Goal: Information Seeking & Learning: Learn about a topic

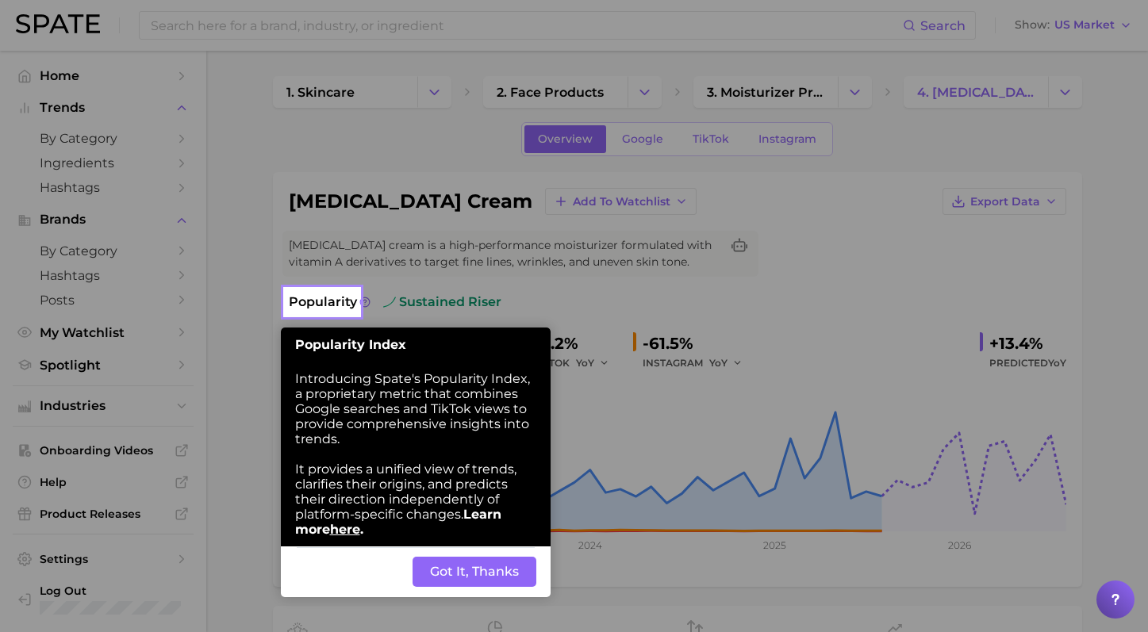
click at [500, 580] on button "Got It, Thanks" at bounding box center [475, 572] width 124 height 30
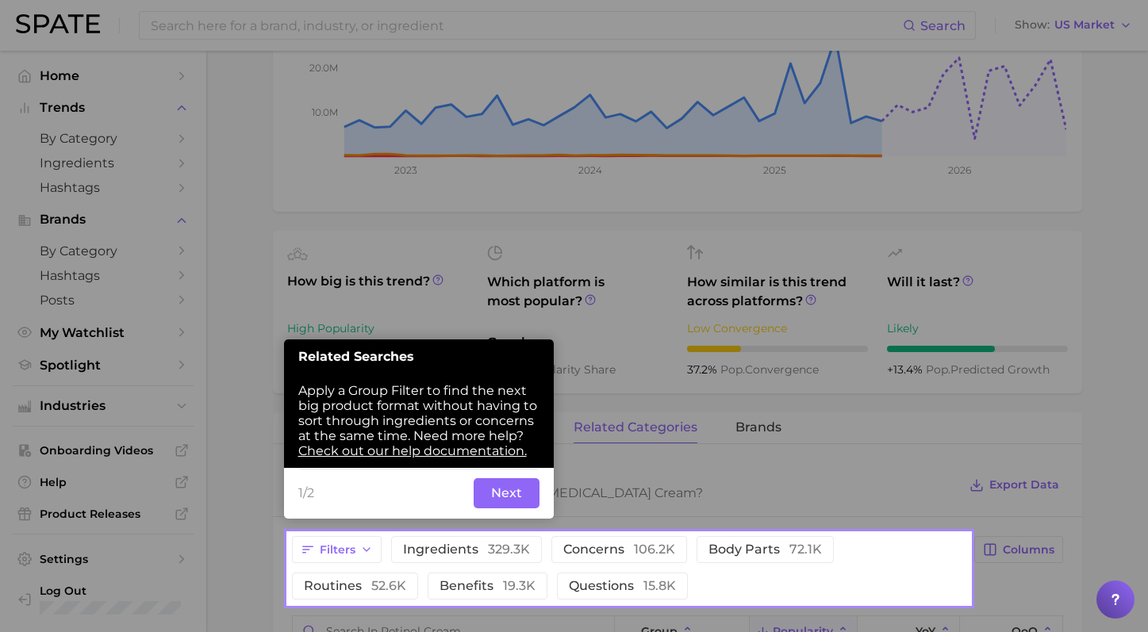
scroll to position [383, 0]
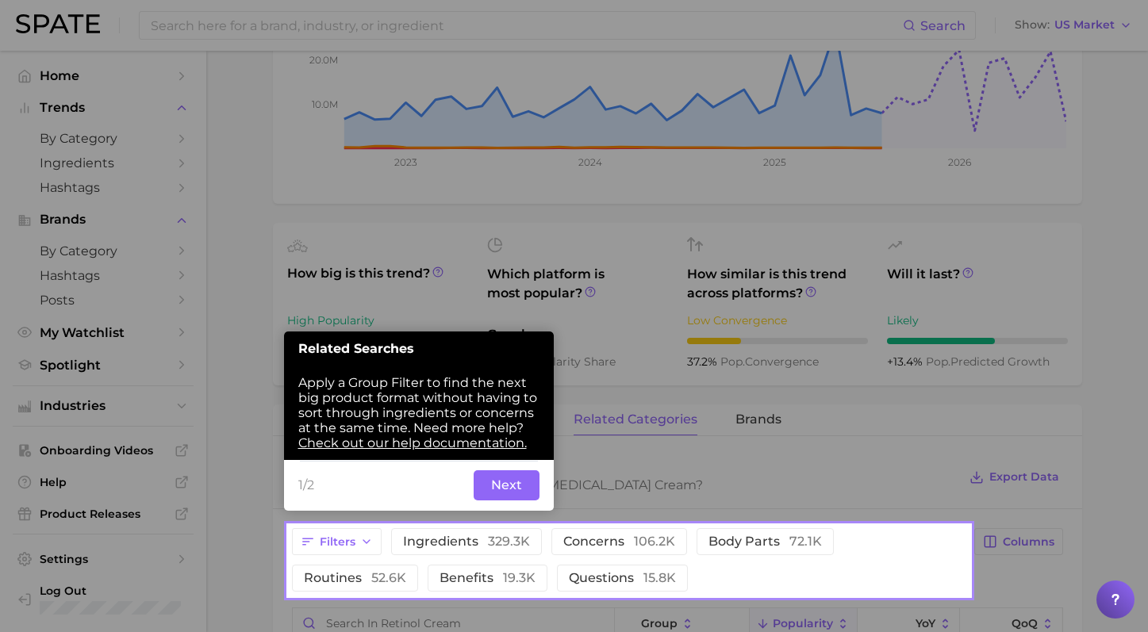
click at [507, 486] on button "Next" at bounding box center [507, 485] width 66 height 30
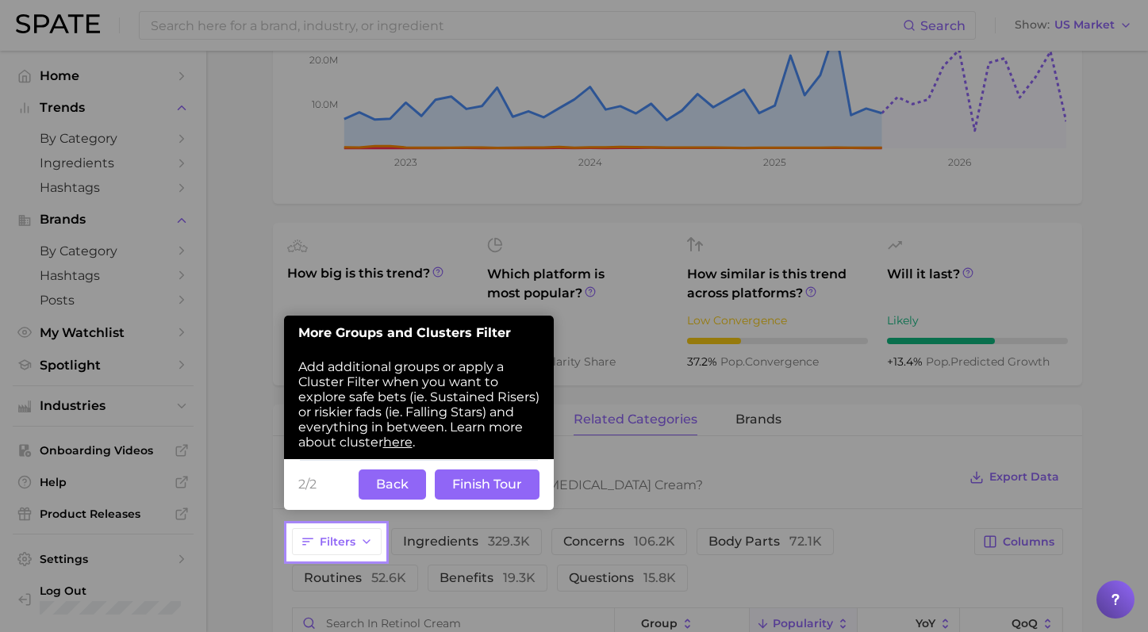
click at [431, 493] on div "2/2 Back Finish Tour" at bounding box center [419, 484] width 270 height 51
click at [465, 488] on button "Finish Tour" at bounding box center [487, 485] width 105 height 30
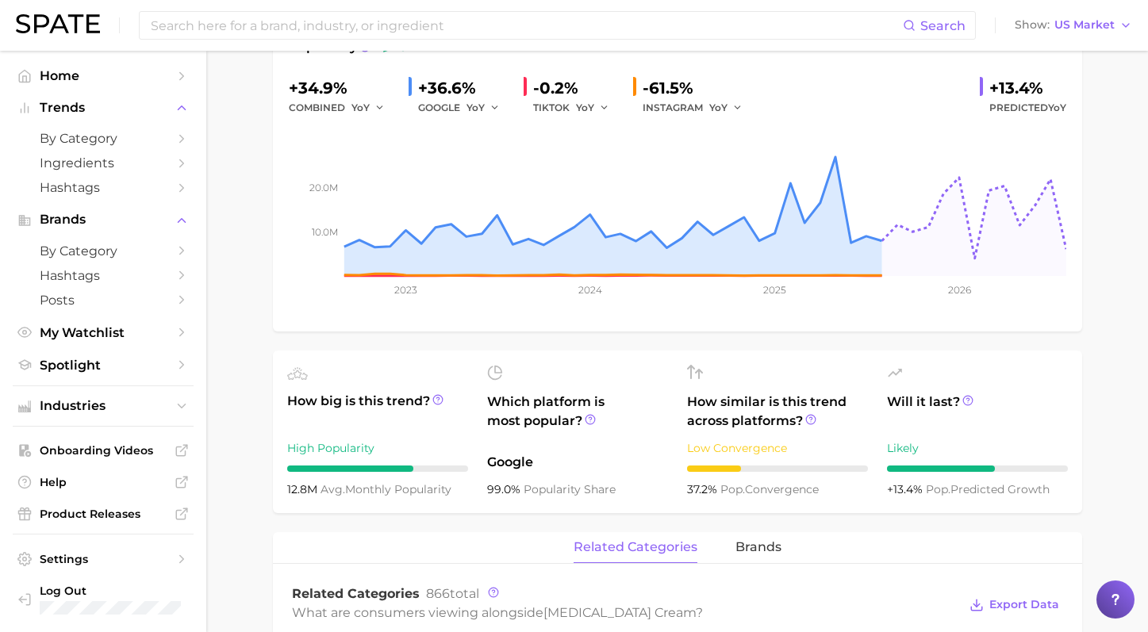
scroll to position [121, 0]
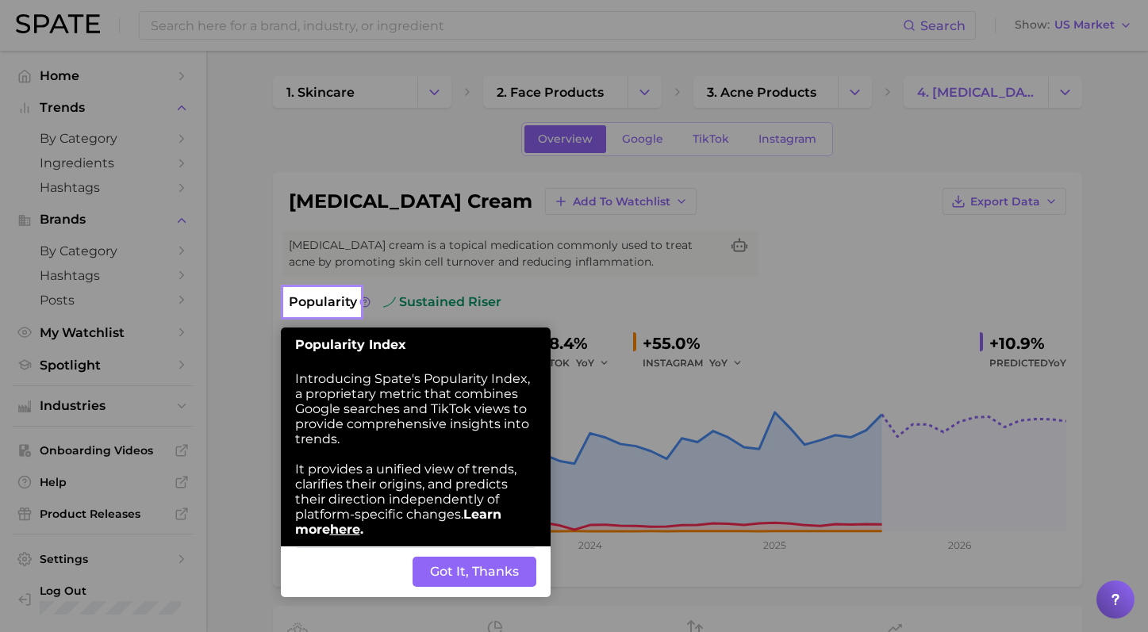
click at [441, 578] on button "Got It, Thanks" at bounding box center [475, 572] width 124 height 30
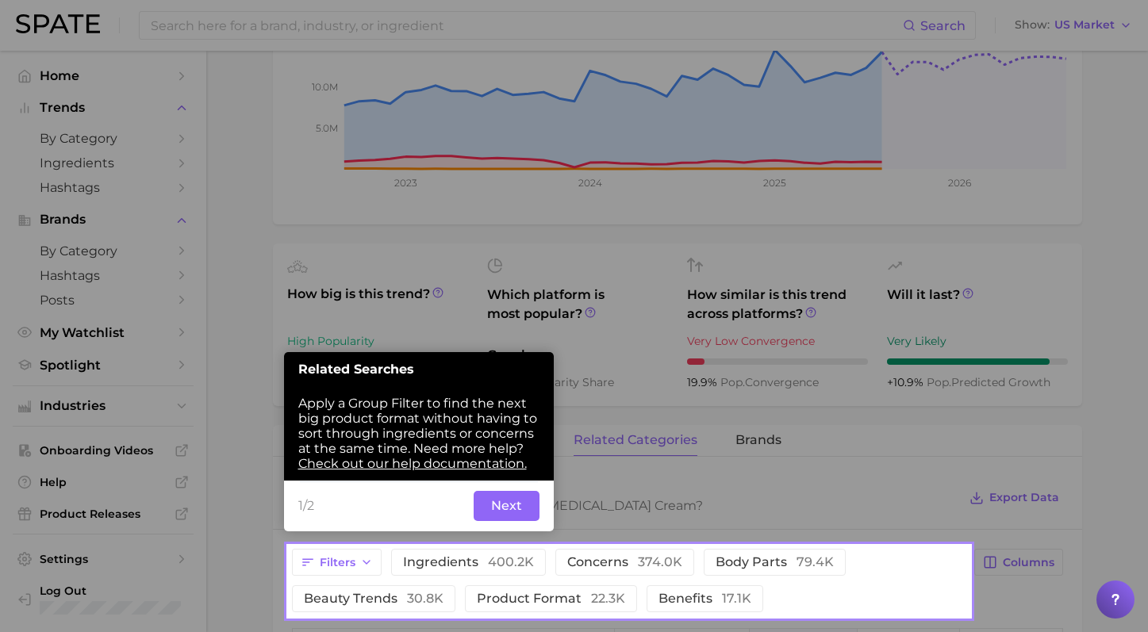
scroll to position [383, 0]
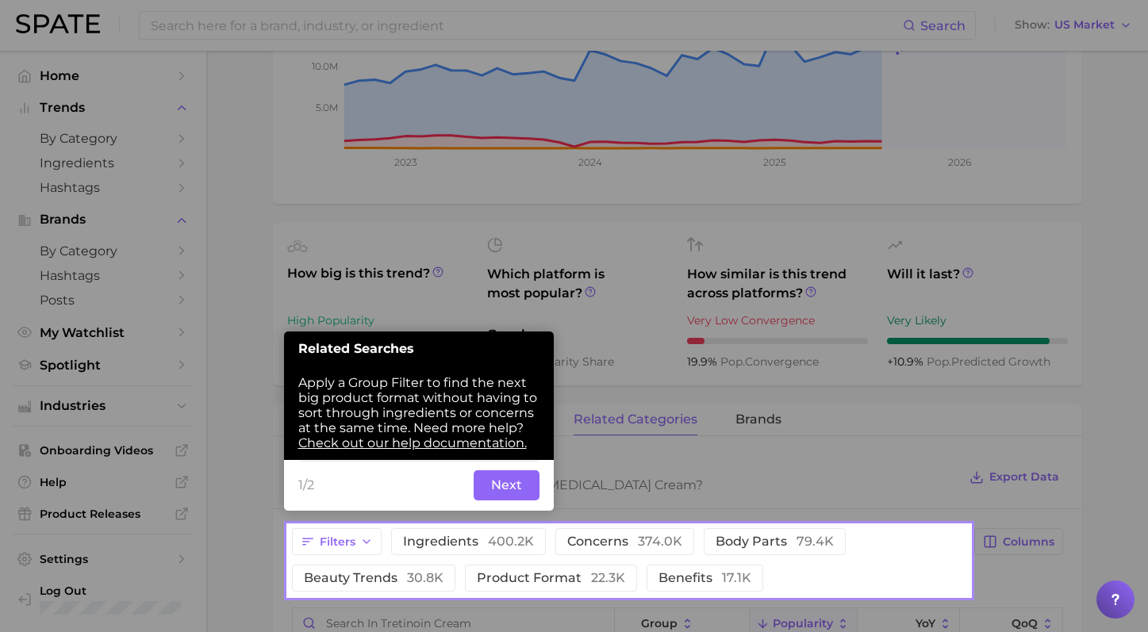
click at [490, 495] on button "Next" at bounding box center [507, 485] width 66 height 30
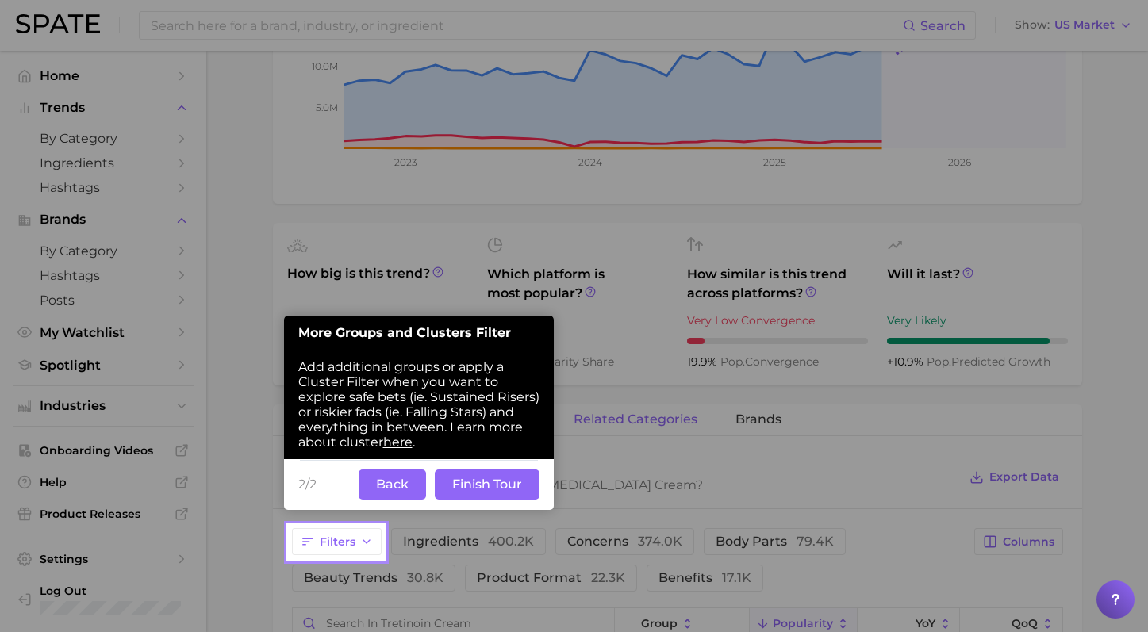
click at [409, 482] on button "Back" at bounding box center [392, 485] width 67 height 30
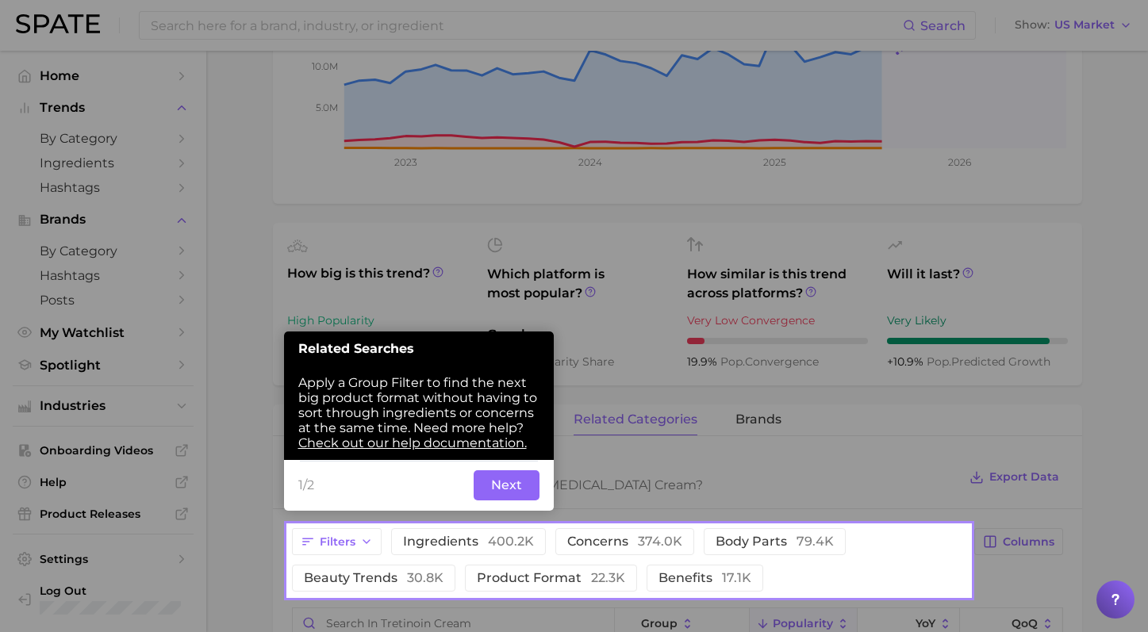
click at [490, 486] on button "Next" at bounding box center [507, 485] width 66 height 30
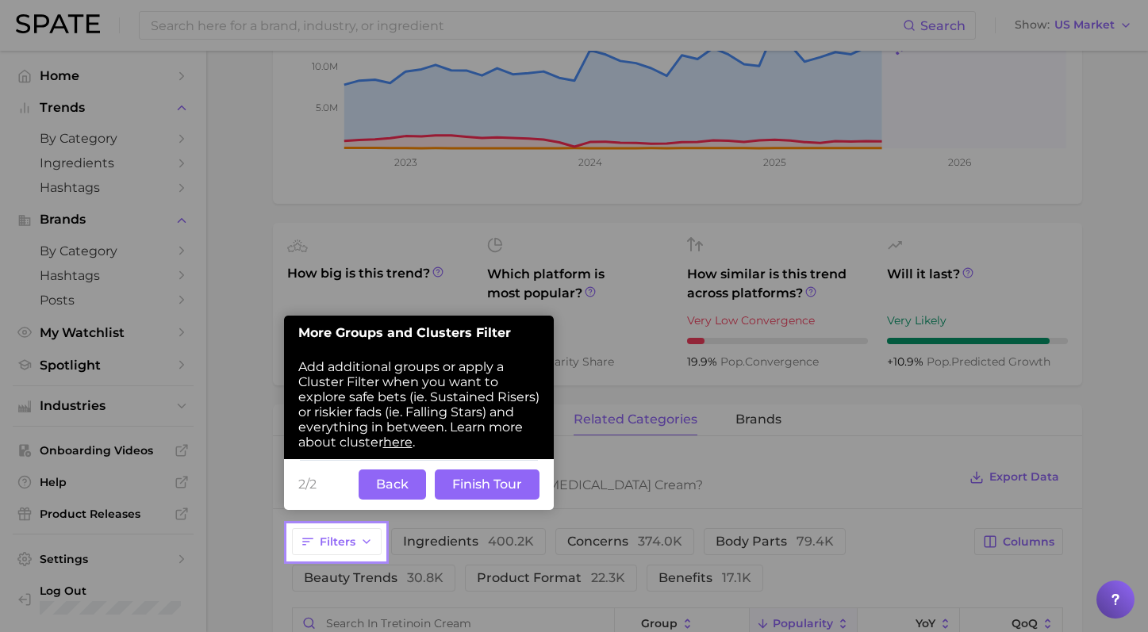
click at [469, 484] on button "Finish Tour" at bounding box center [487, 485] width 105 height 30
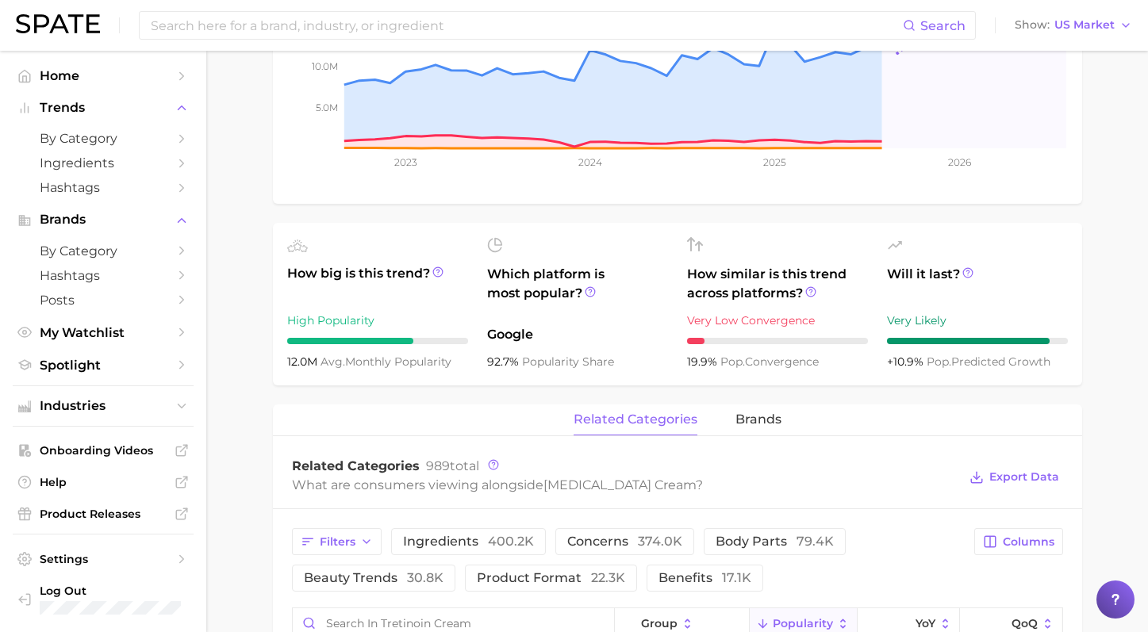
scroll to position [118, 0]
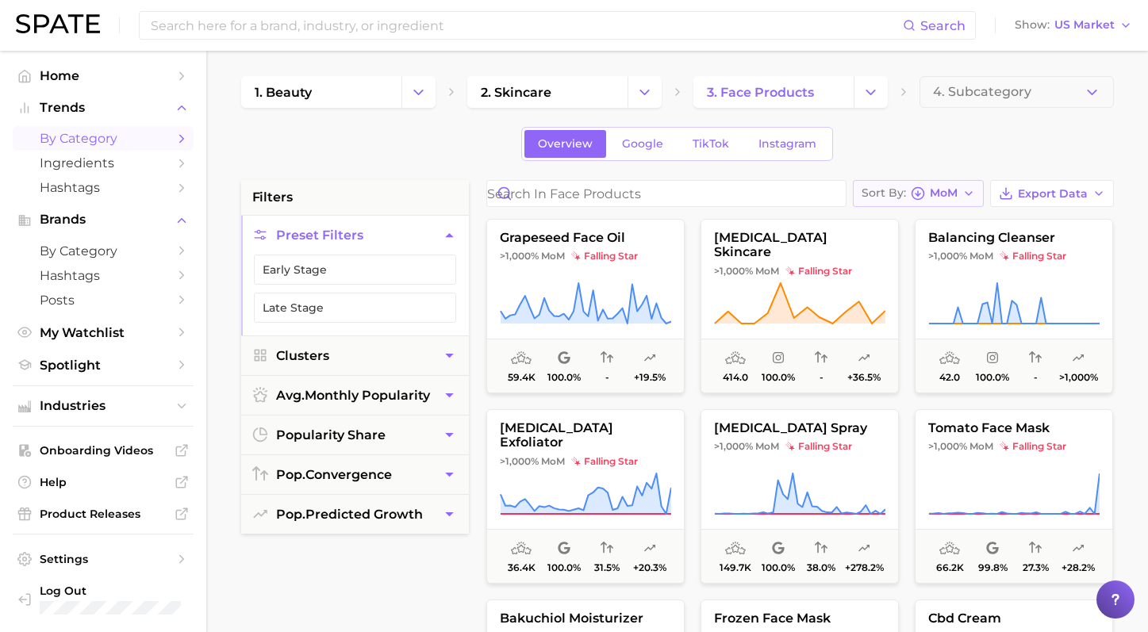
click at [926, 192] on div "Sort By MoM" at bounding box center [910, 193] width 96 height 14
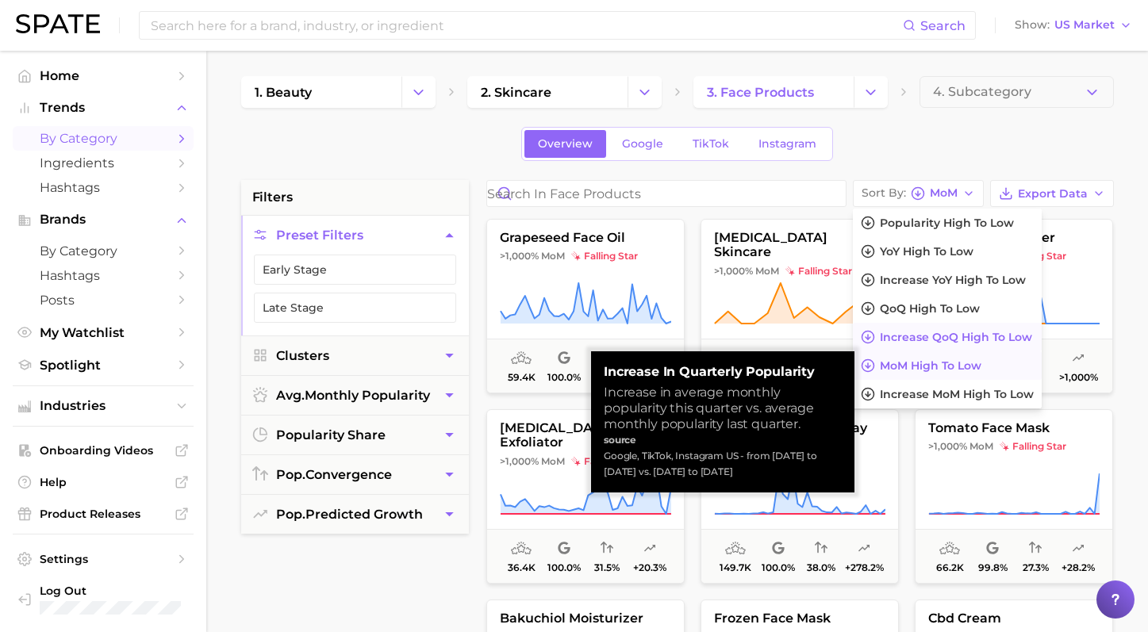
click at [905, 336] on span "Increase QoQ high to low" at bounding box center [956, 337] width 152 height 13
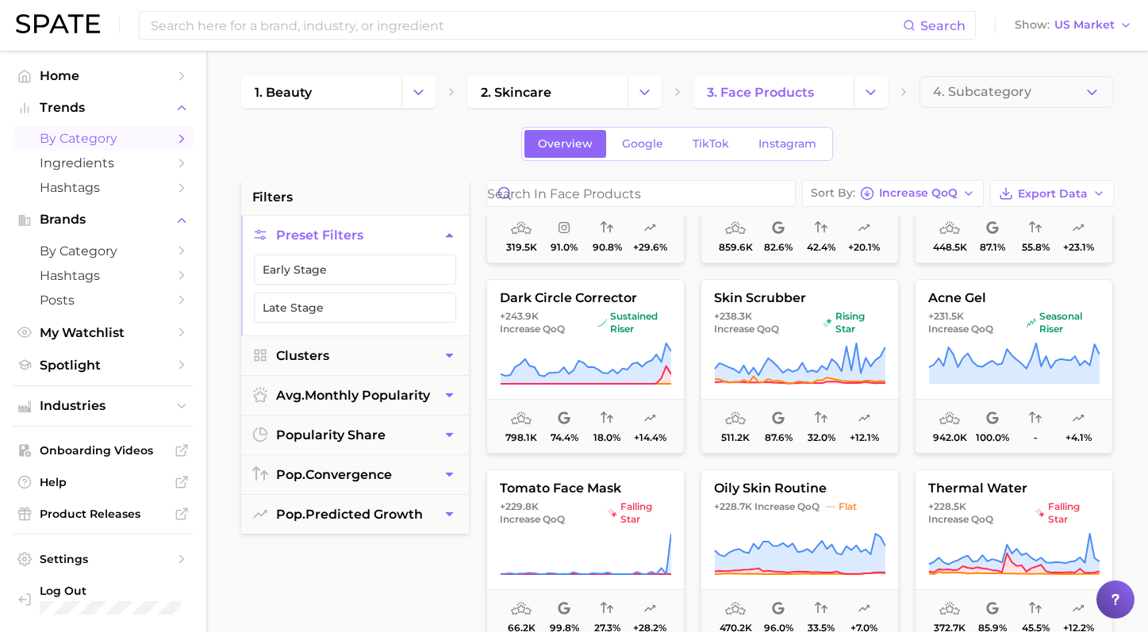
scroll to position [5188, 0]
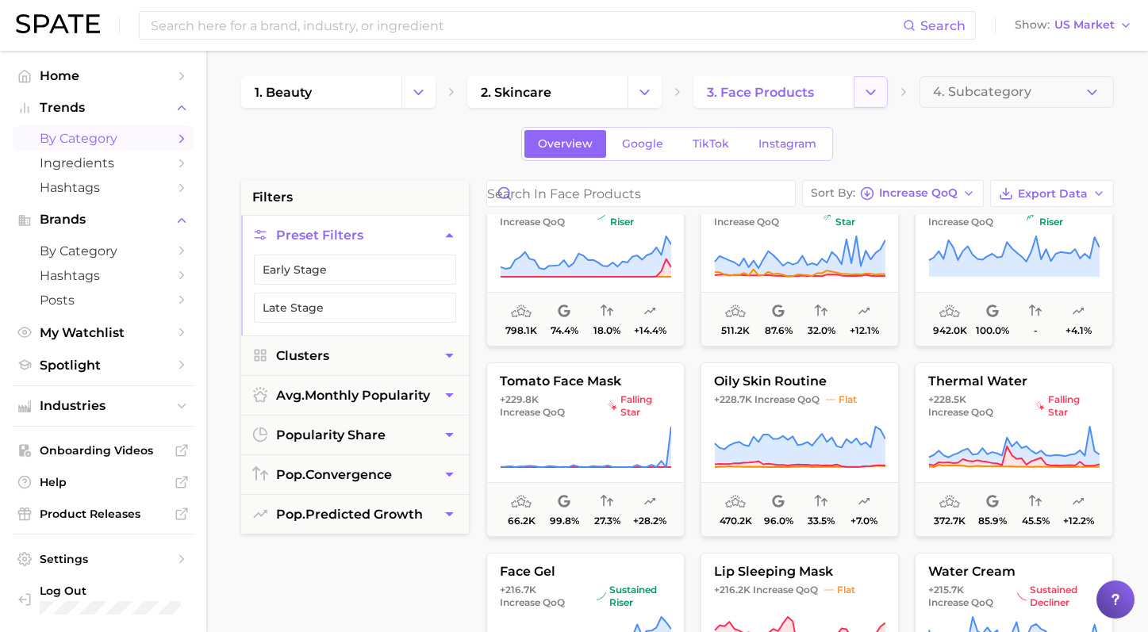
click at [855, 103] on button "Change Category" at bounding box center [871, 92] width 34 height 32
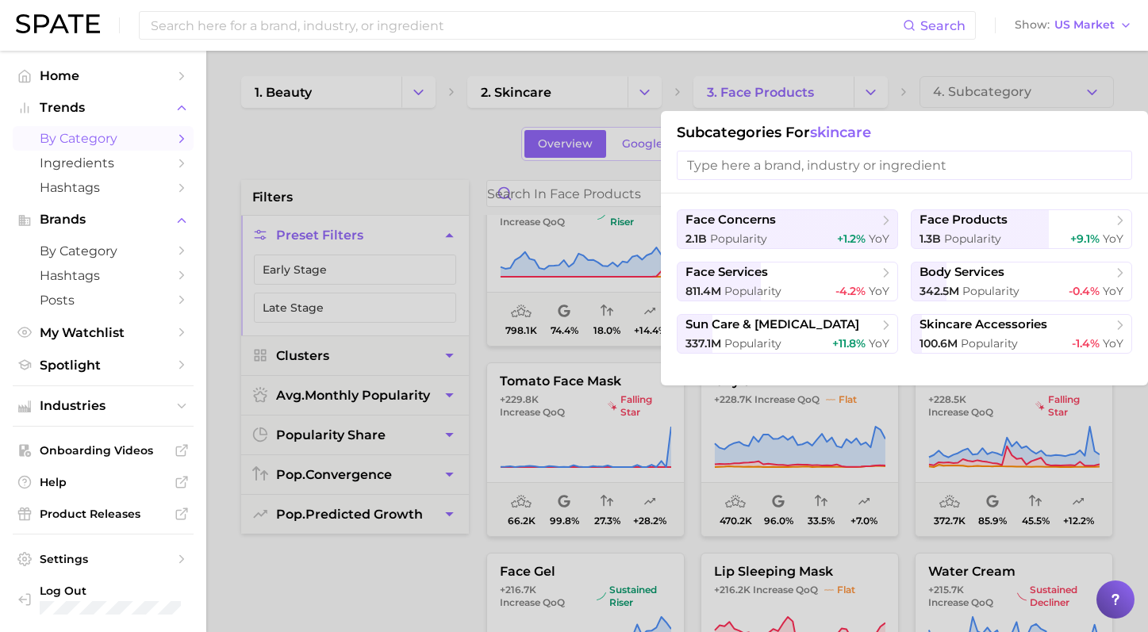
click at [610, 85] on div at bounding box center [574, 316] width 1148 height 632
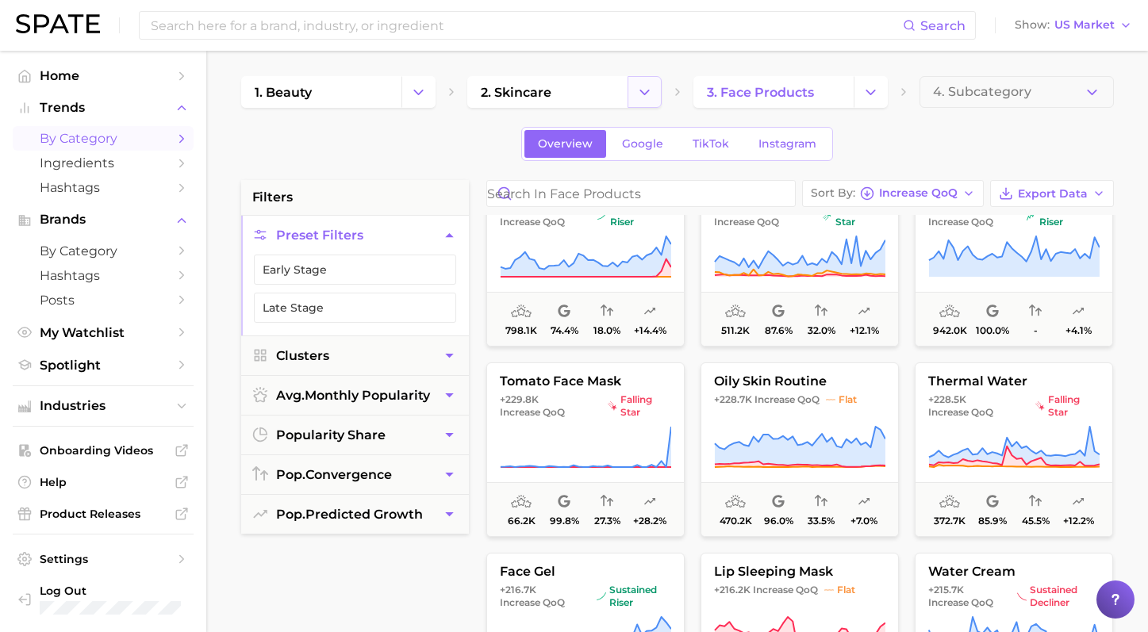
click at [642, 90] on polyline "Change Category" at bounding box center [644, 92] width 9 height 4
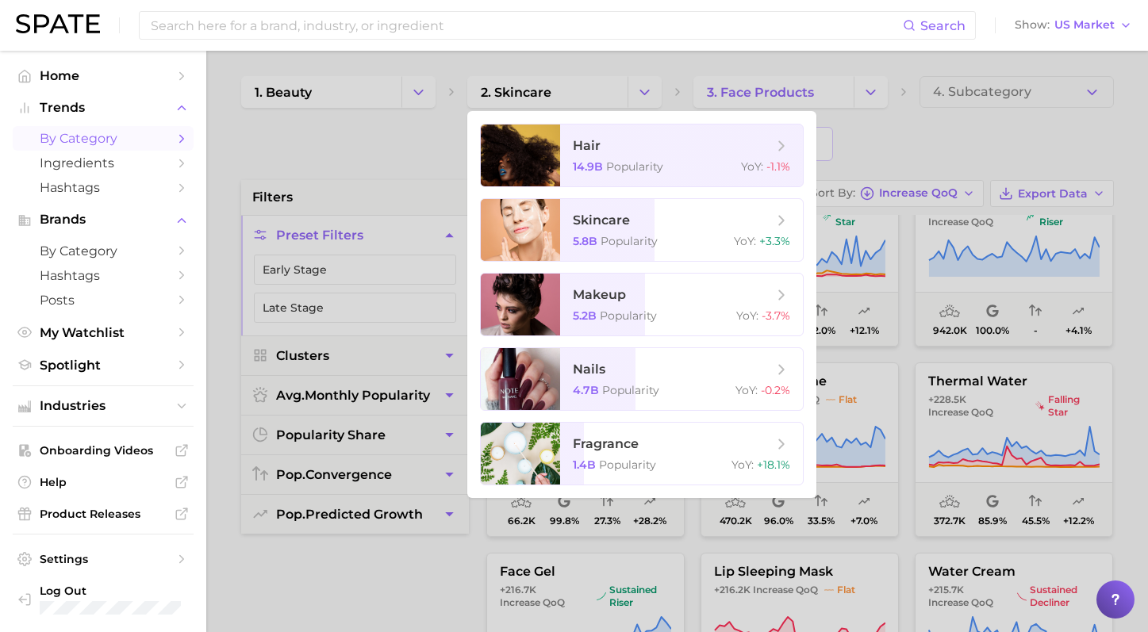
click at [829, 93] on div at bounding box center [574, 316] width 1148 height 632
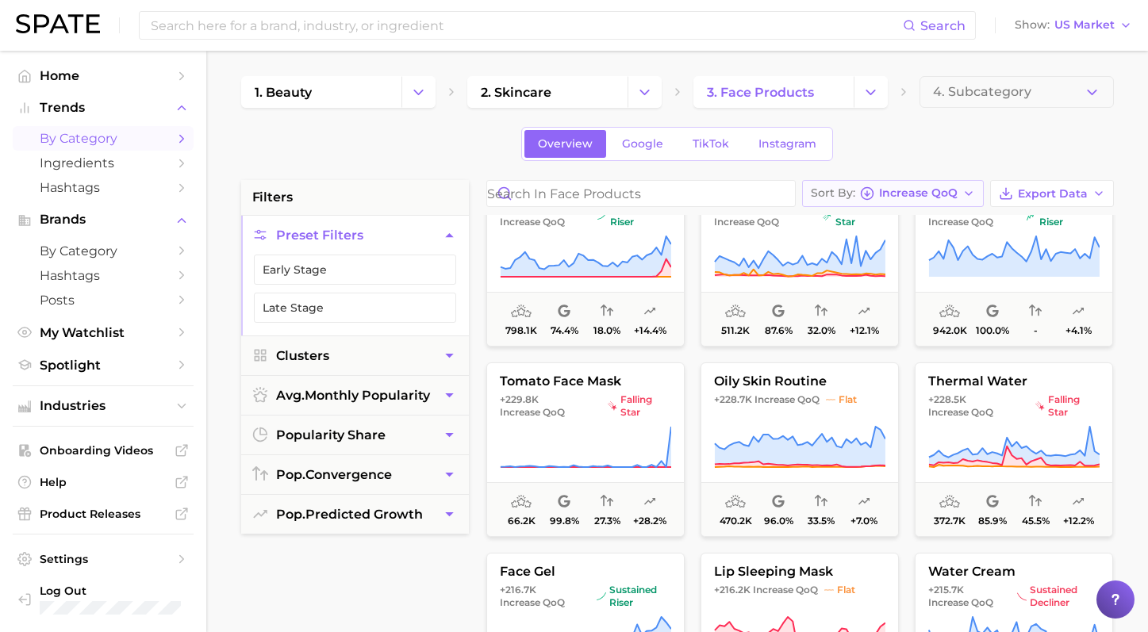
click at [884, 202] on button "Sort By Increase QoQ" at bounding box center [893, 193] width 182 height 27
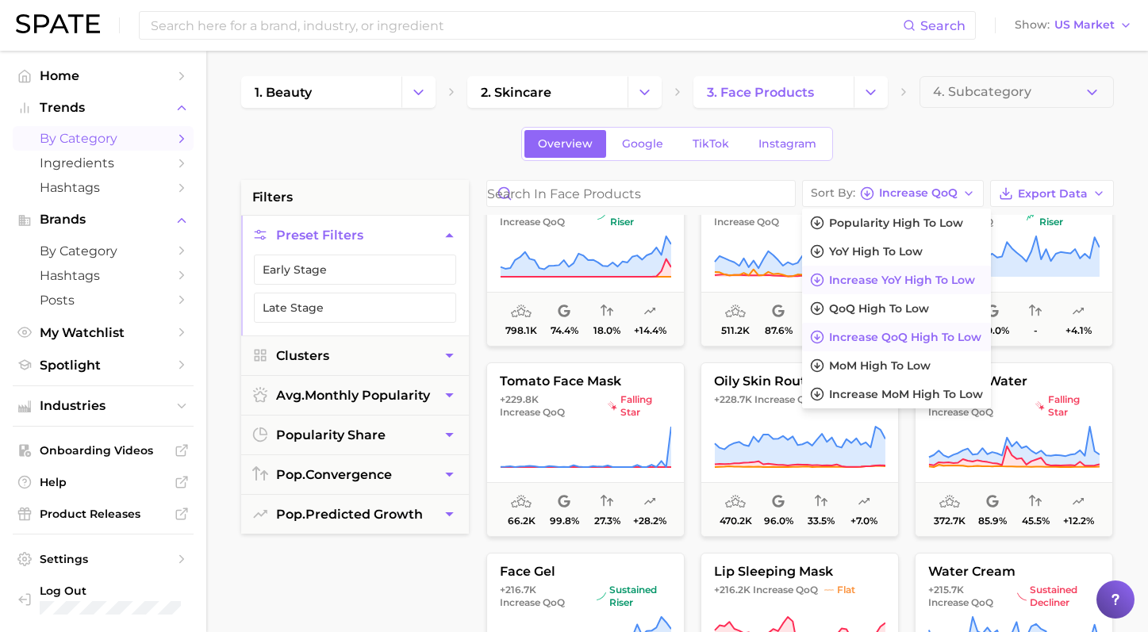
click at [894, 282] on span "Increase YoY high to low" at bounding box center [902, 280] width 146 height 13
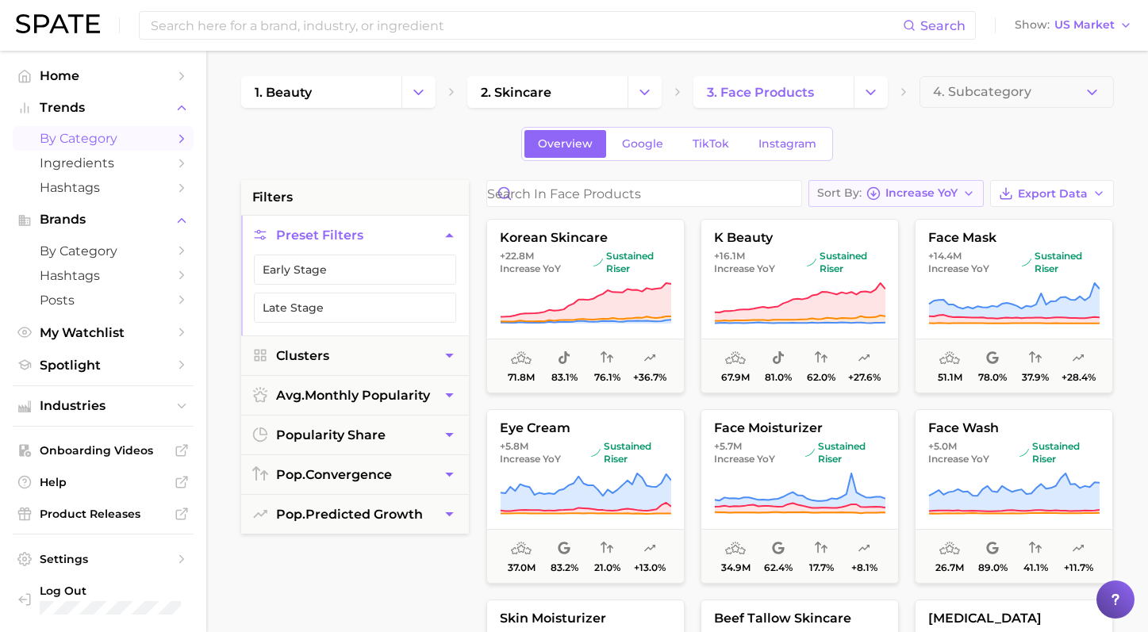
click at [874, 189] on icon "button" at bounding box center [873, 193] width 14 height 14
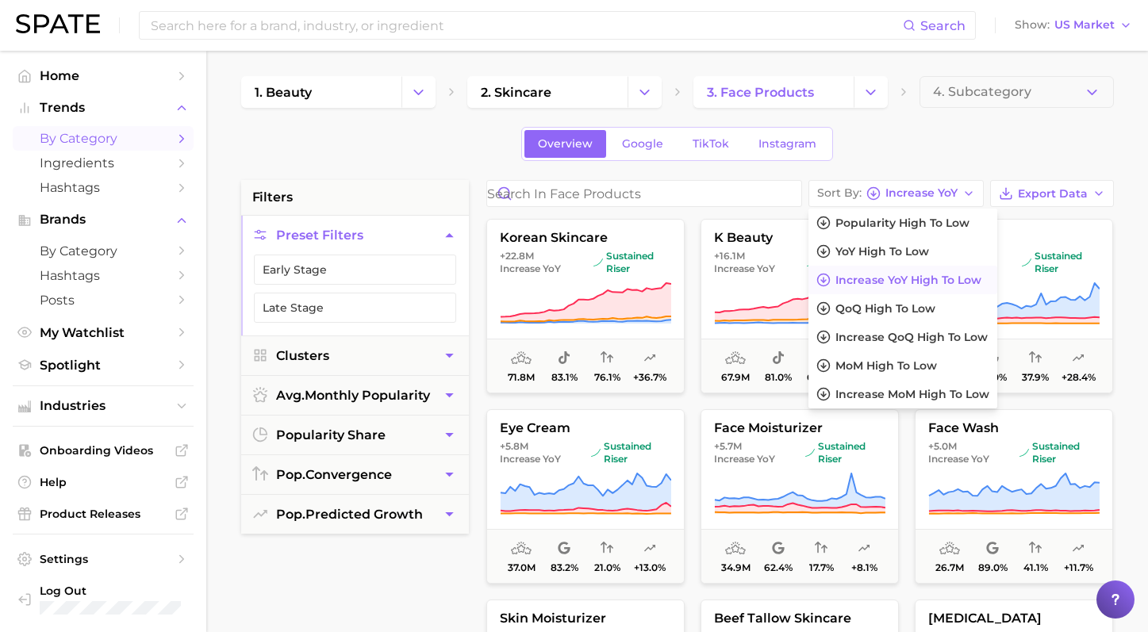
click at [952, 136] on div "Overview Google TikTok Instagram" at bounding box center [677, 144] width 873 height 34
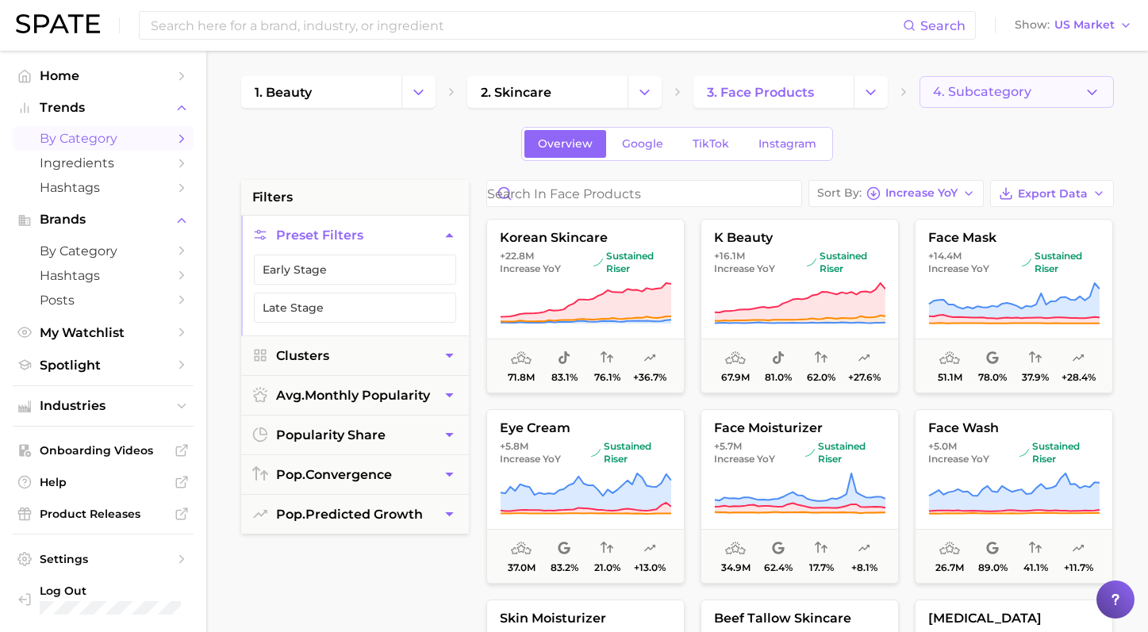
click at [1015, 83] on button "4. Subcategory" at bounding box center [1017, 92] width 194 height 32
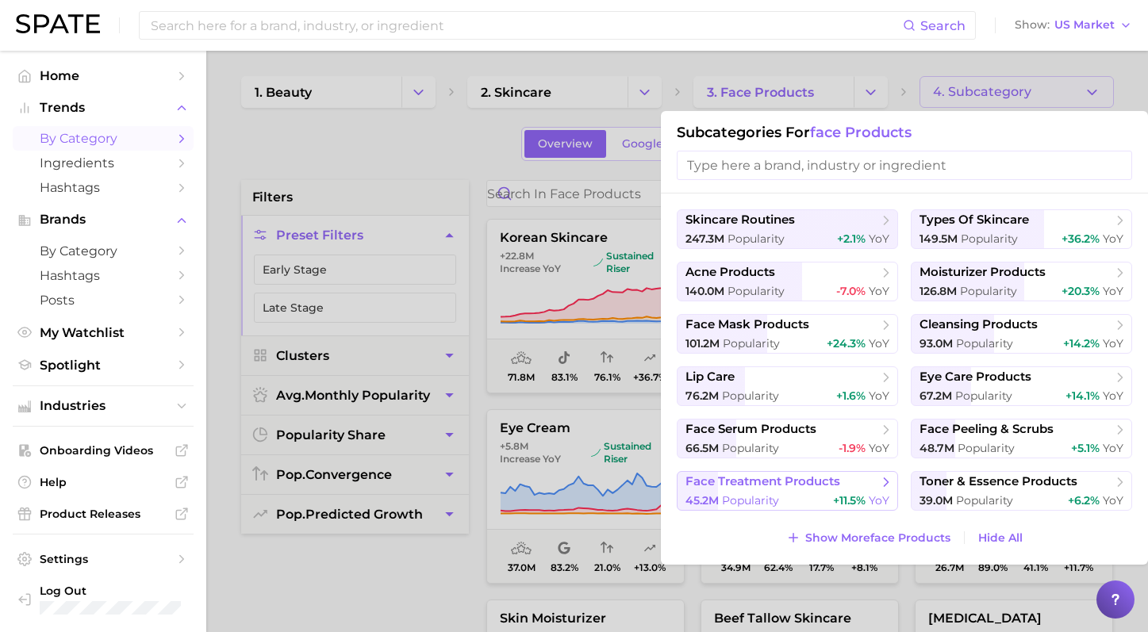
click at [839, 493] on button "face treatment products 45.2m Popularity +11.5% YoY" at bounding box center [787, 491] width 221 height 40
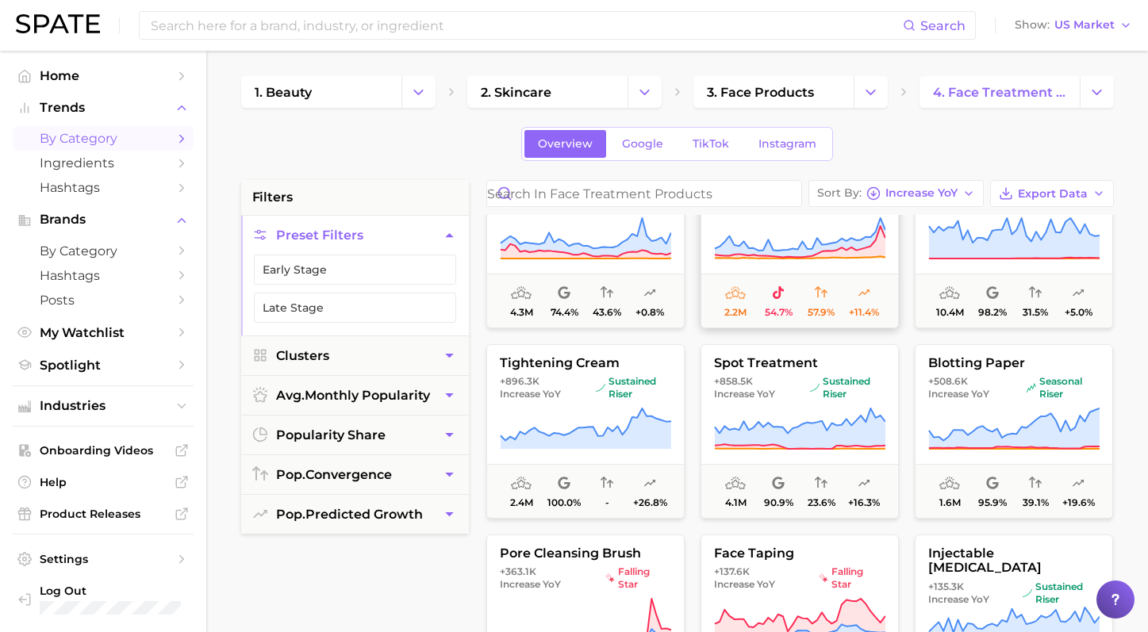
scroll to position [96, 0]
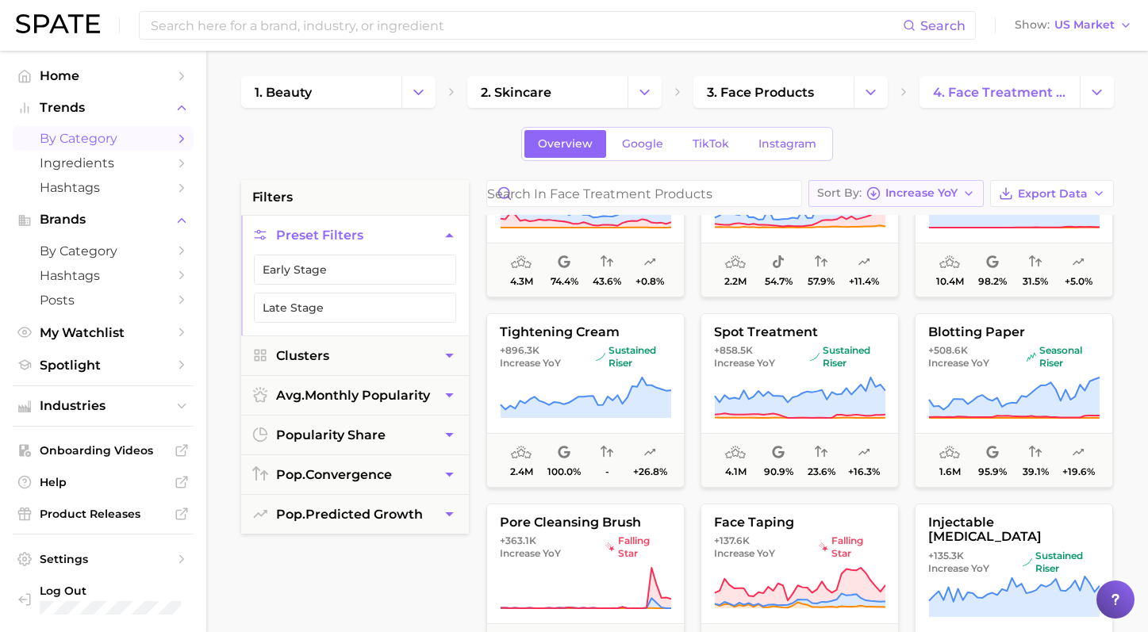
click at [930, 191] on span "Increase YoY" at bounding box center [921, 193] width 72 height 9
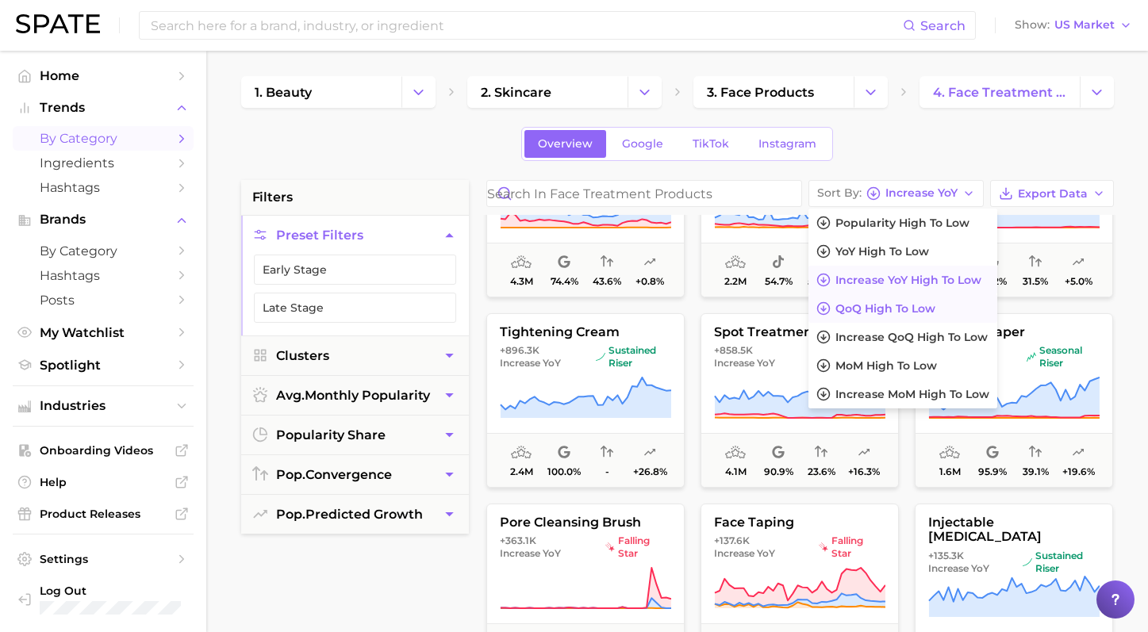
click at [943, 294] on button "QoQ high to low" at bounding box center [902, 308] width 189 height 29
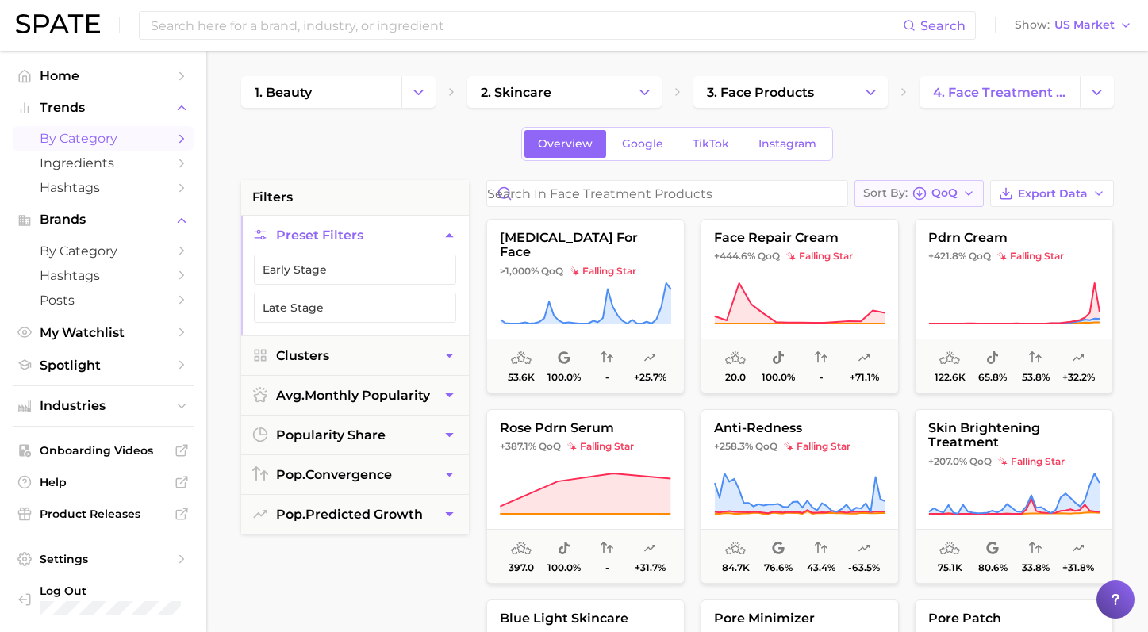
click at [928, 195] on div "Sort By QoQ" at bounding box center [910, 193] width 94 height 14
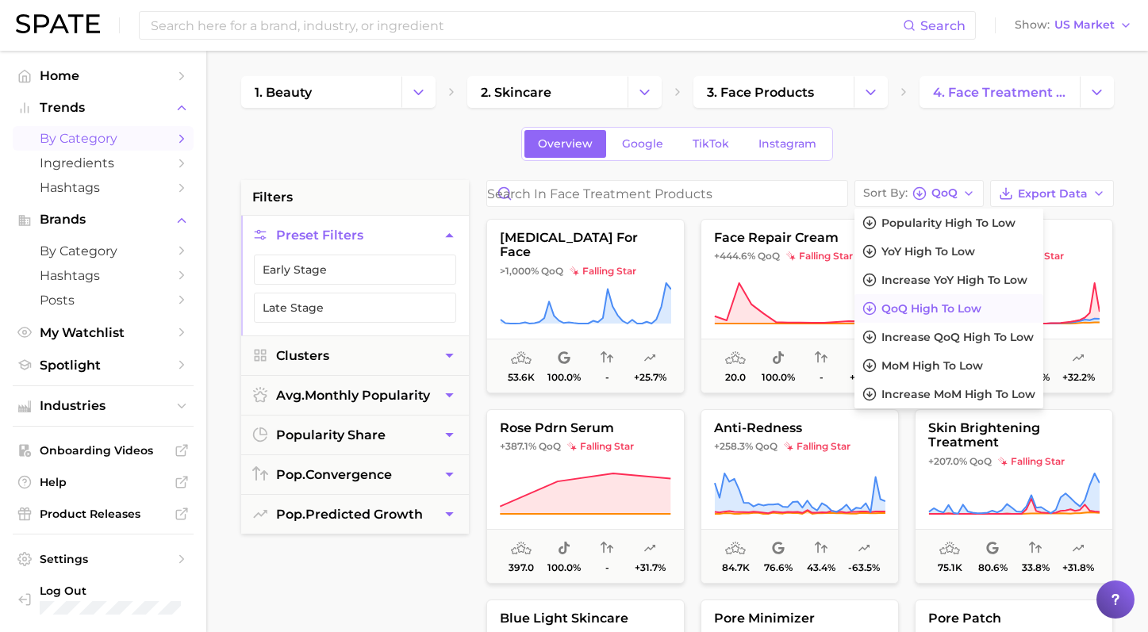
click at [955, 139] on div "Overview Google TikTok Instagram" at bounding box center [677, 144] width 873 height 34
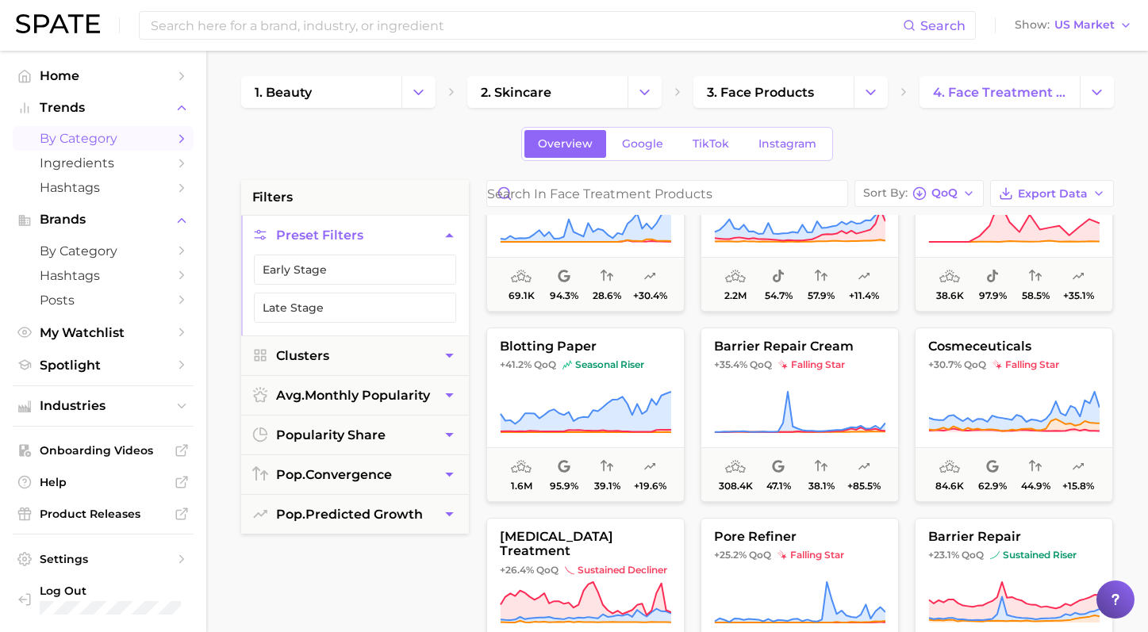
scroll to position [486, 0]
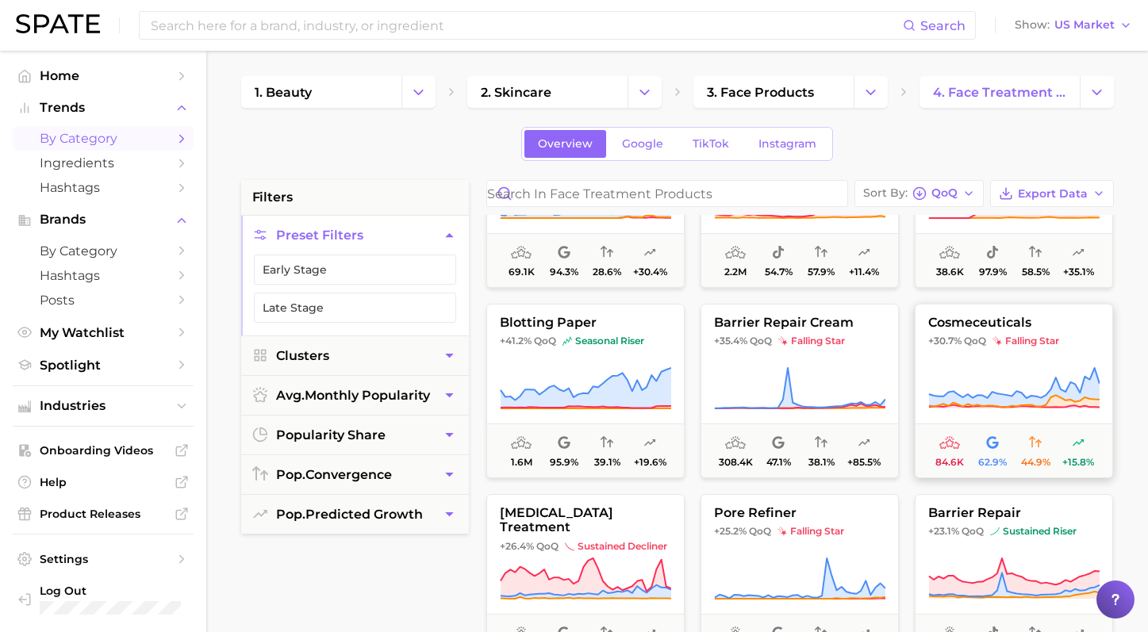
click at [997, 371] on icon at bounding box center [1013, 389] width 171 height 44
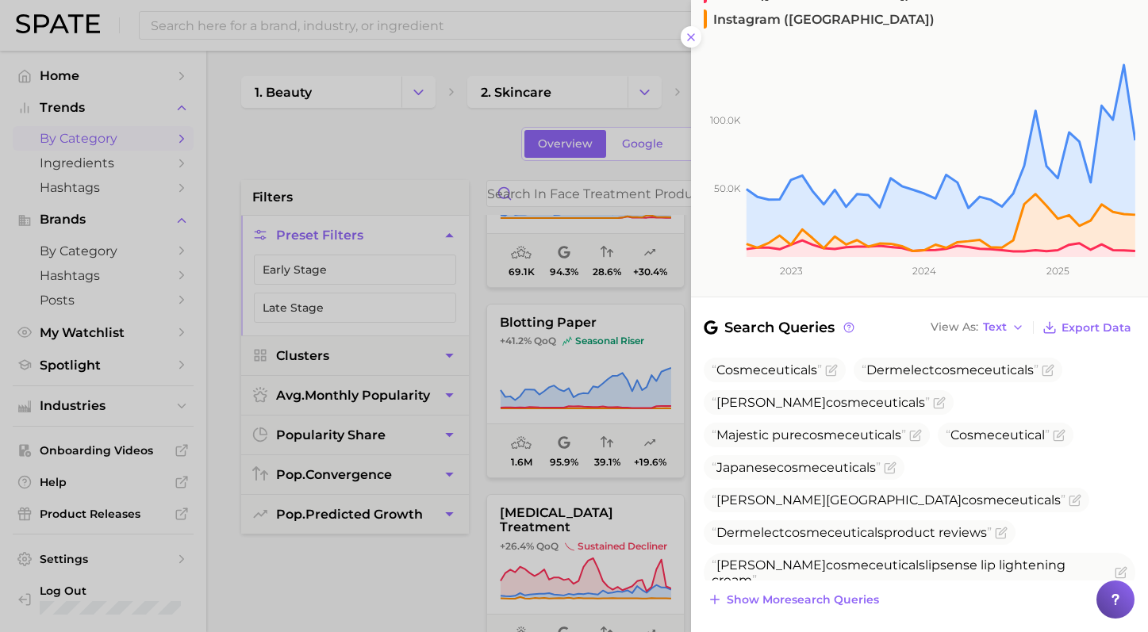
scroll to position [337, 0]
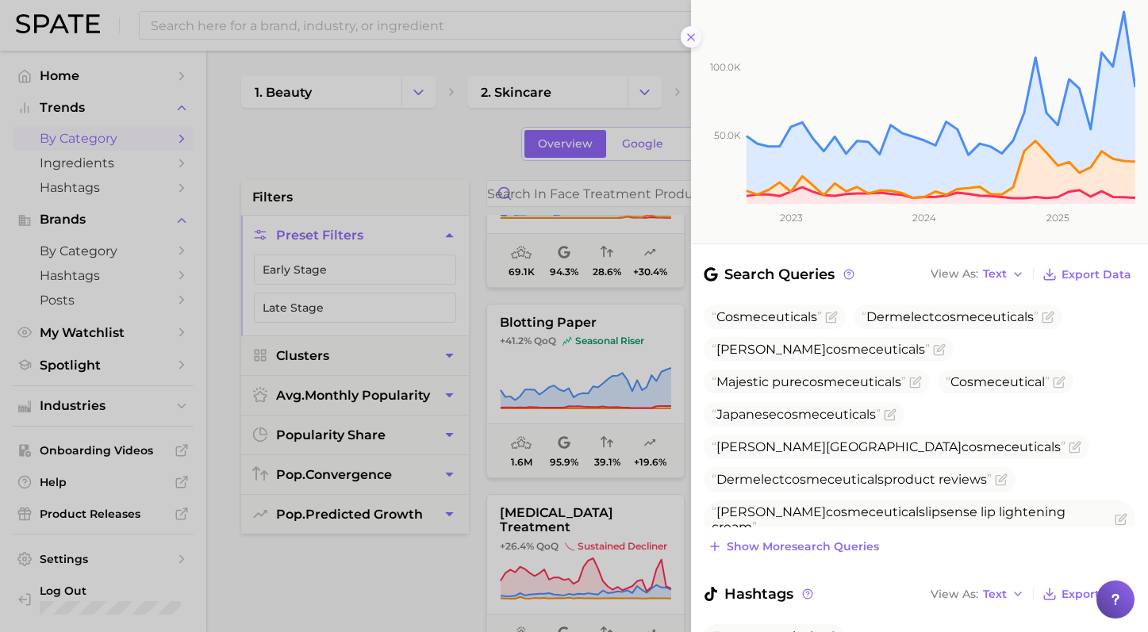
click at [688, 42] on icon at bounding box center [691, 37] width 13 height 13
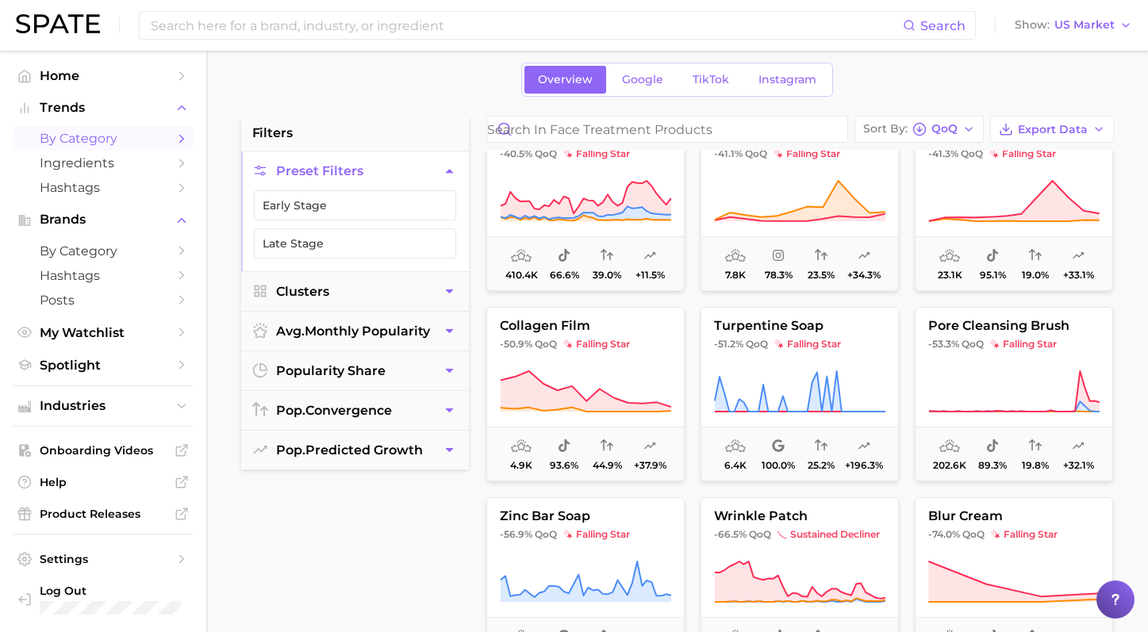
scroll to position [2418, 0]
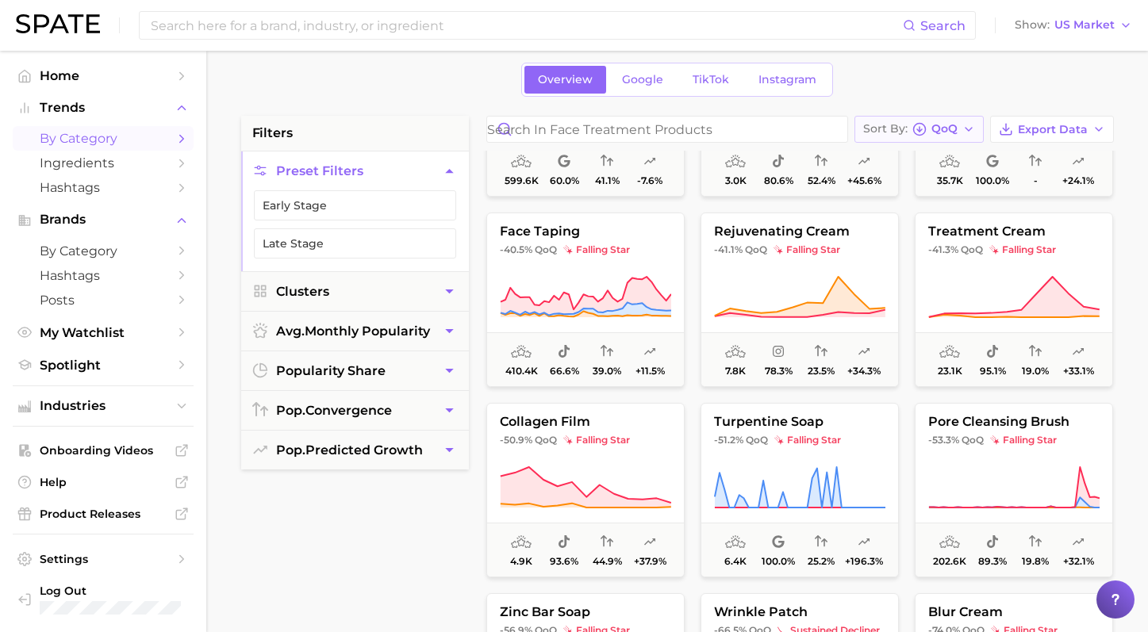
click at [966, 135] on icon "button" at bounding box center [968, 129] width 13 height 13
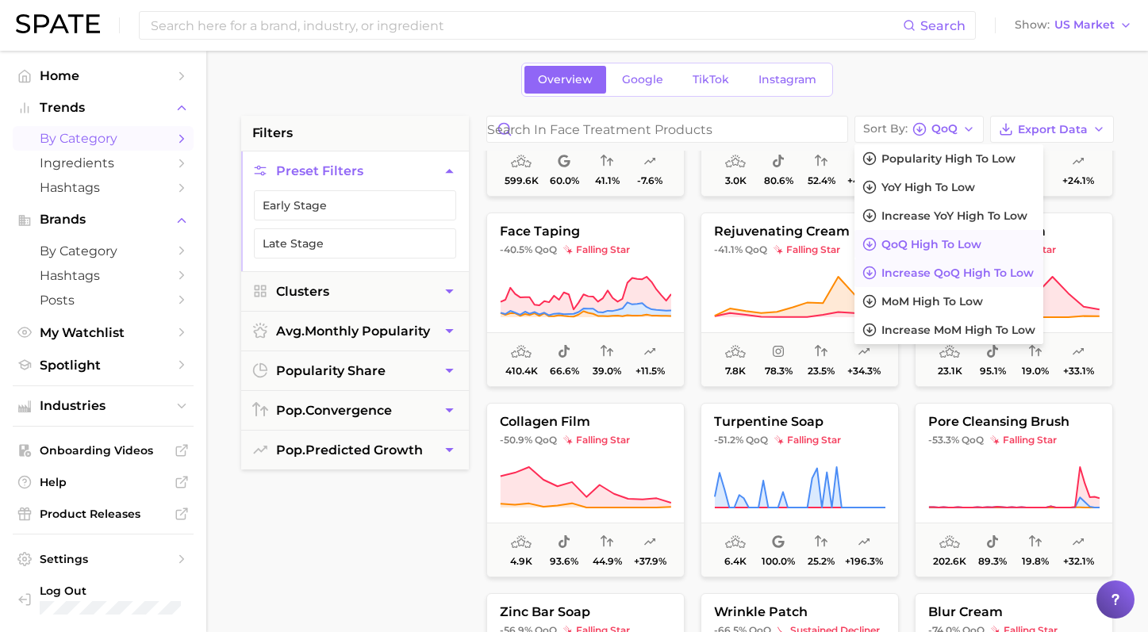
click at [1010, 284] on button "Increase QoQ high to low" at bounding box center [949, 273] width 189 height 29
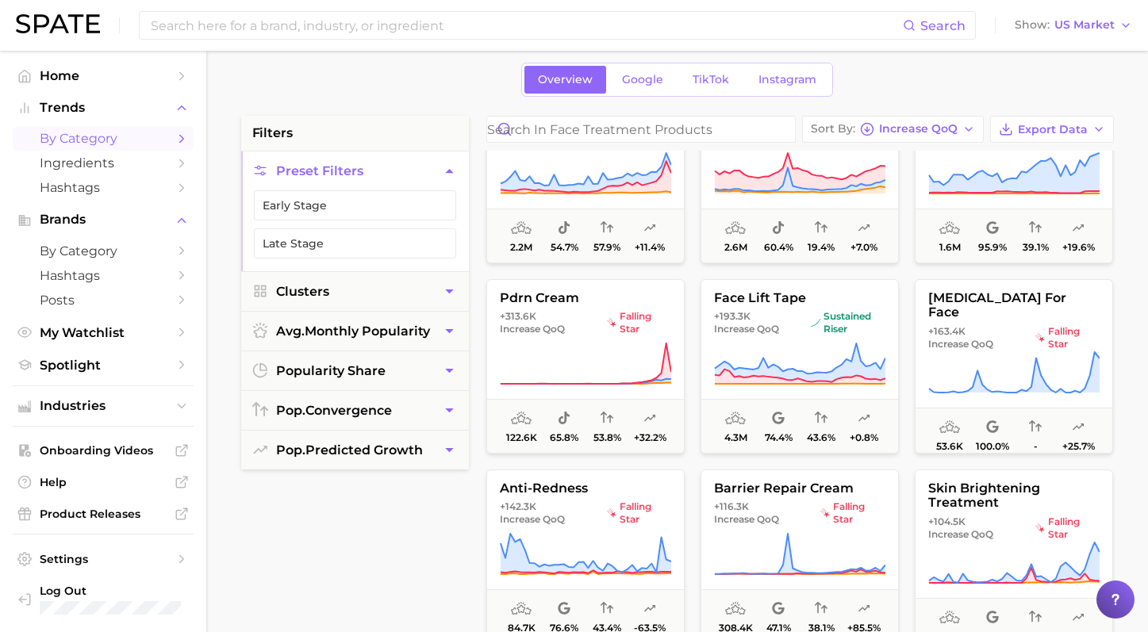
scroll to position [68, 0]
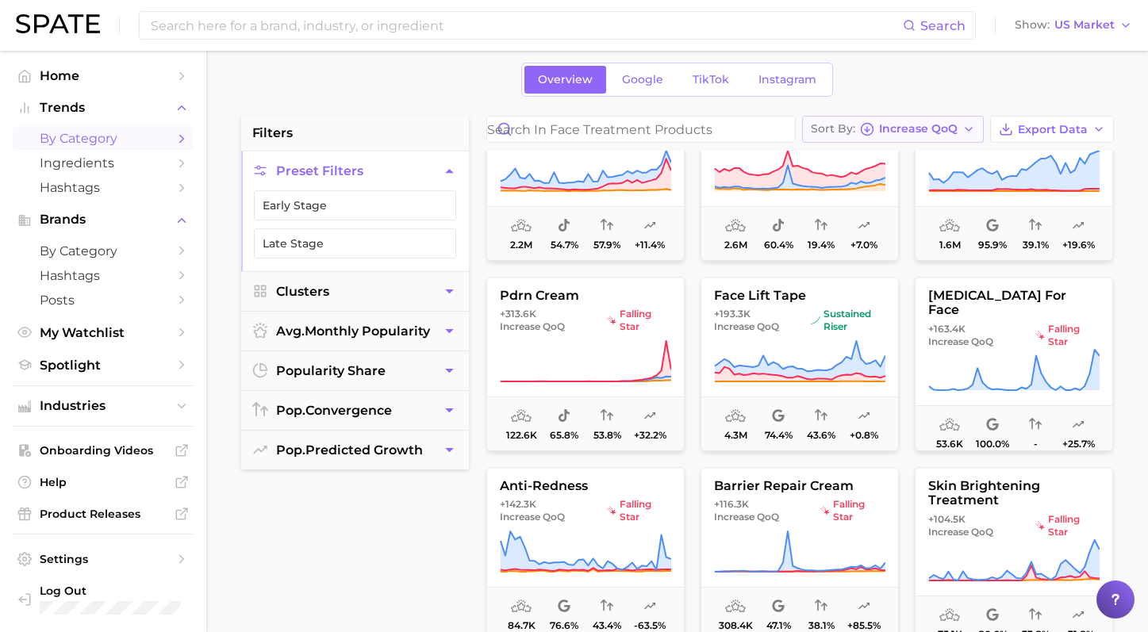
click at [917, 125] on span "Increase QoQ" at bounding box center [918, 129] width 79 height 9
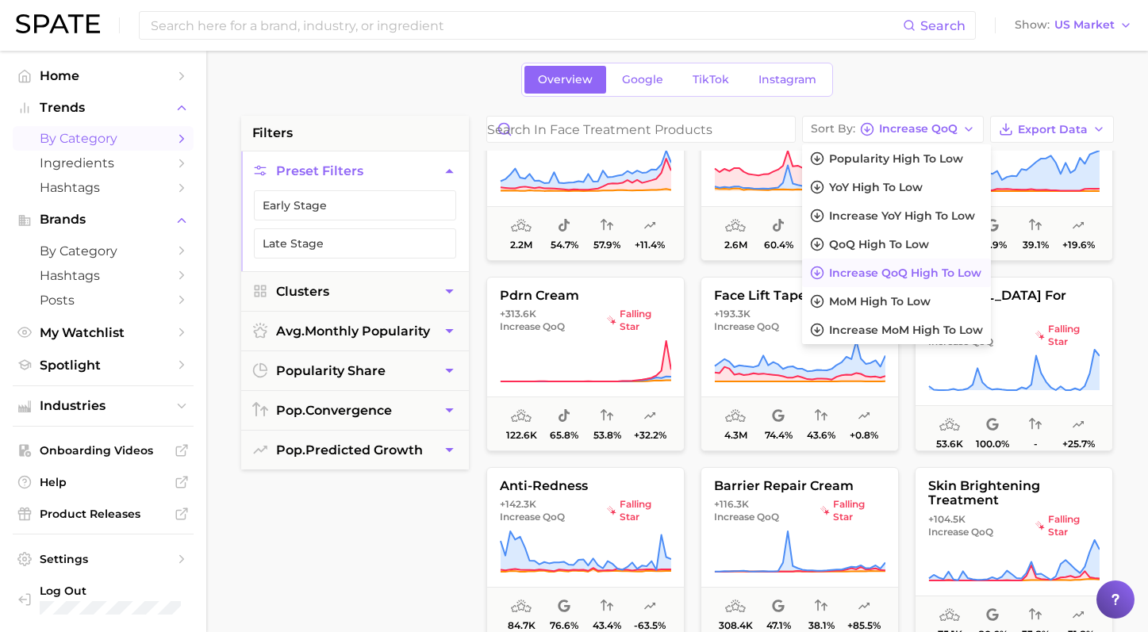
click at [448, 103] on div "1. beauty 2. skincare 3. face products 4. face treatment products Overview Goog…" at bounding box center [677, 561] width 873 height 1099
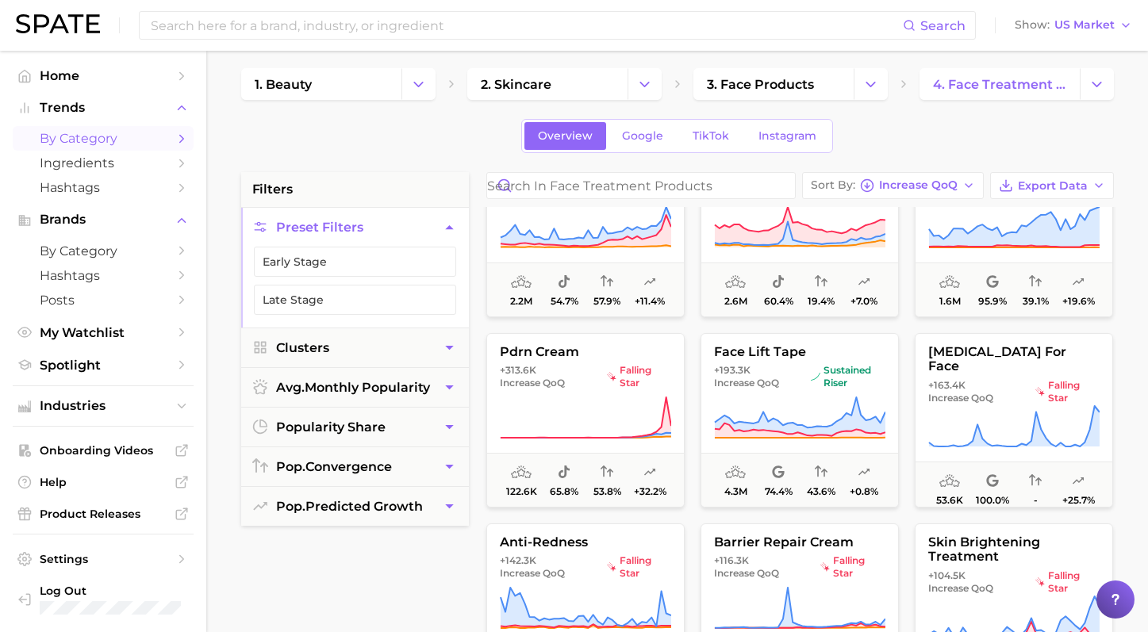
scroll to position [0, 0]
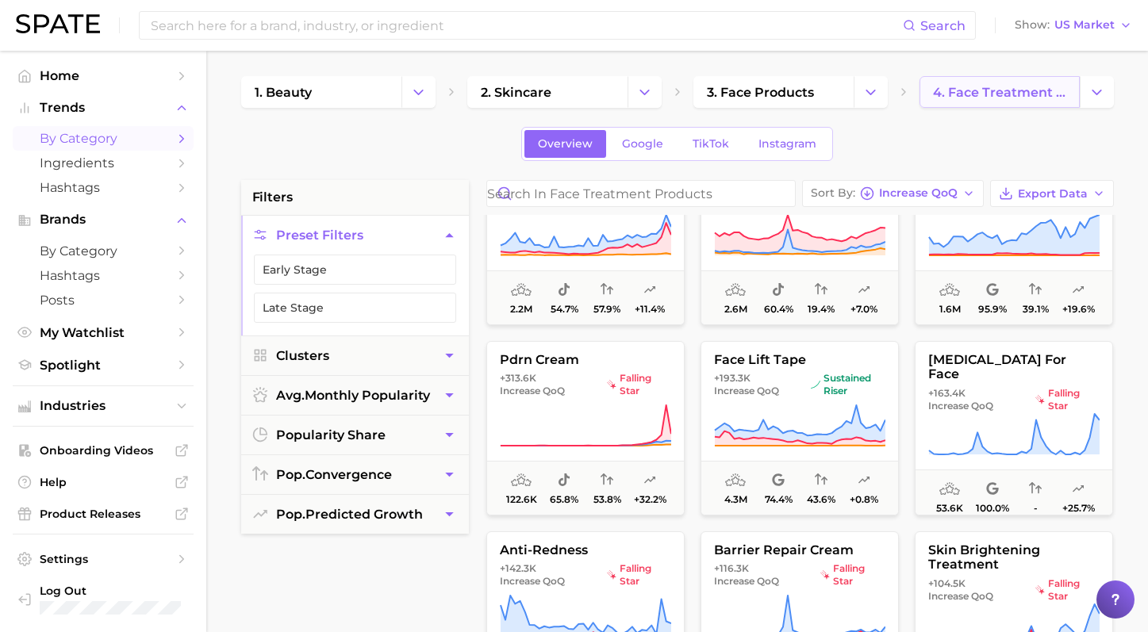
click at [952, 96] on span "4. face treatment products" at bounding box center [999, 92] width 133 height 15
click at [1081, 93] on button "Change Category" at bounding box center [1097, 92] width 34 height 32
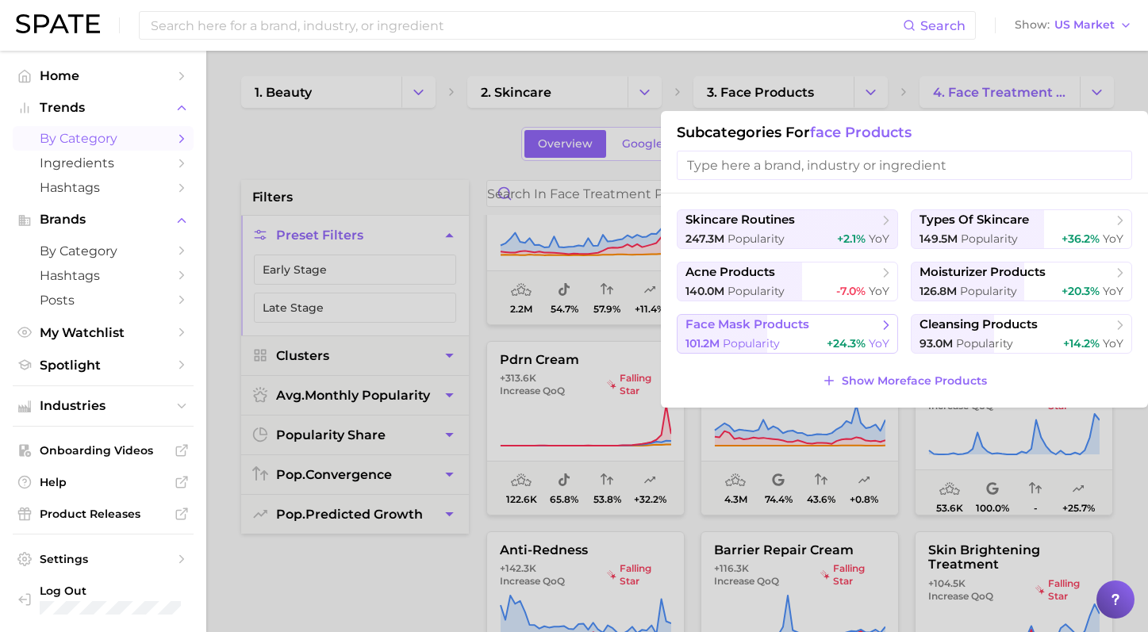
click at [804, 340] on div "101.2m Popularity +24.3% YoY" at bounding box center [788, 343] width 204 height 15
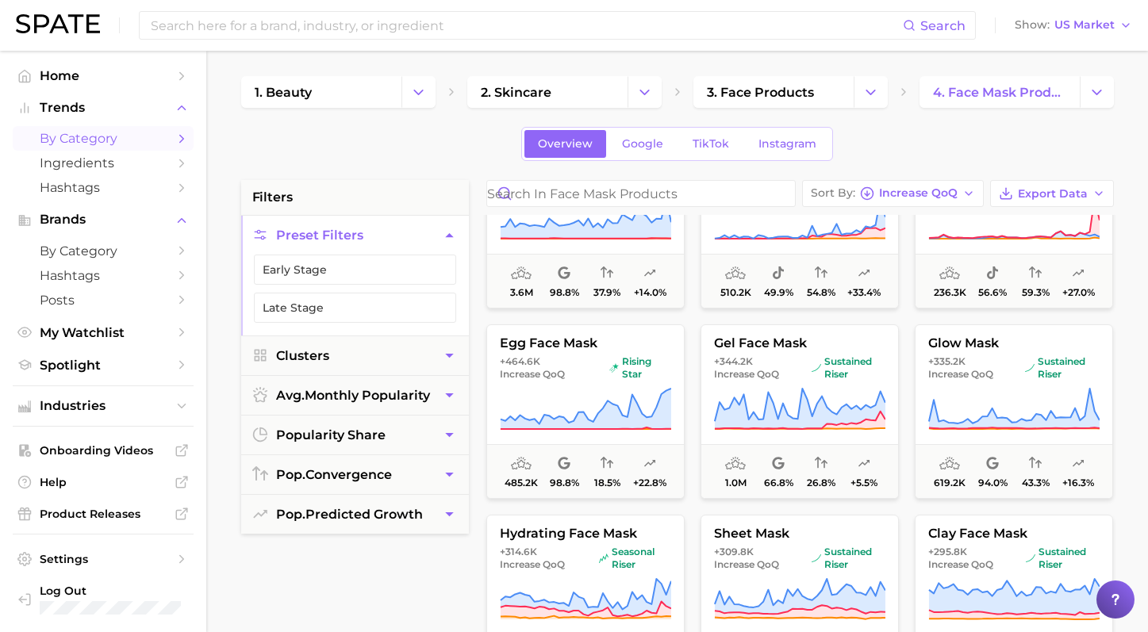
scroll to position [526, 0]
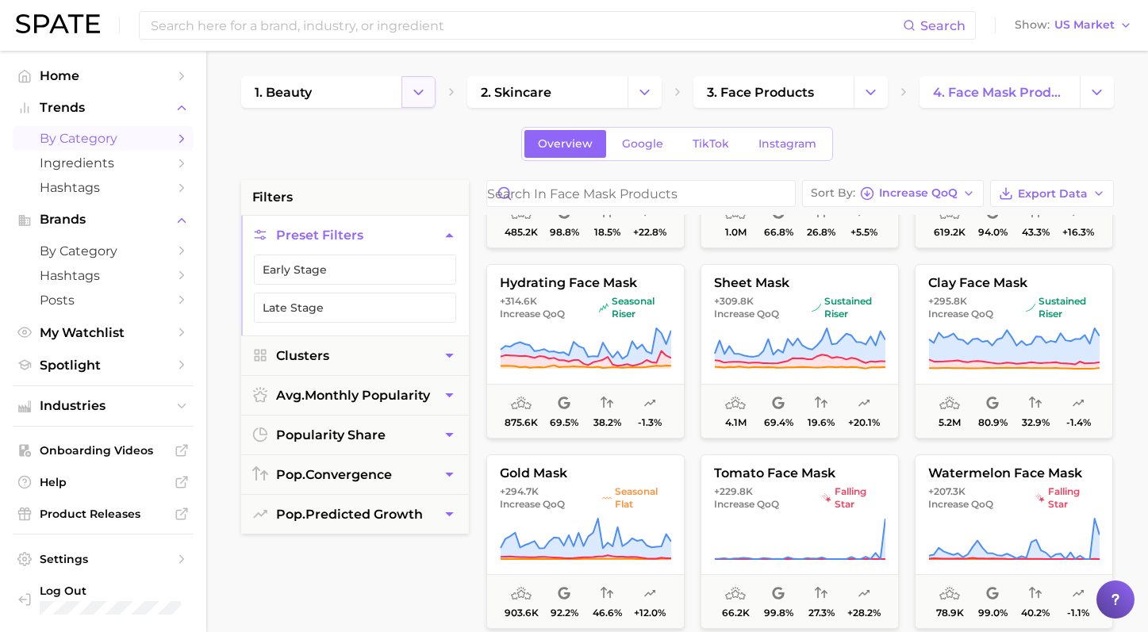
click at [404, 103] on button "Change Category" at bounding box center [418, 92] width 34 height 32
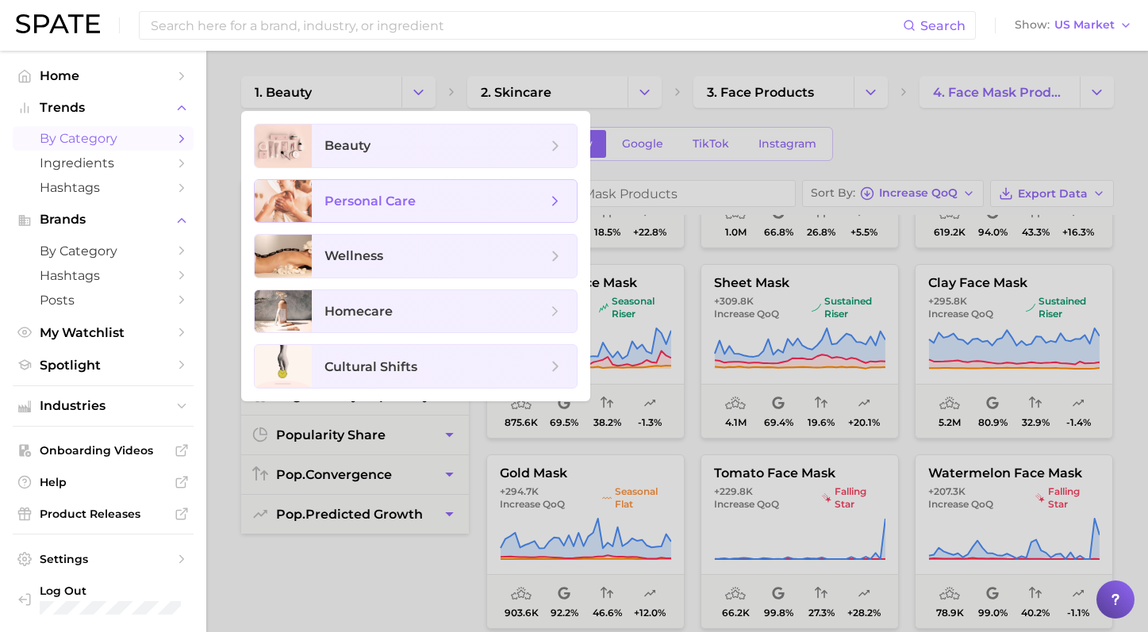
click at [410, 190] on span "personal care" at bounding box center [444, 201] width 265 height 43
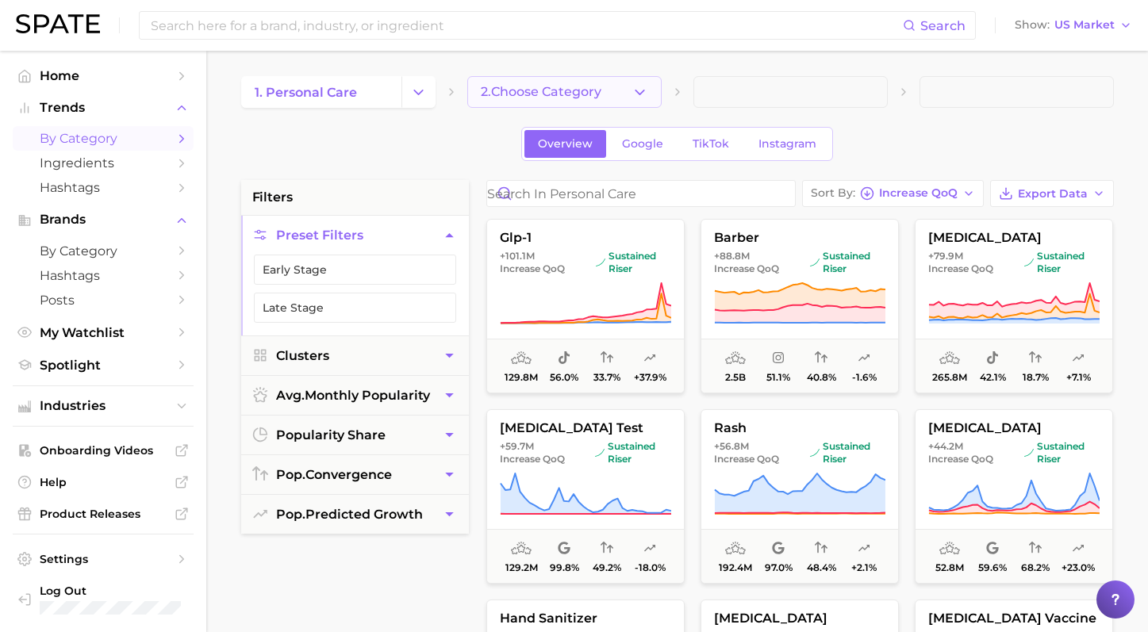
click at [608, 93] on button "2. Choose Category" at bounding box center [564, 92] width 194 height 32
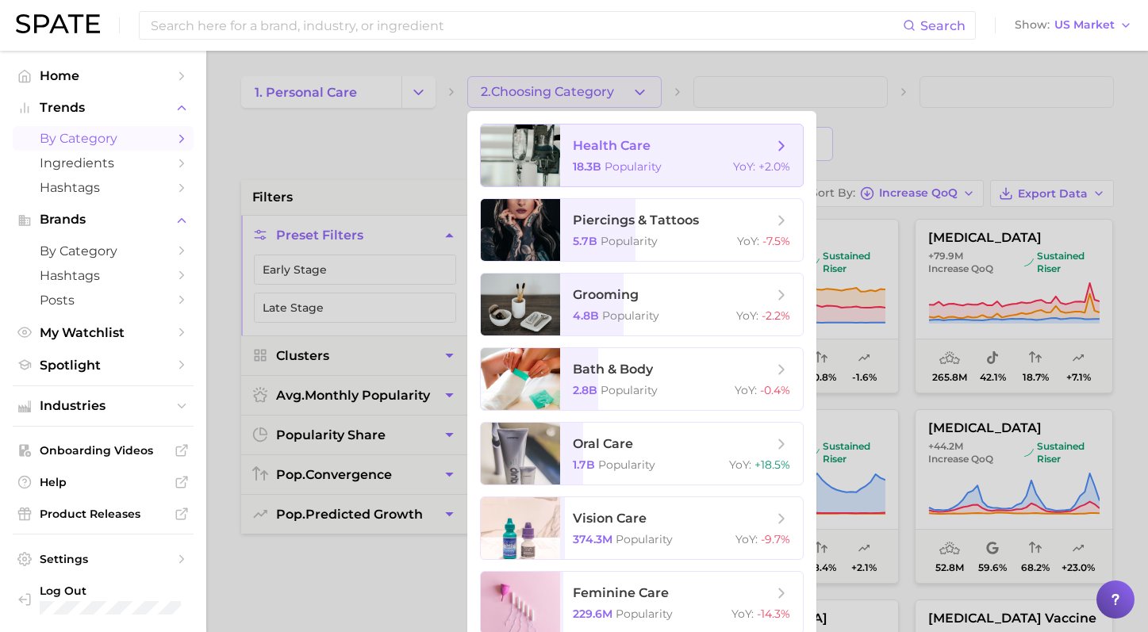
click at [726, 138] on span "health care" at bounding box center [673, 145] width 200 height 17
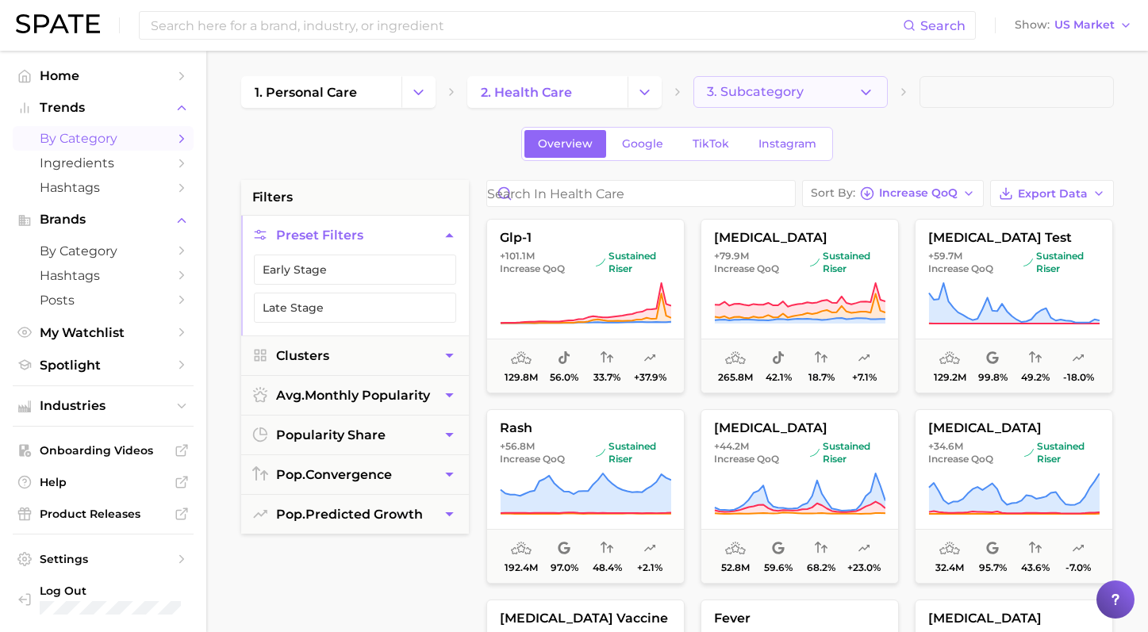
click at [770, 101] on button "3. Subcategory" at bounding box center [790, 92] width 194 height 32
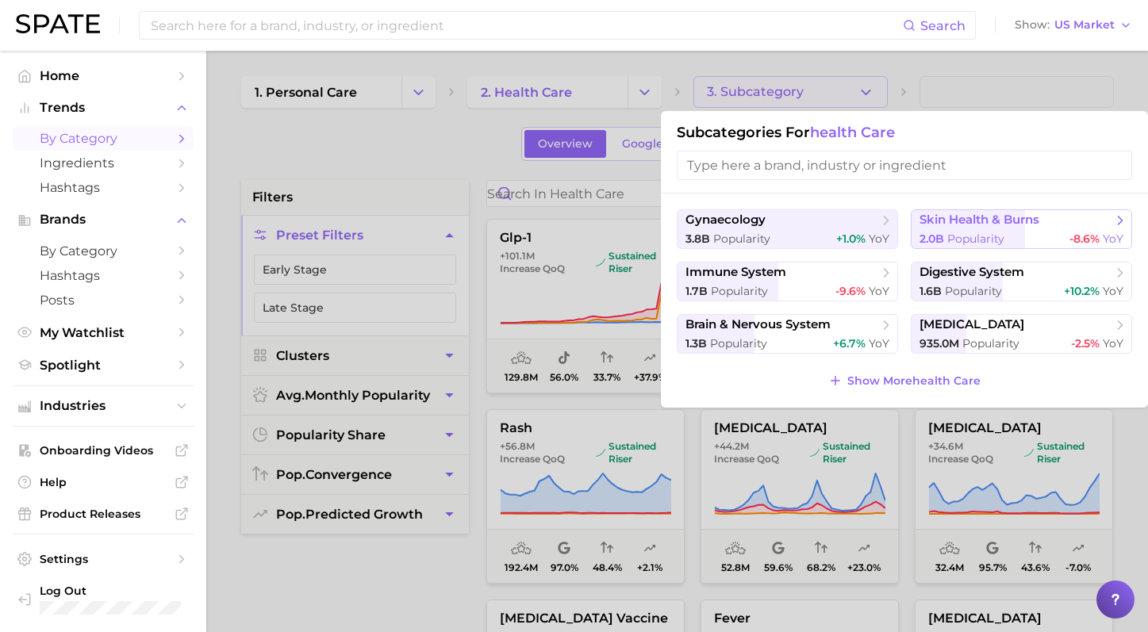
click at [1023, 236] on div "2.0b Popularity -8.6% YoY" at bounding box center [1022, 239] width 204 height 15
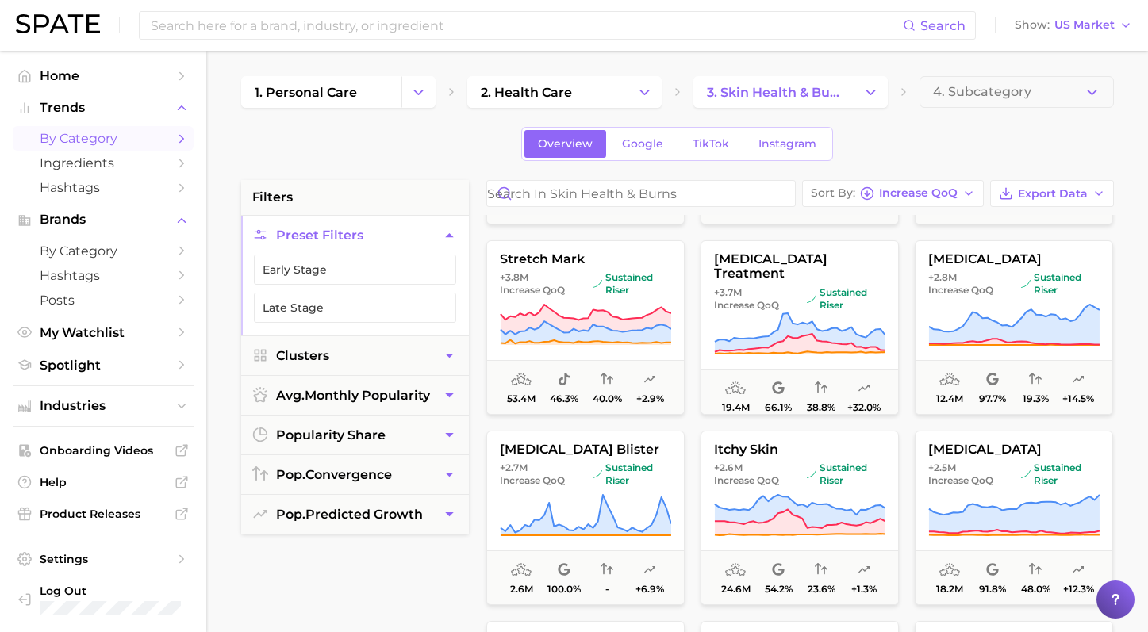
scroll to position [742, 0]
click at [1081, 78] on button "4. Subcategory" at bounding box center [1017, 92] width 194 height 32
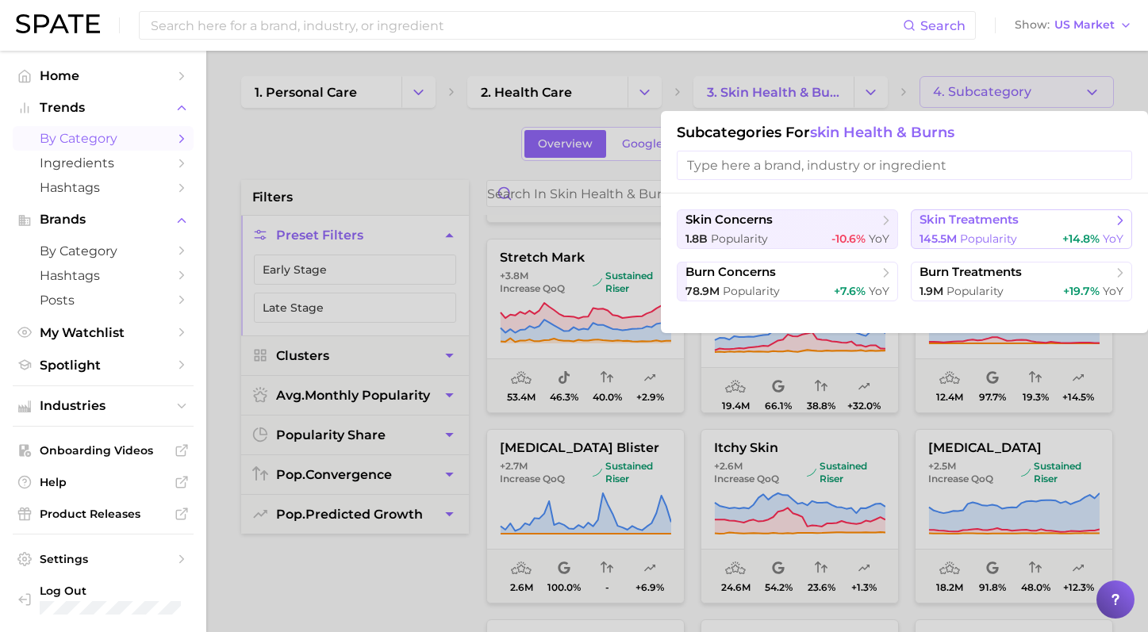
click at [957, 235] on span "145.5m" at bounding box center [938, 239] width 37 height 14
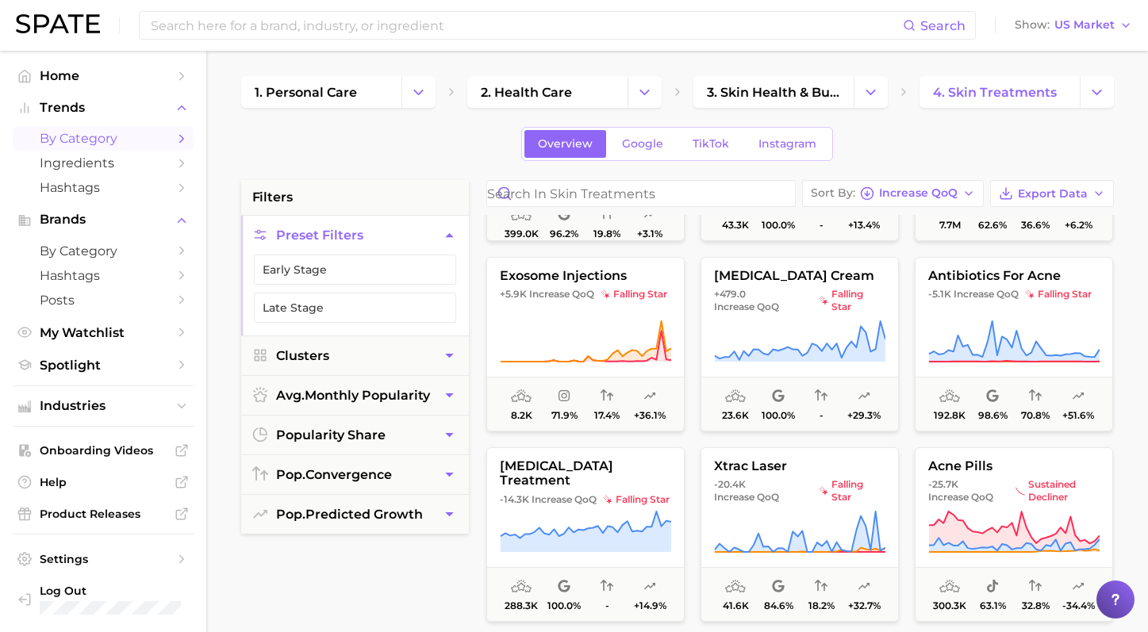
scroll to position [1331, 0]
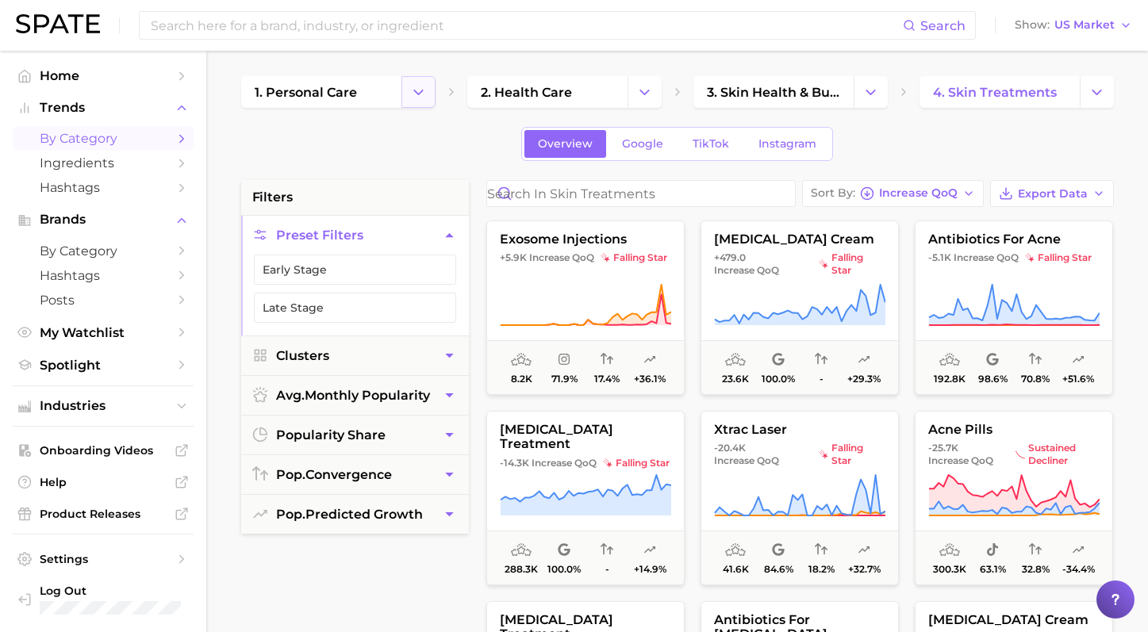
click at [404, 88] on button "Change Category" at bounding box center [418, 92] width 34 height 32
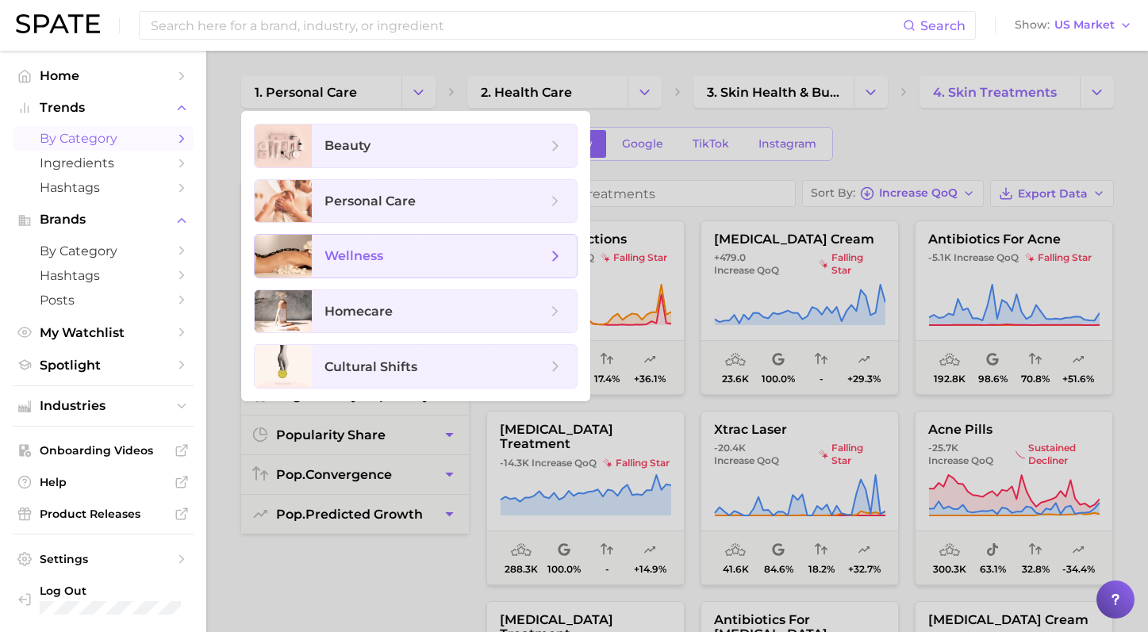
click at [353, 274] on span "wellness" at bounding box center [444, 256] width 265 height 43
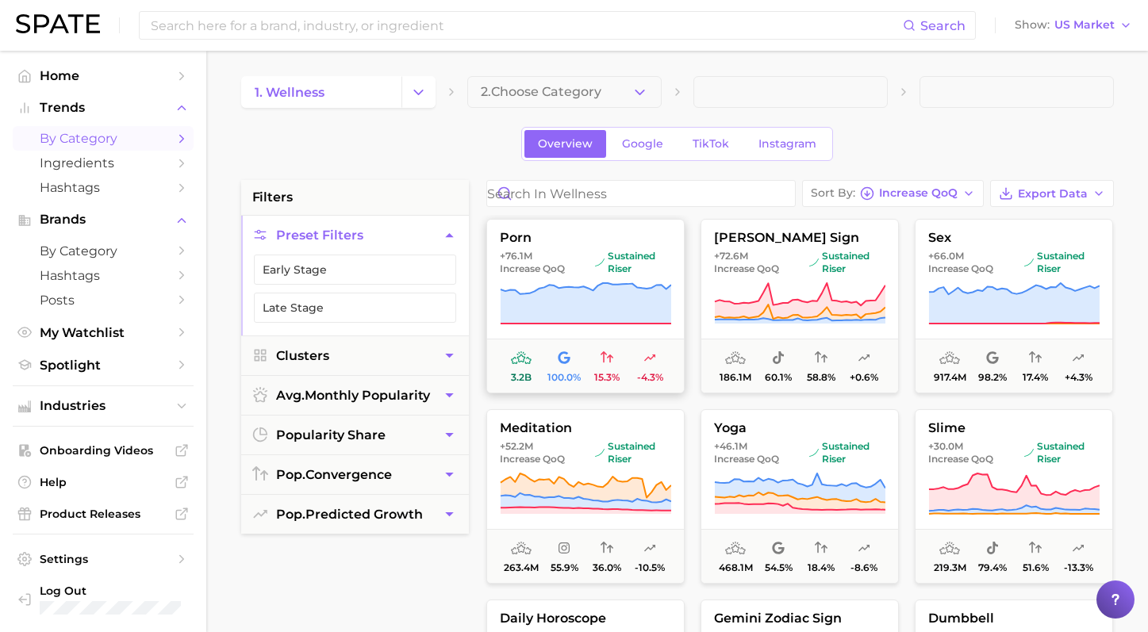
click at [541, 325] on icon at bounding box center [585, 304] width 171 height 44
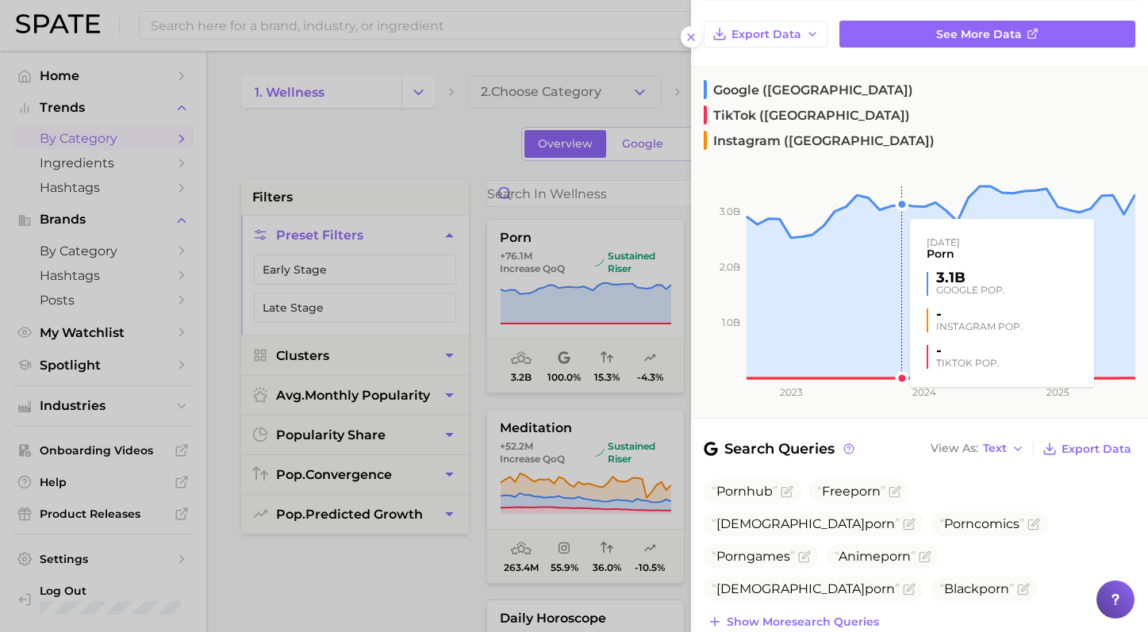
scroll to position [206, 0]
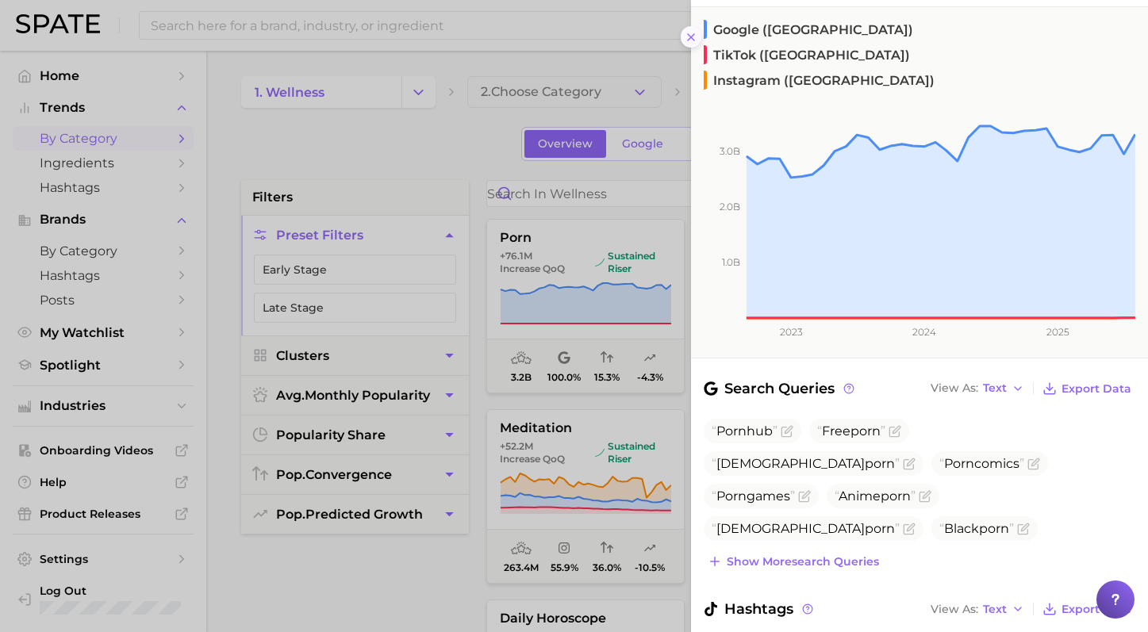
click at [686, 37] on icon at bounding box center [691, 37] width 13 height 13
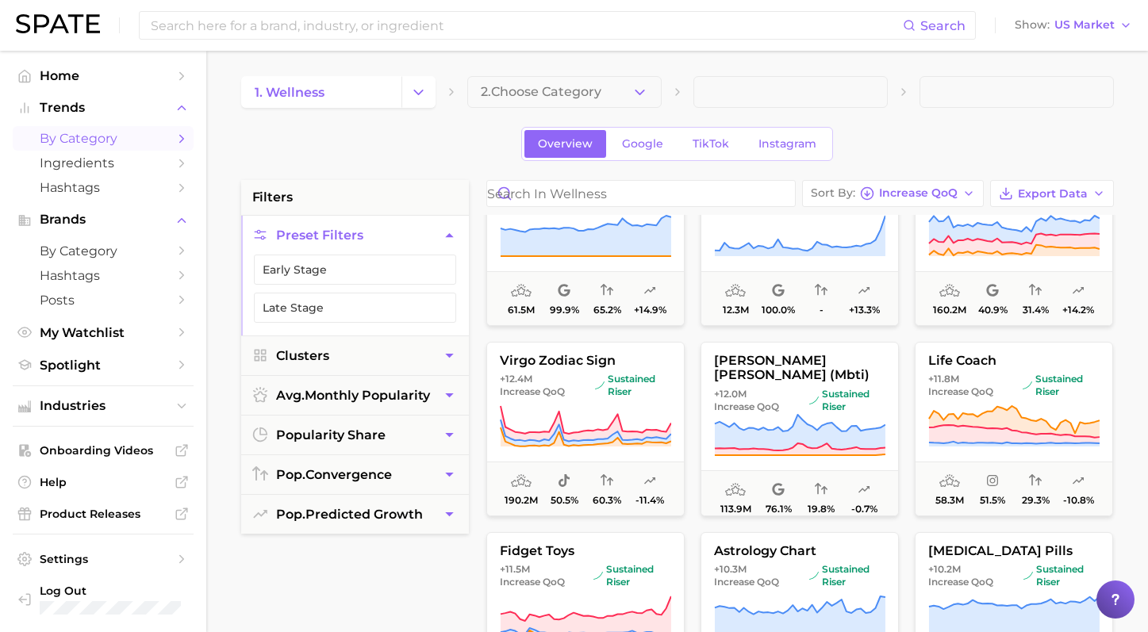
scroll to position [1228, 0]
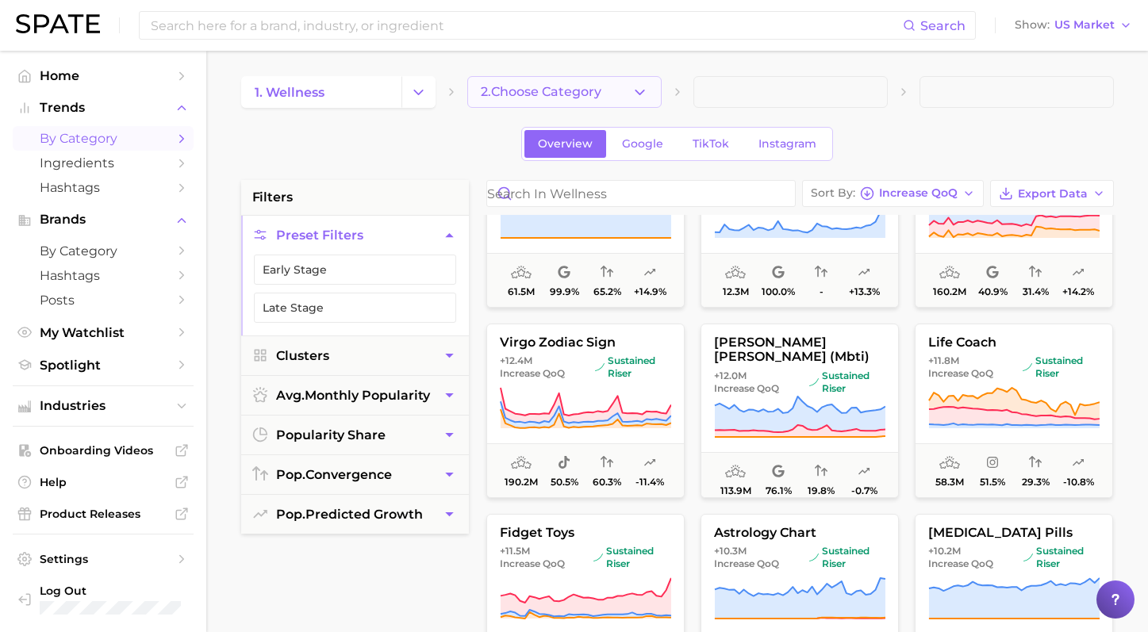
click at [566, 86] on span "2. Choose Category" at bounding box center [541, 92] width 121 height 14
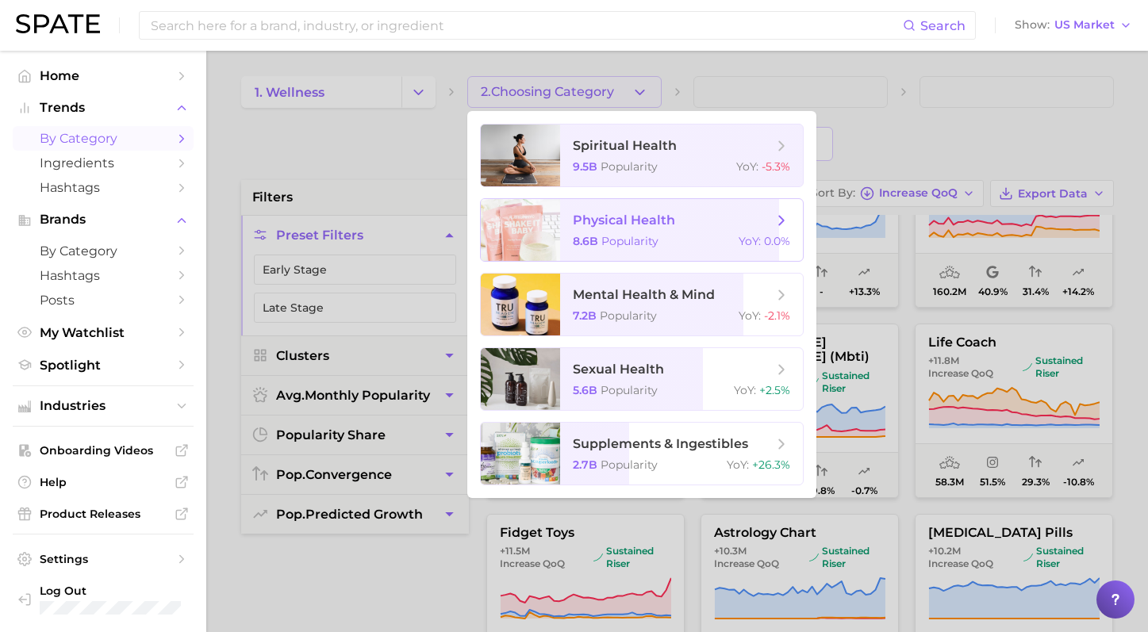
click at [697, 231] on span "physical health 8.6b Popularity YoY : 0.0%" at bounding box center [681, 230] width 243 height 62
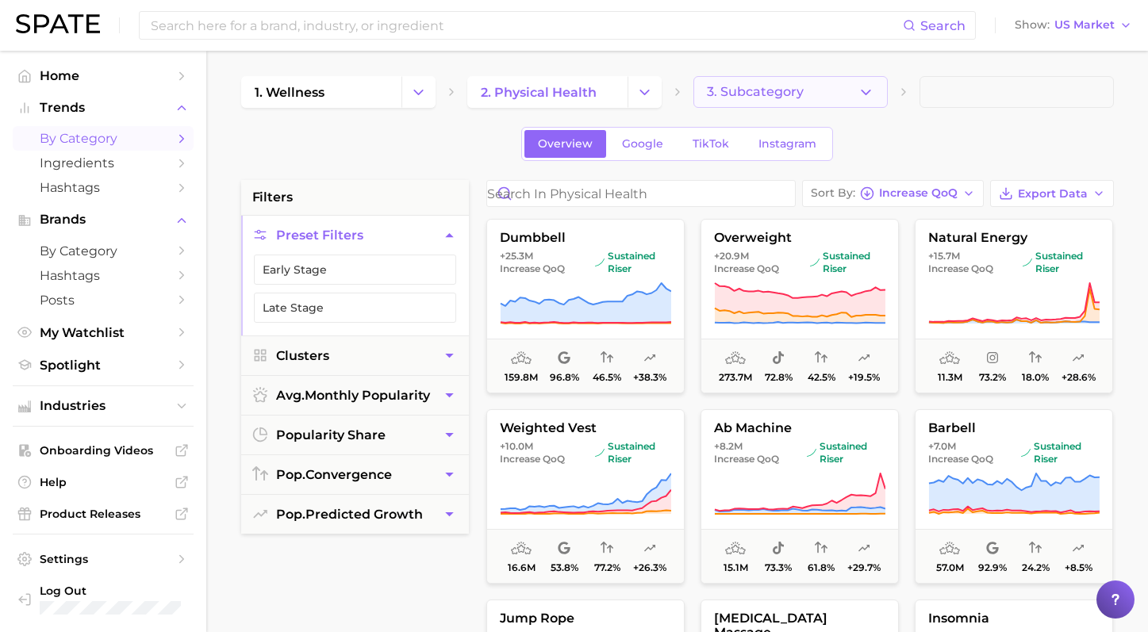
click at [792, 98] on span "3. Subcategory" at bounding box center [755, 92] width 97 height 14
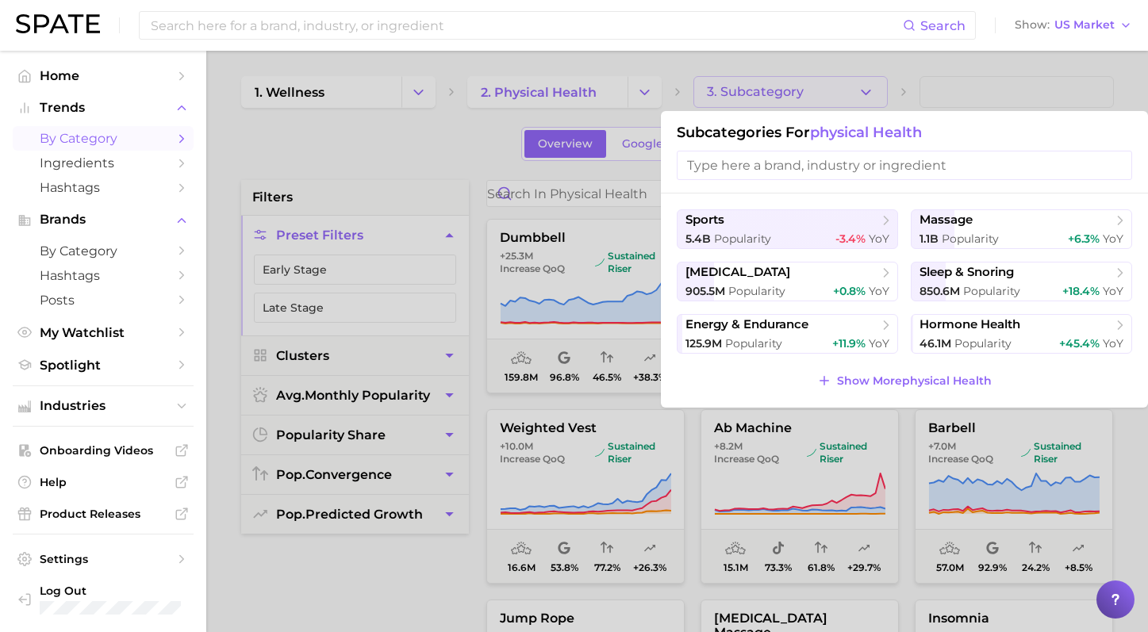
click at [378, 128] on div at bounding box center [574, 316] width 1148 height 632
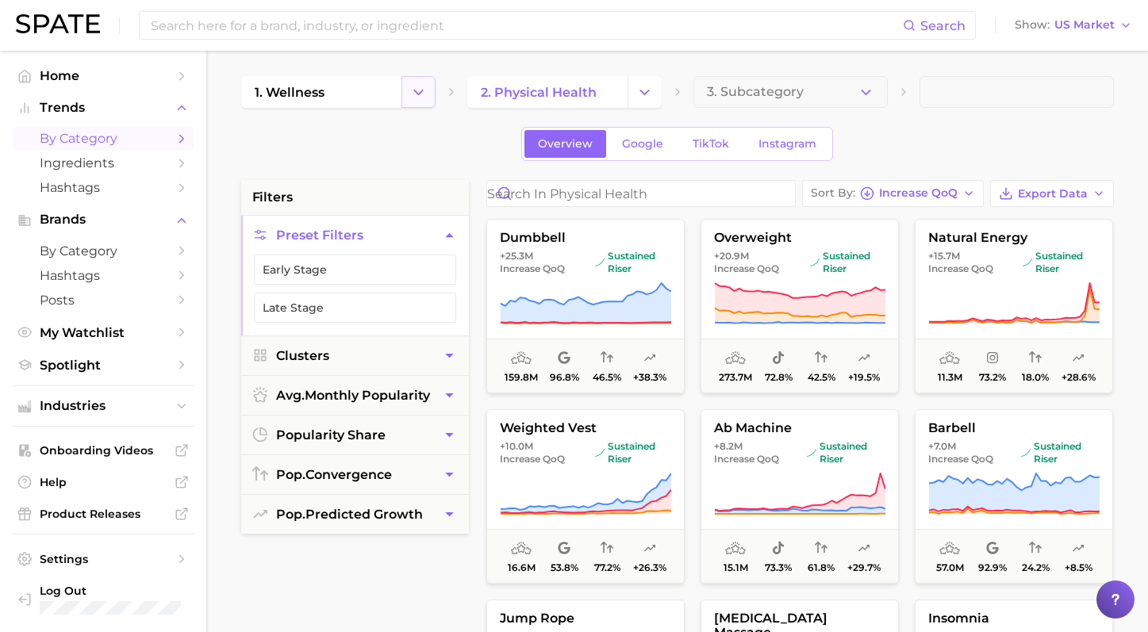
click at [405, 100] on button "Change Category" at bounding box center [418, 92] width 34 height 32
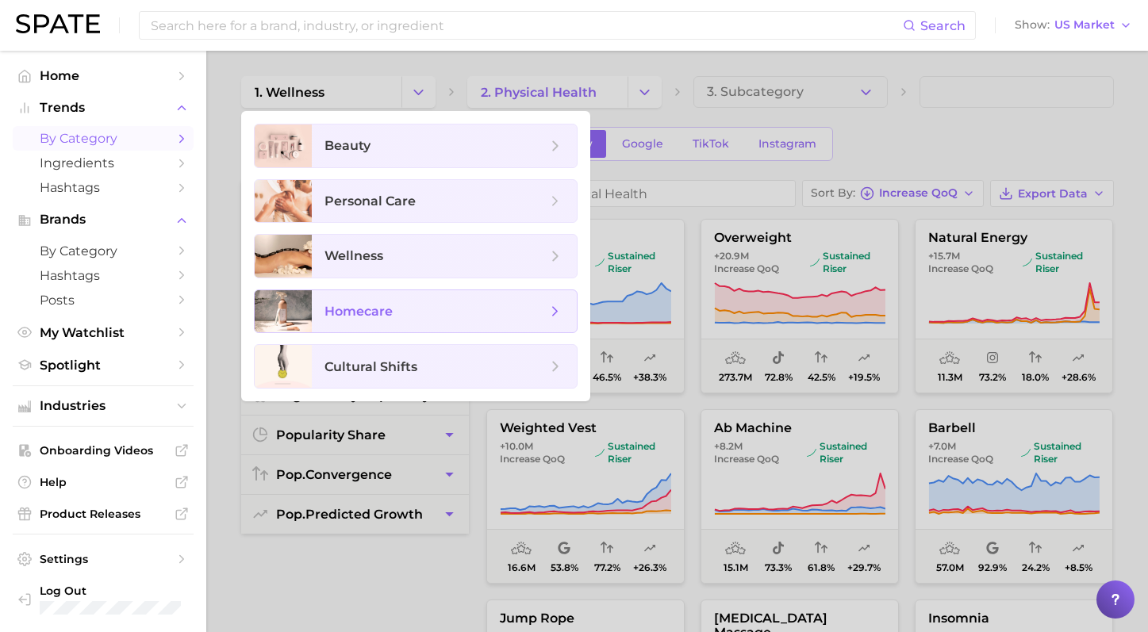
scroll to position [41, 0]
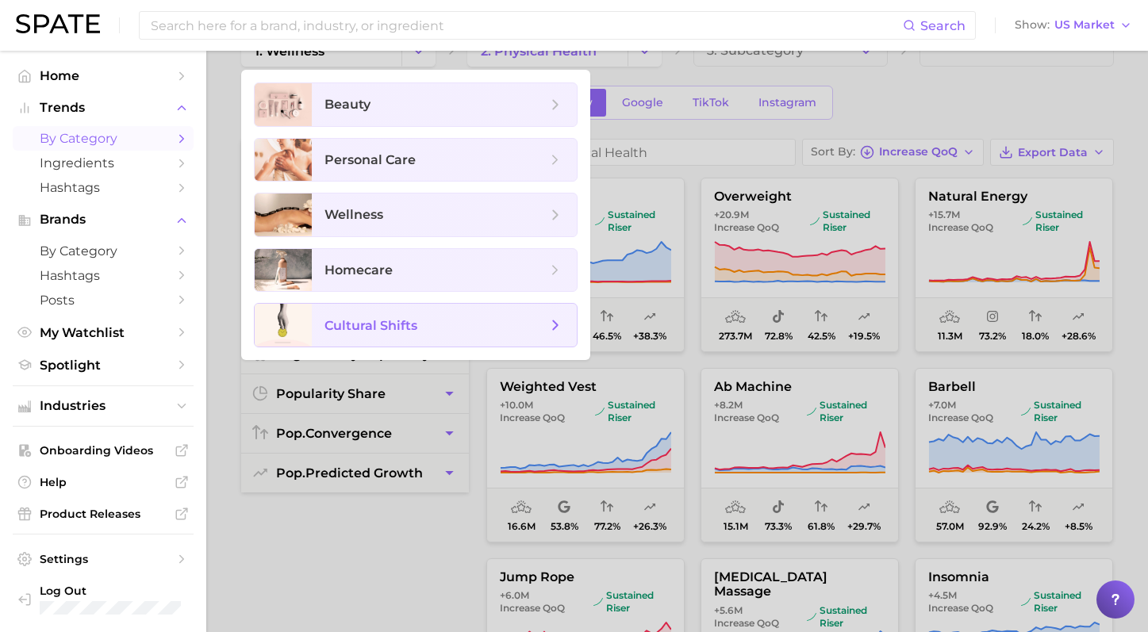
click at [474, 325] on span "cultural shifts" at bounding box center [436, 325] width 222 height 17
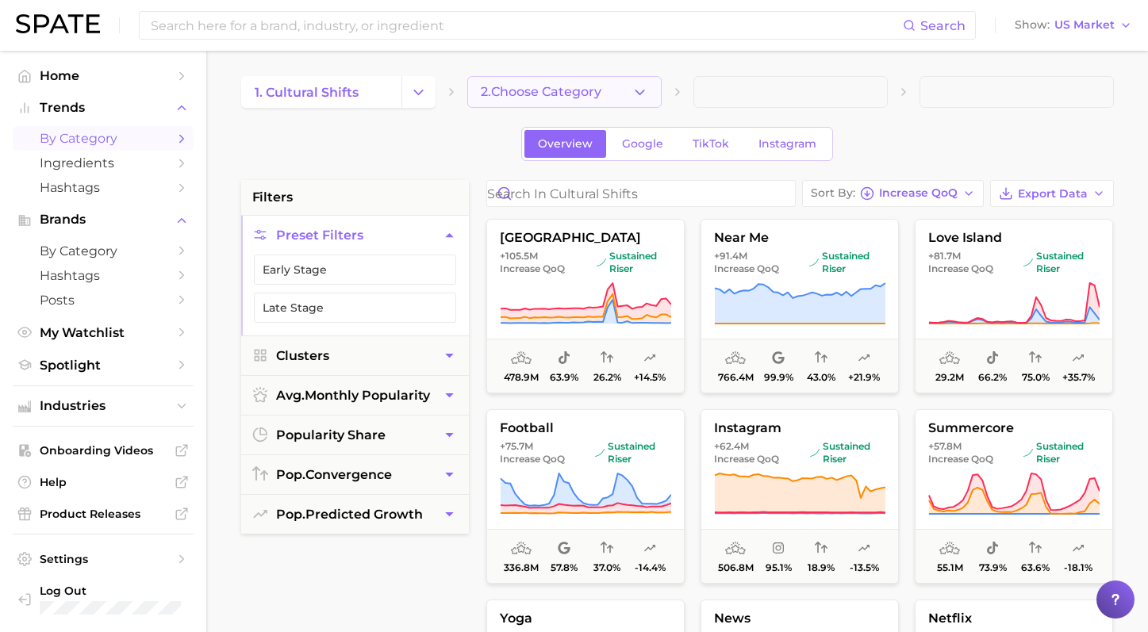
click at [640, 100] on button "2. Choose Category" at bounding box center [564, 92] width 194 height 32
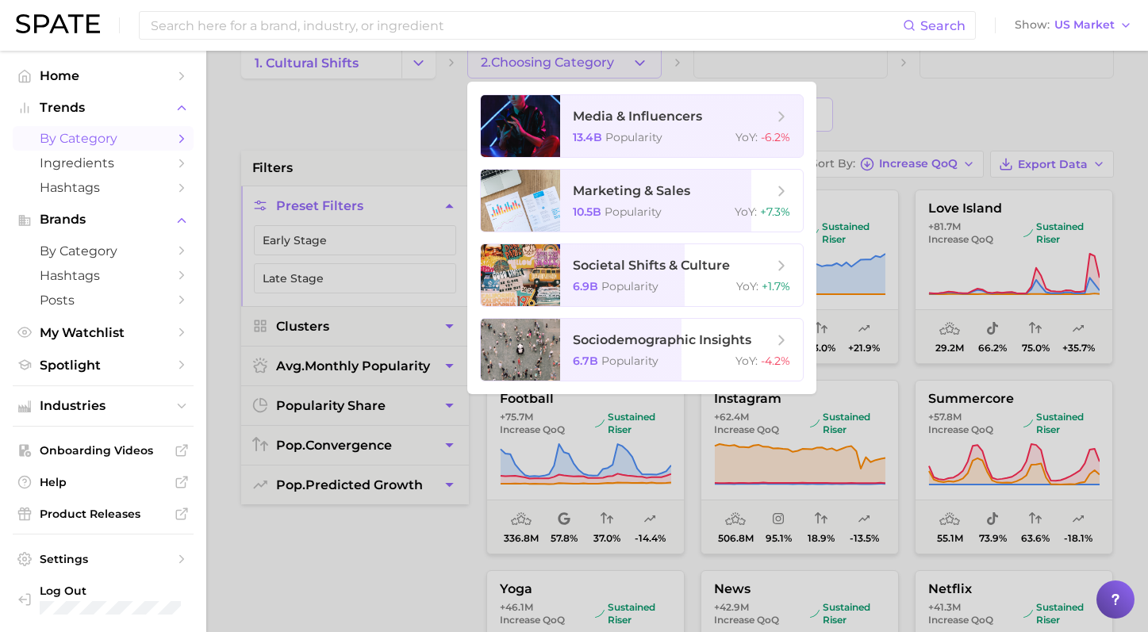
scroll to position [30, 0]
click at [748, 206] on span "YoY :" at bounding box center [746, 211] width 22 height 14
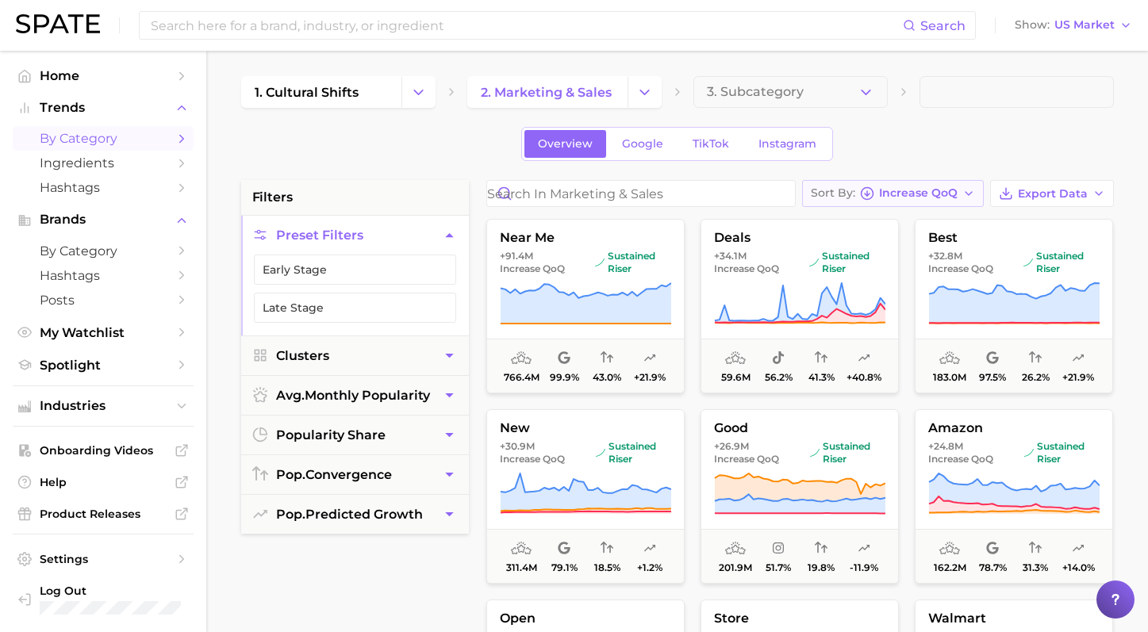
click at [924, 184] on button "Sort By Increase QoQ" at bounding box center [893, 193] width 182 height 27
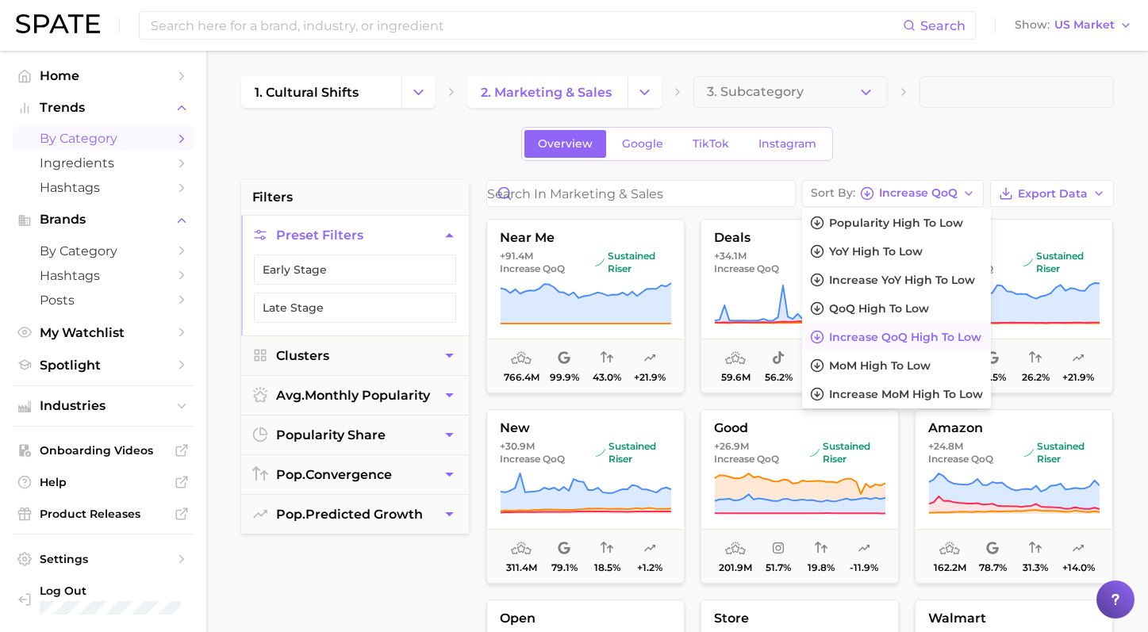
click at [924, 163] on div "1. cultural shifts 2. marketing & sales 3. Subcategory Overview Google TikTok I…" at bounding box center [677, 625] width 873 height 1099
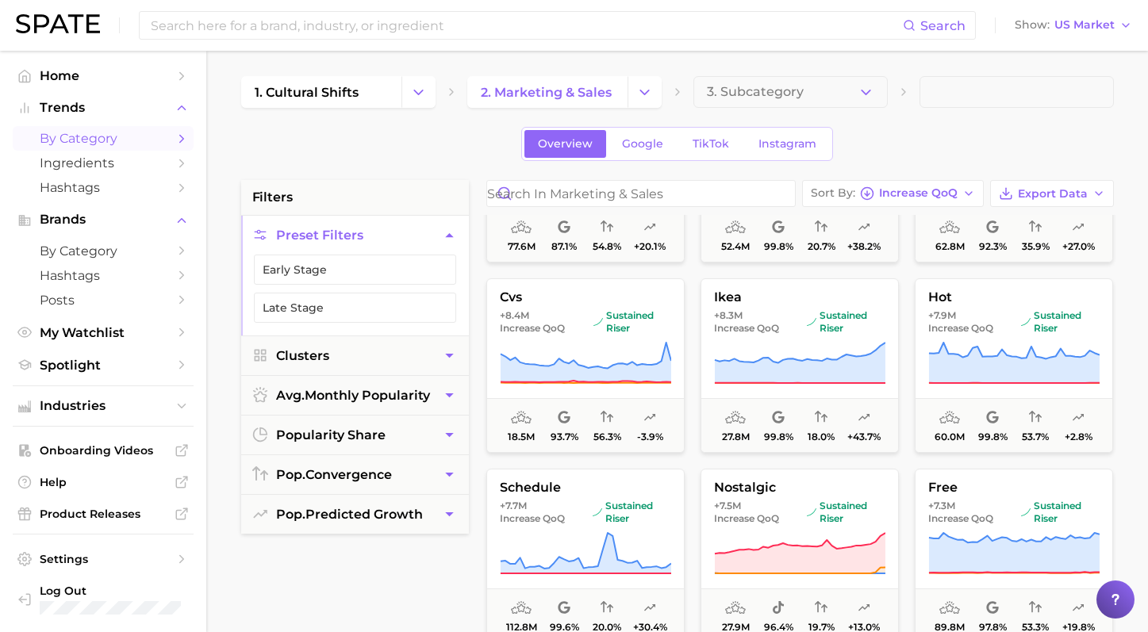
scroll to position [1234, 0]
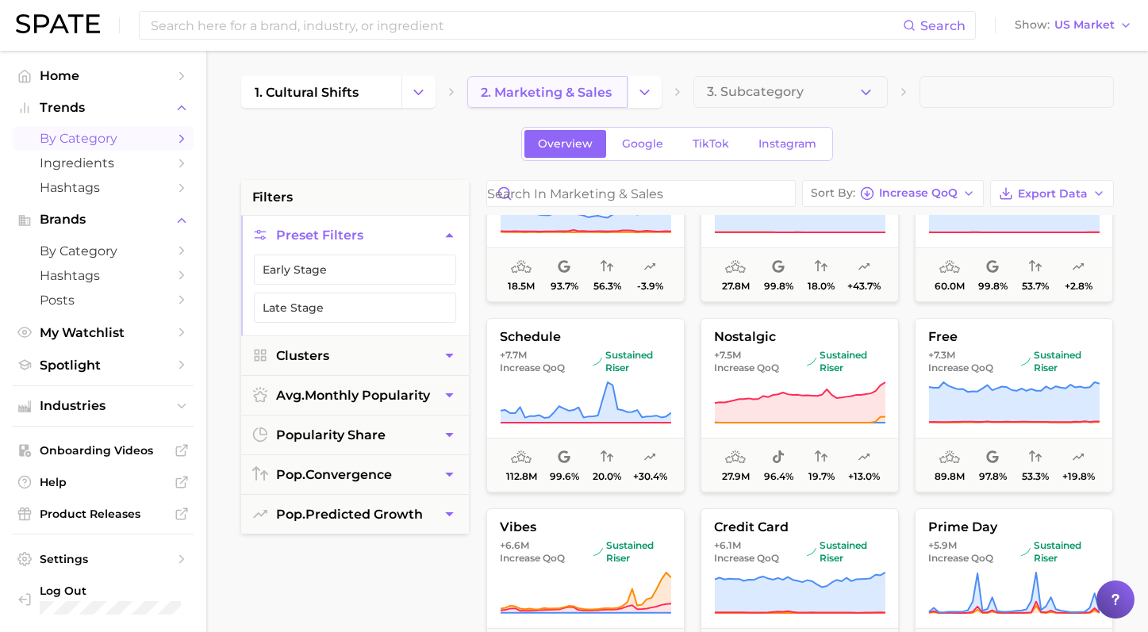
click at [555, 97] on span "2. marketing & sales" at bounding box center [546, 92] width 131 height 15
click at [636, 105] on button "Change Category" at bounding box center [645, 92] width 34 height 32
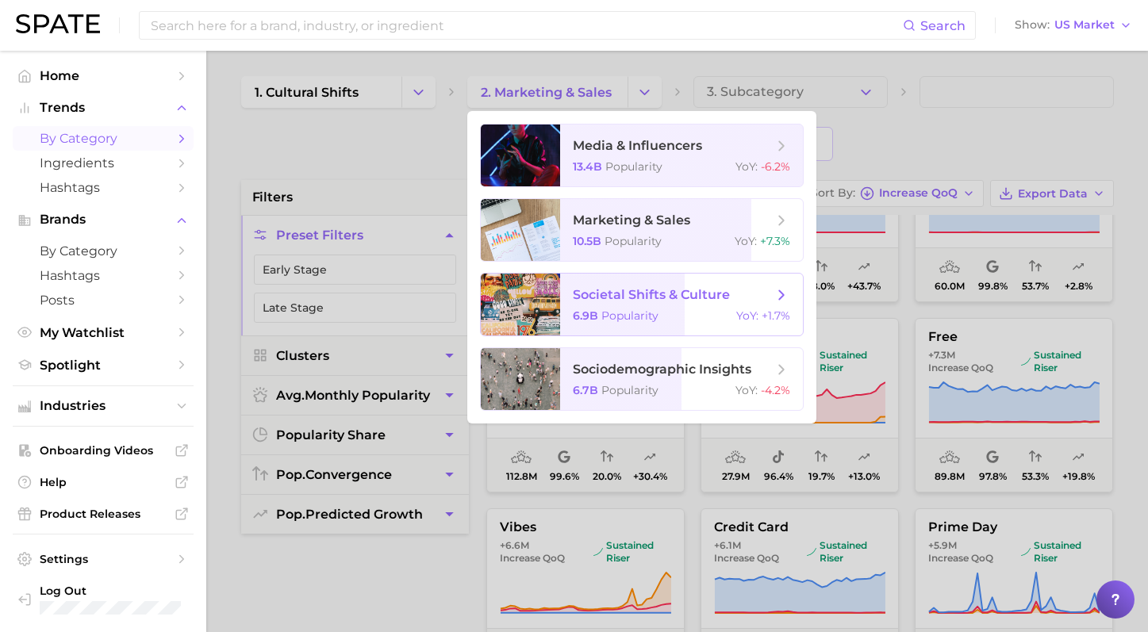
click at [676, 318] on div "6.9b Popularity YoY : +1.7%" at bounding box center [681, 316] width 217 height 14
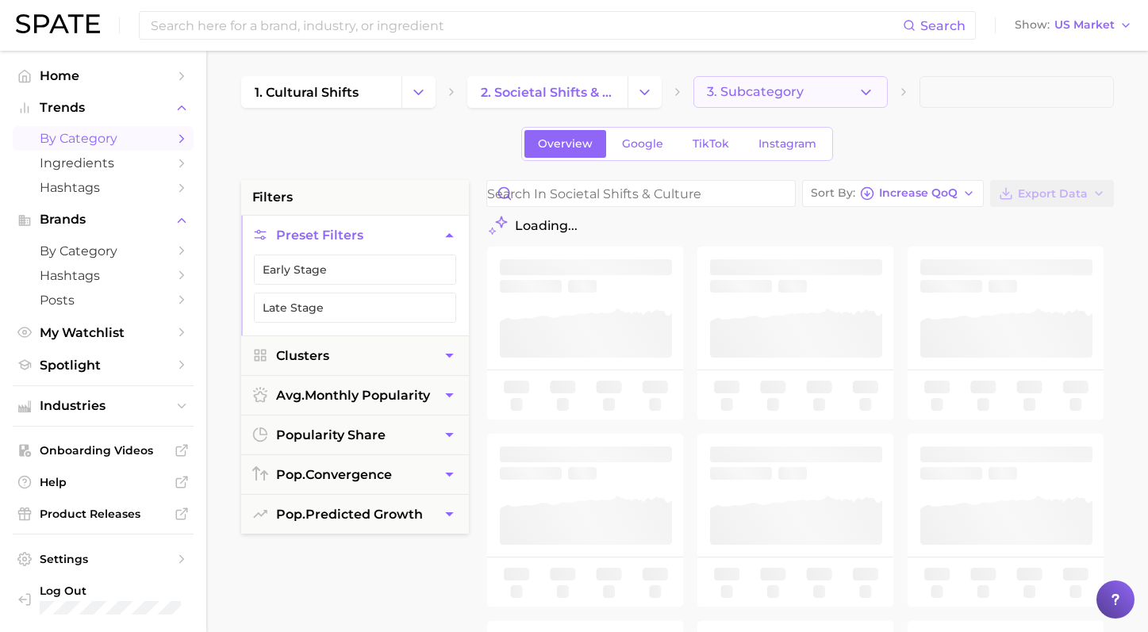
click at [866, 83] on button "3. Subcategory" at bounding box center [790, 92] width 194 height 32
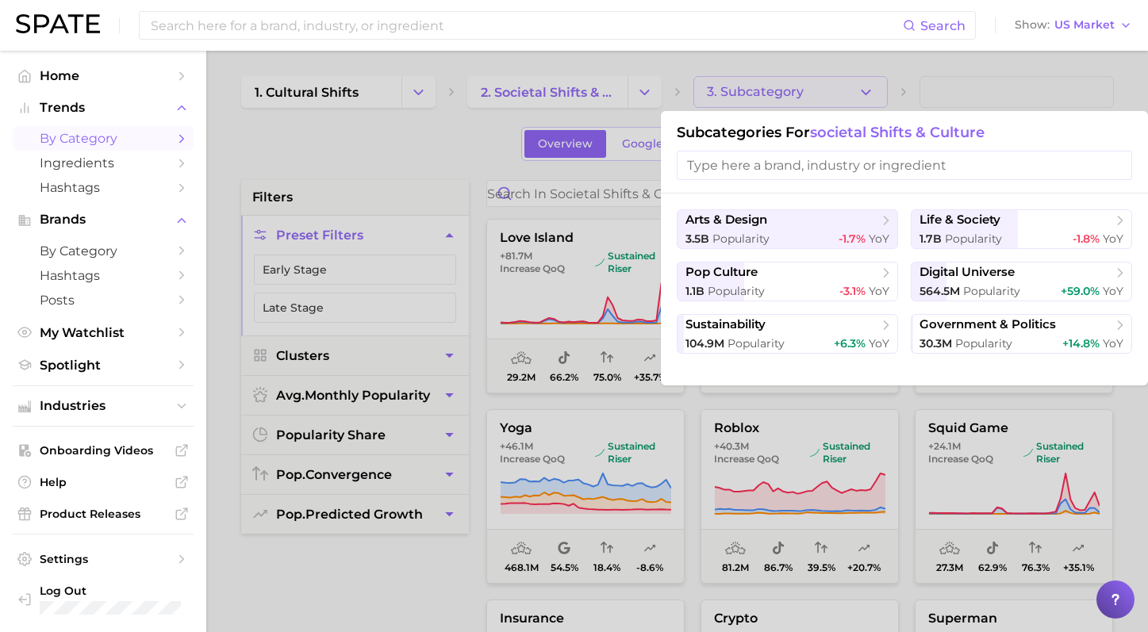
click at [935, 83] on div at bounding box center [574, 316] width 1148 height 632
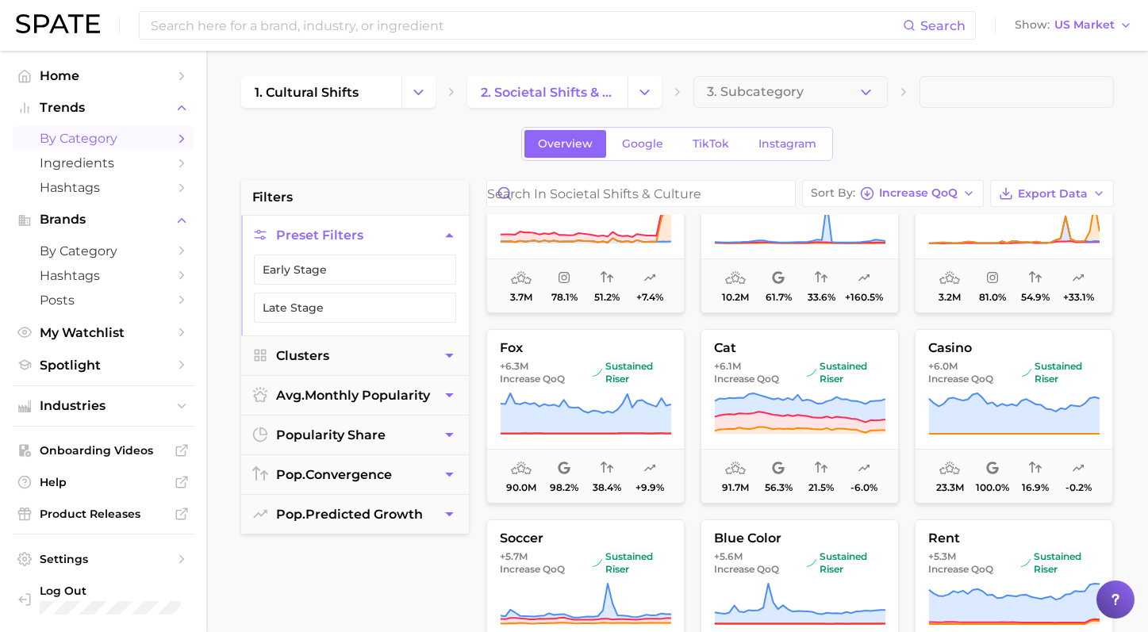
scroll to position [1807, 0]
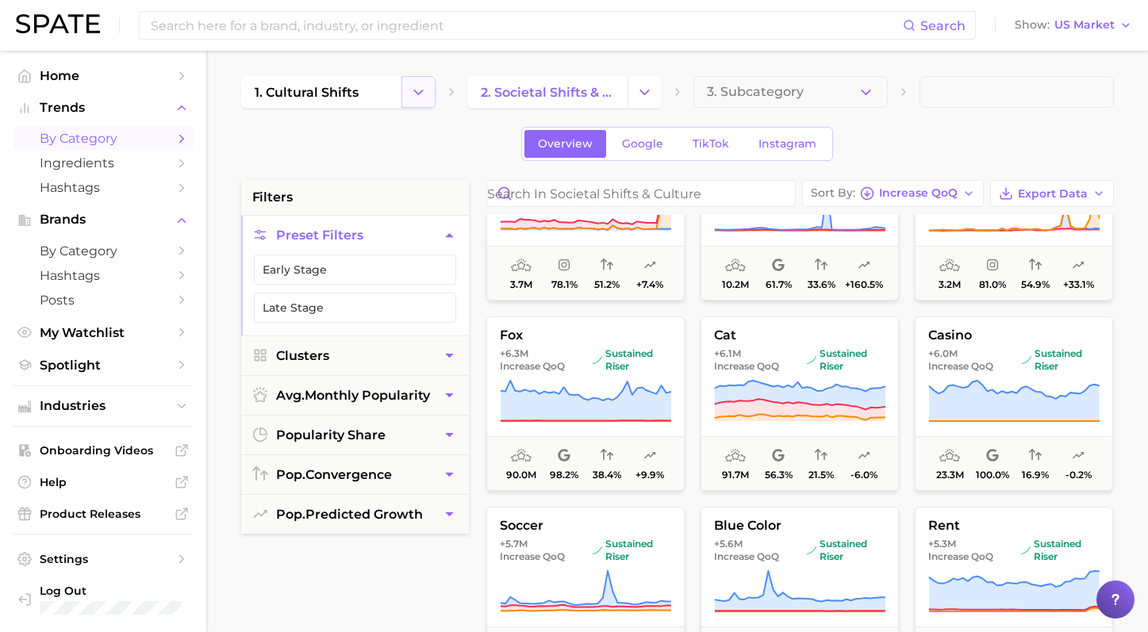
click at [407, 97] on button "Change Category" at bounding box center [418, 92] width 34 height 32
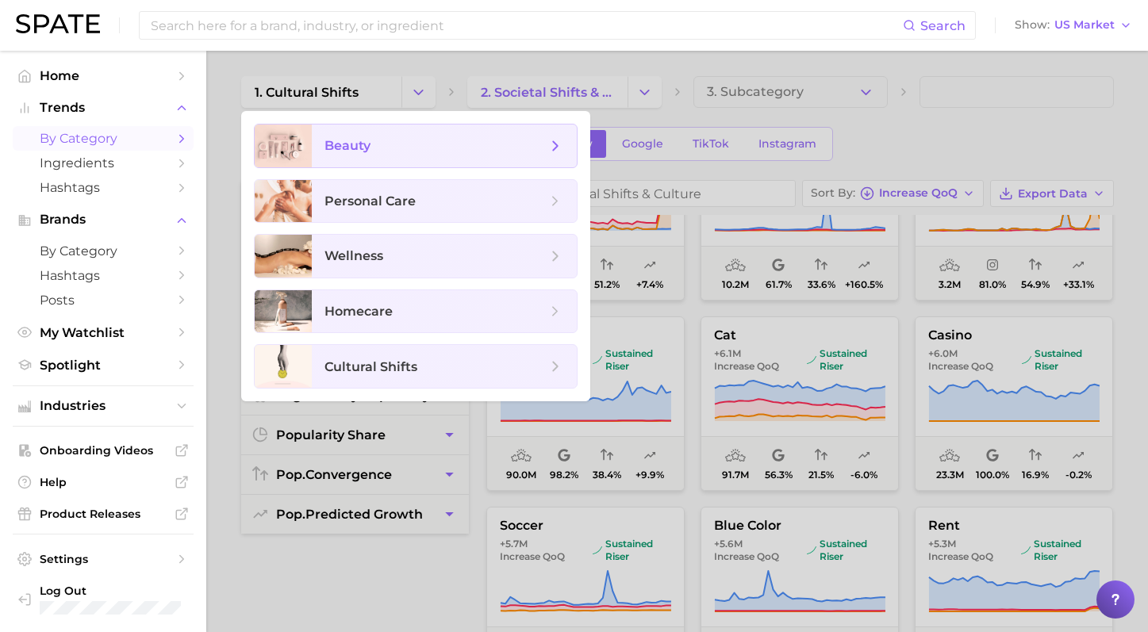
click at [440, 152] on span "beauty" at bounding box center [436, 145] width 222 height 17
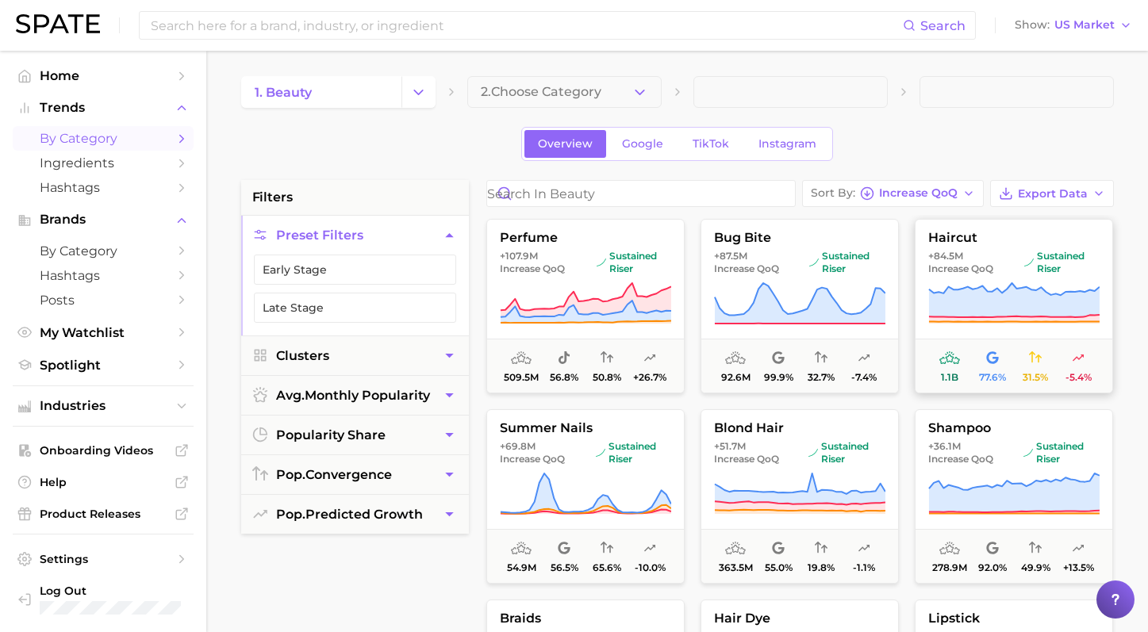
scroll to position [378, 0]
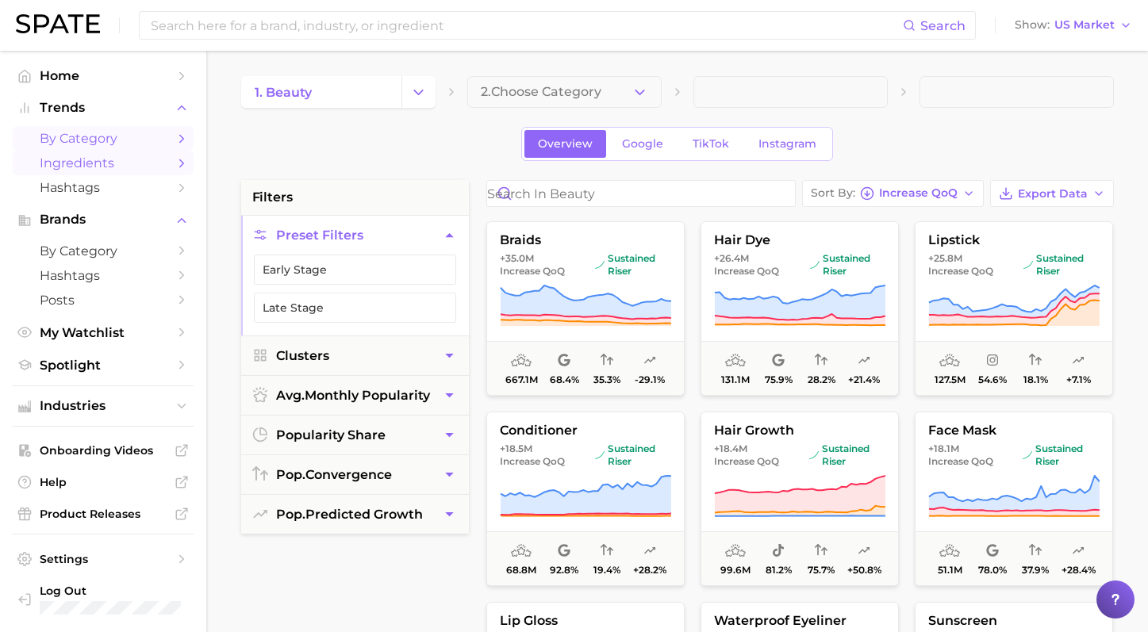
click at [133, 154] on link "Ingredients" at bounding box center [103, 163] width 181 height 25
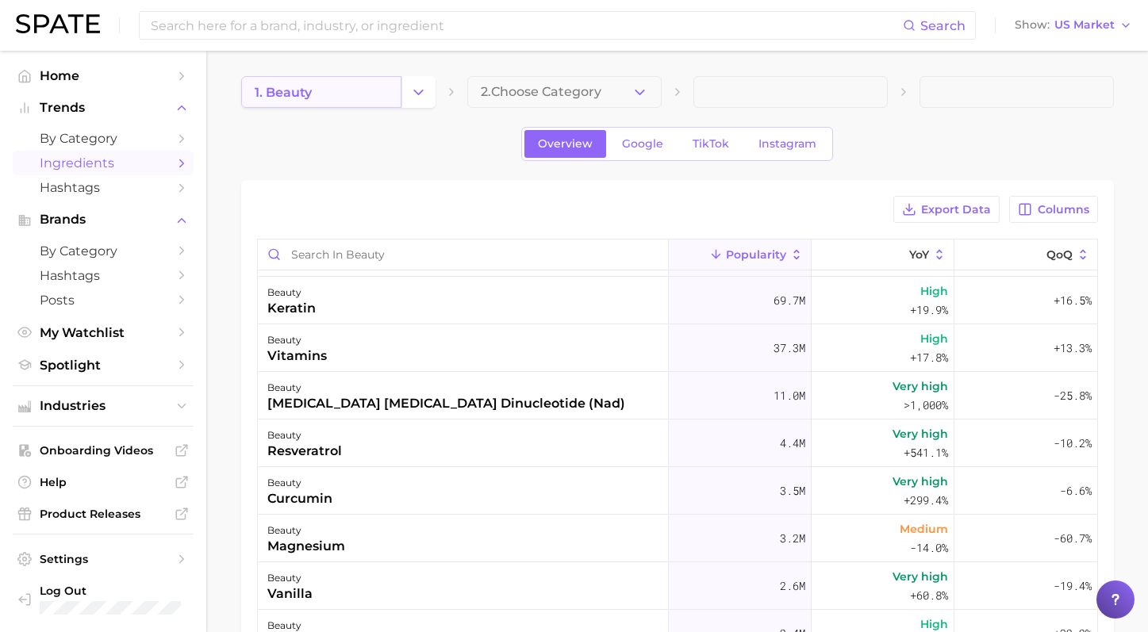
click at [379, 93] on link "1. beauty" at bounding box center [321, 92] width 160 height 32
click at [1093, 204] on button "Columns" at bounding box center [1053, 209] width 88 height 27
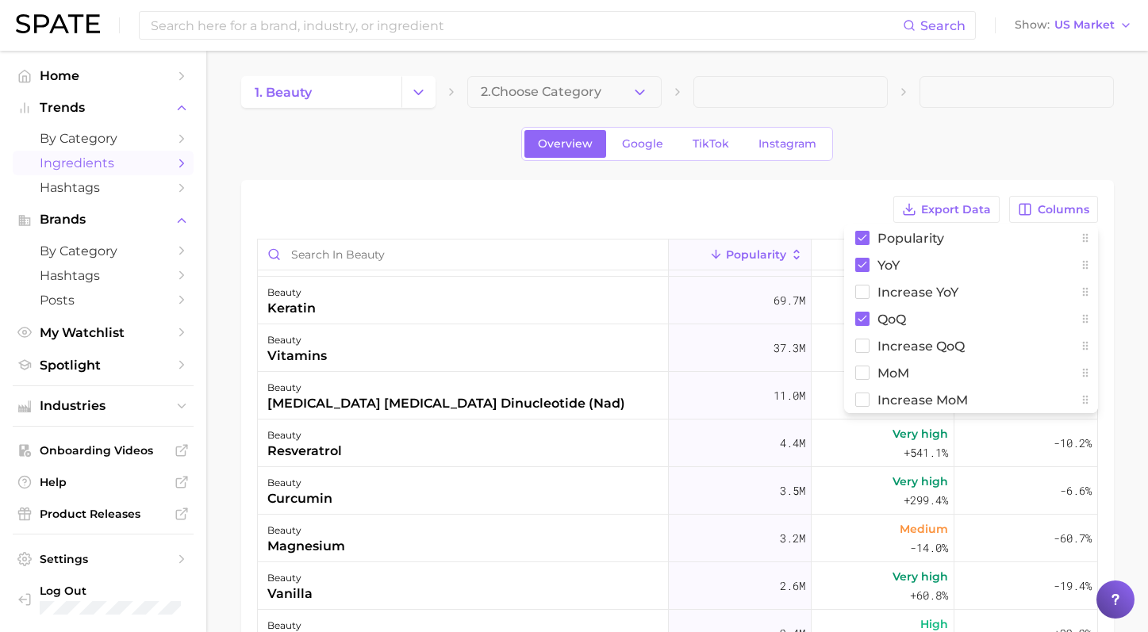
click at [991, 152] on div "Overview Google TikTok Instagram" at bounding box center [677, 144] width 873 height 34
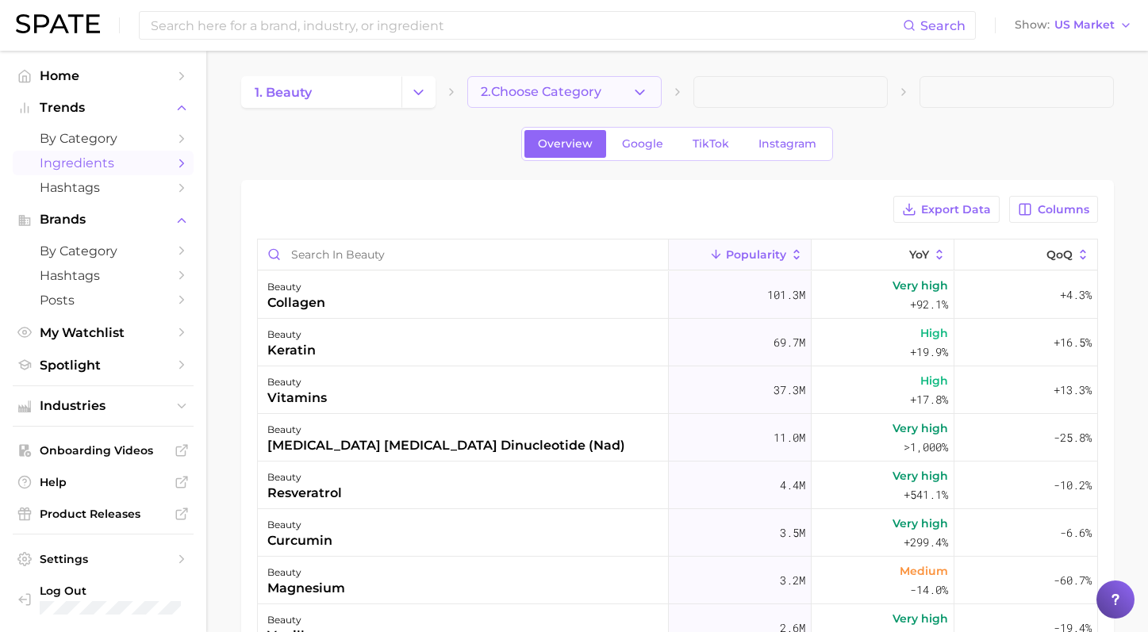
click at [647, 101] on button "2. Choose Category" at bounding box center [564, 92] width 194 height 32
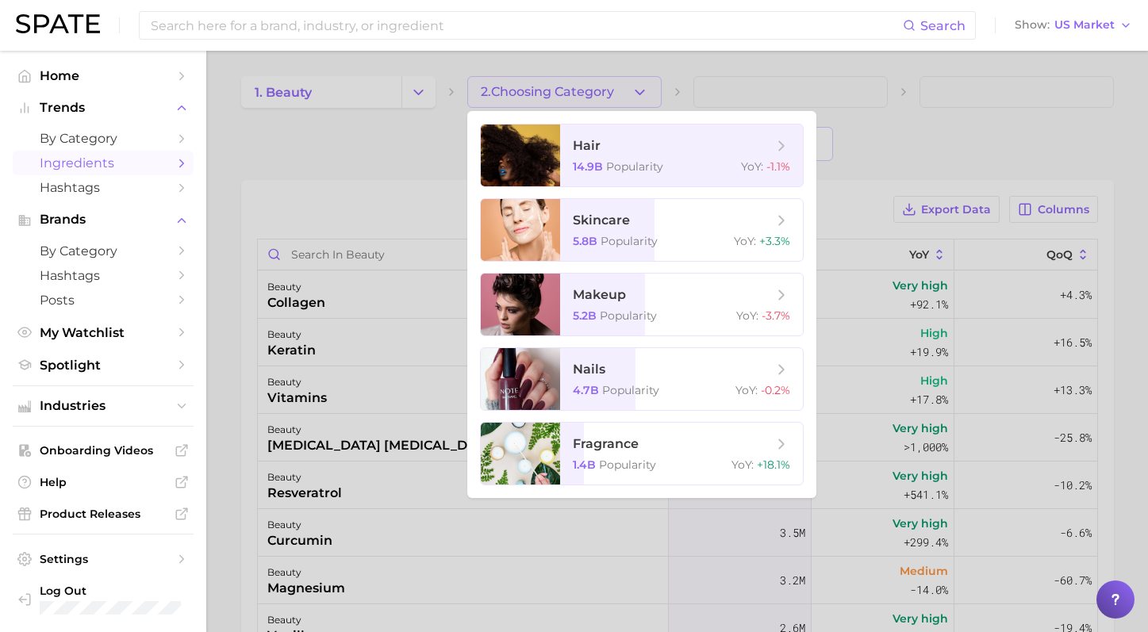
click at [356, 159] on div at bounding box center [574, 316] width 1148 height 632
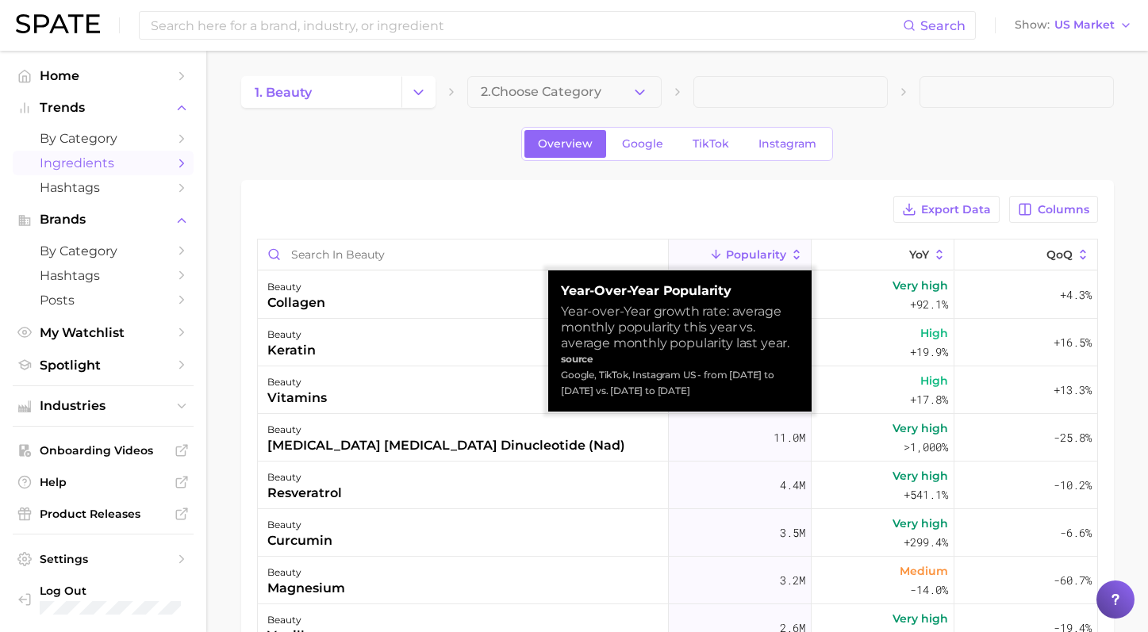
click at [590, 219] on div "Export Data Columns" at bounding box center [677, 209] width 841 height 27
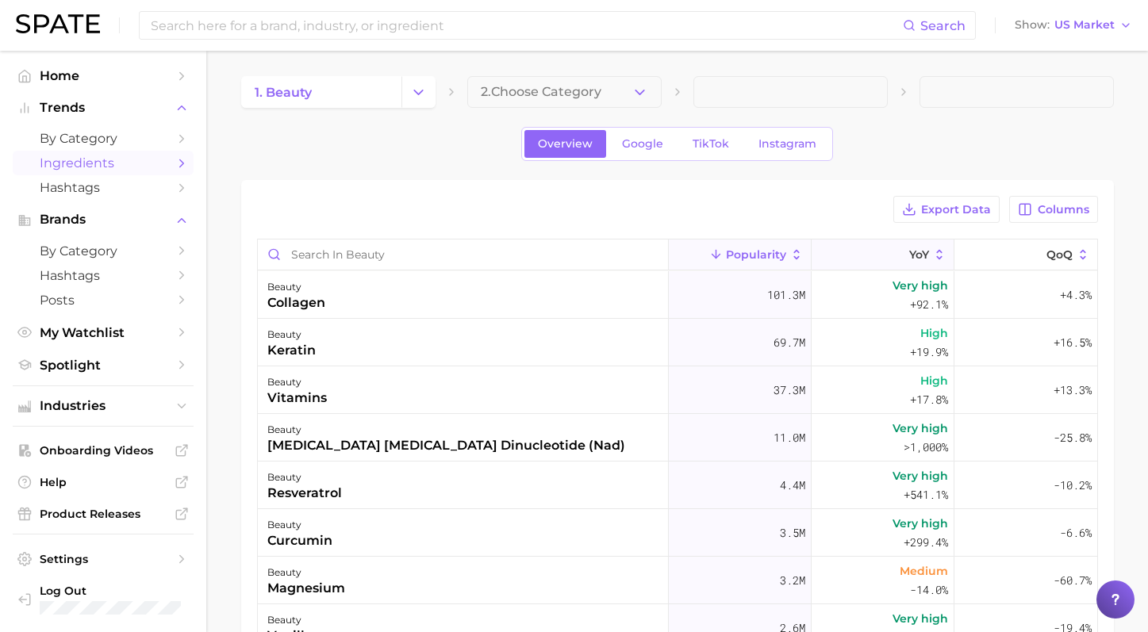
click at [893, 249] on icon at bounding box center [900, 255] width 14 height 14
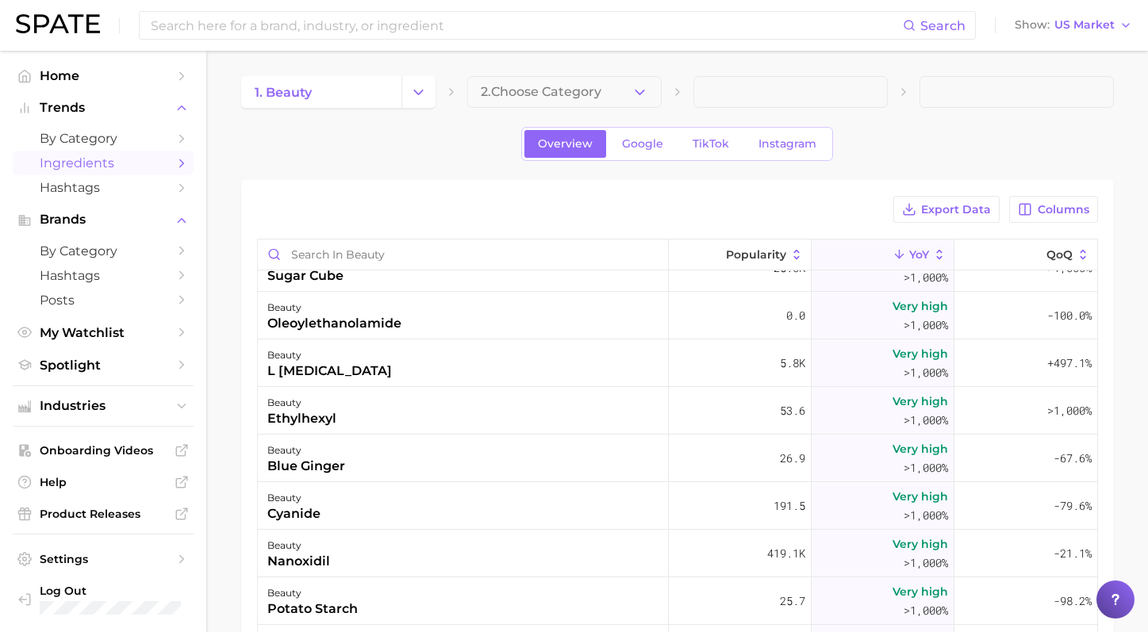
scroll to position [1364, 0]
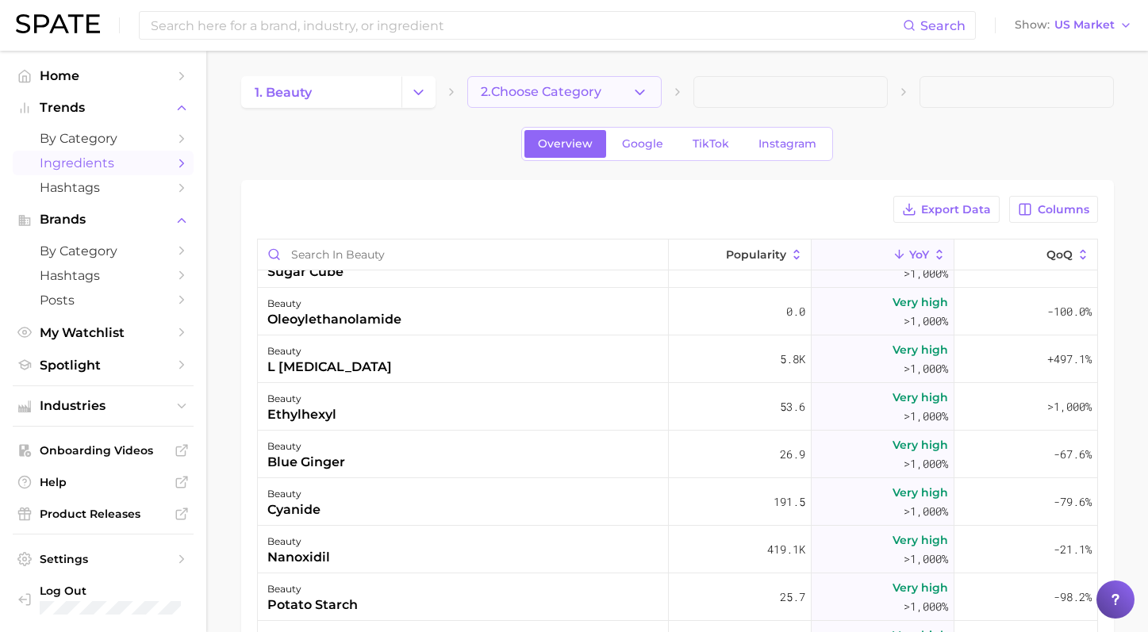
click at [600, 79] on button "2. Choose Category" at bounding box center [564, 92] width 194 height 32
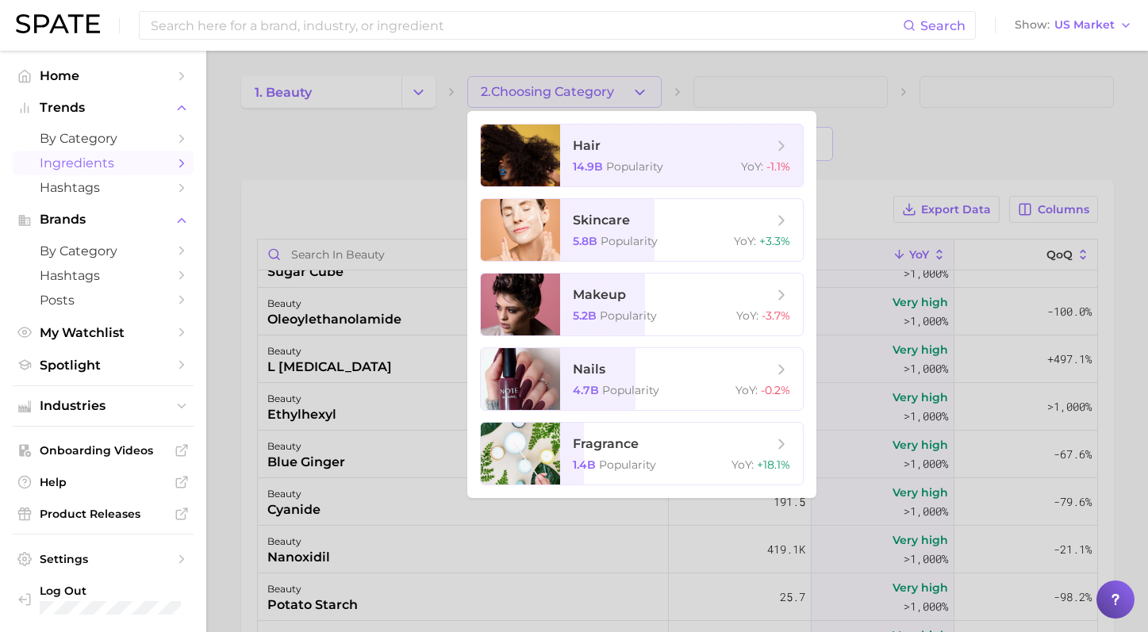
click at [394, 172] on div at bounding box center [574, 316] width 1148 height 632
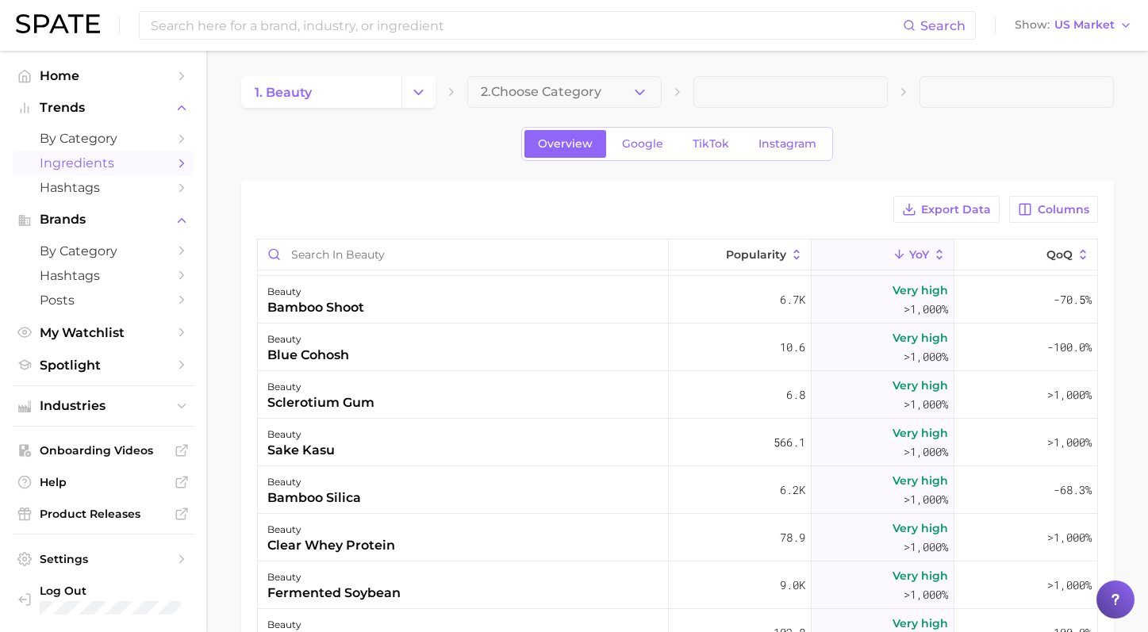
scroll to position [1886, 0]
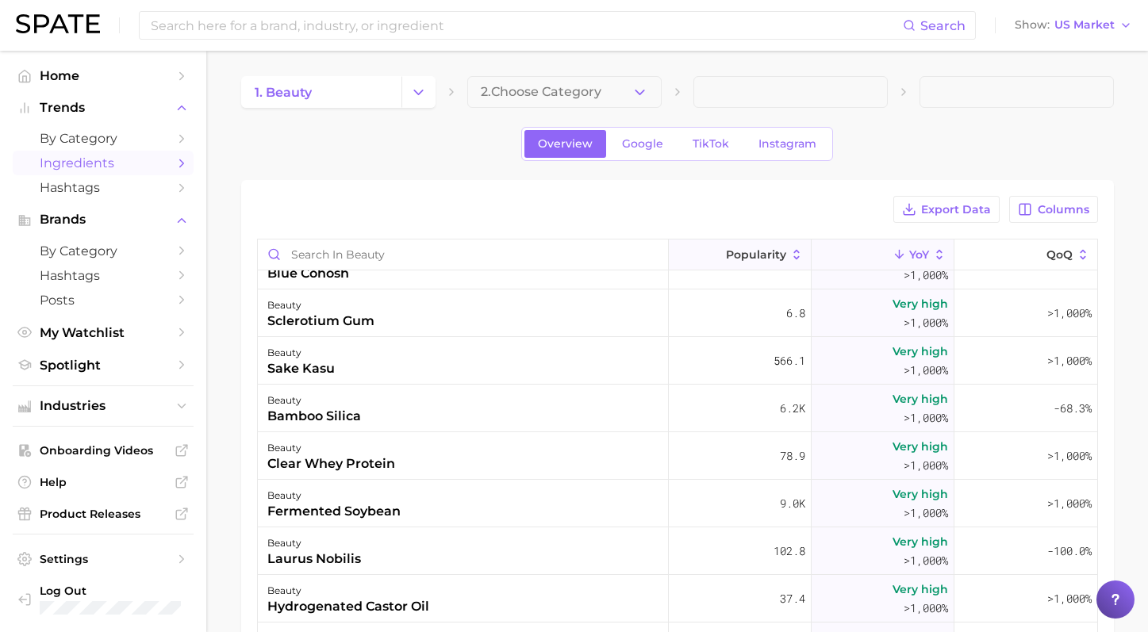
click at [762, 256] on span "Popularity" at bounding box center [756, 254] width 60 height 13
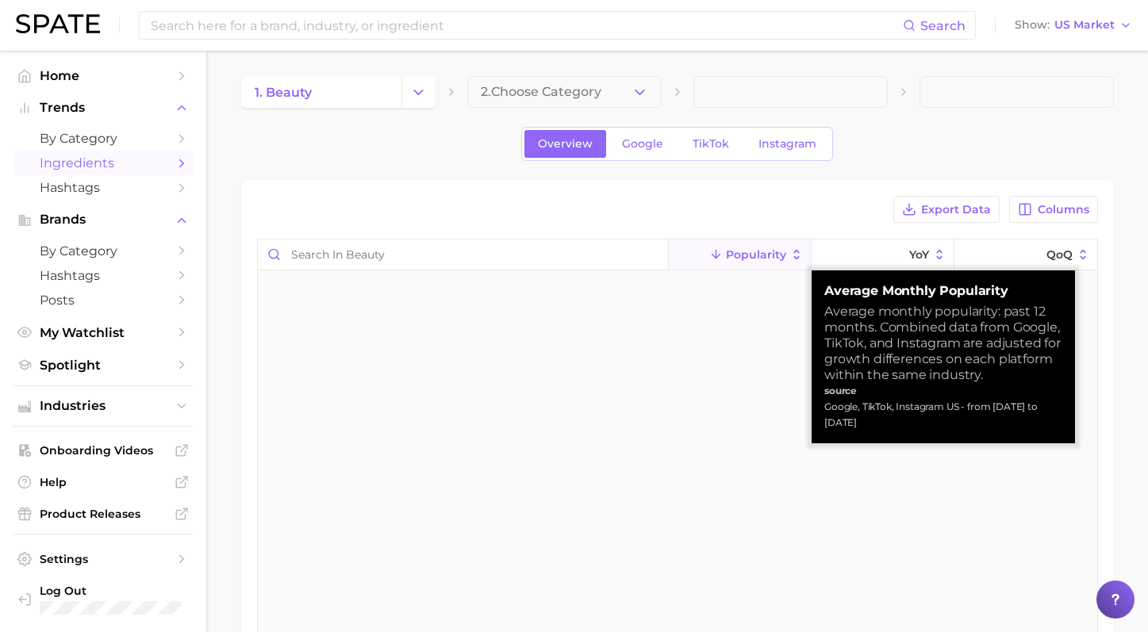
scroll to position [0, 0]
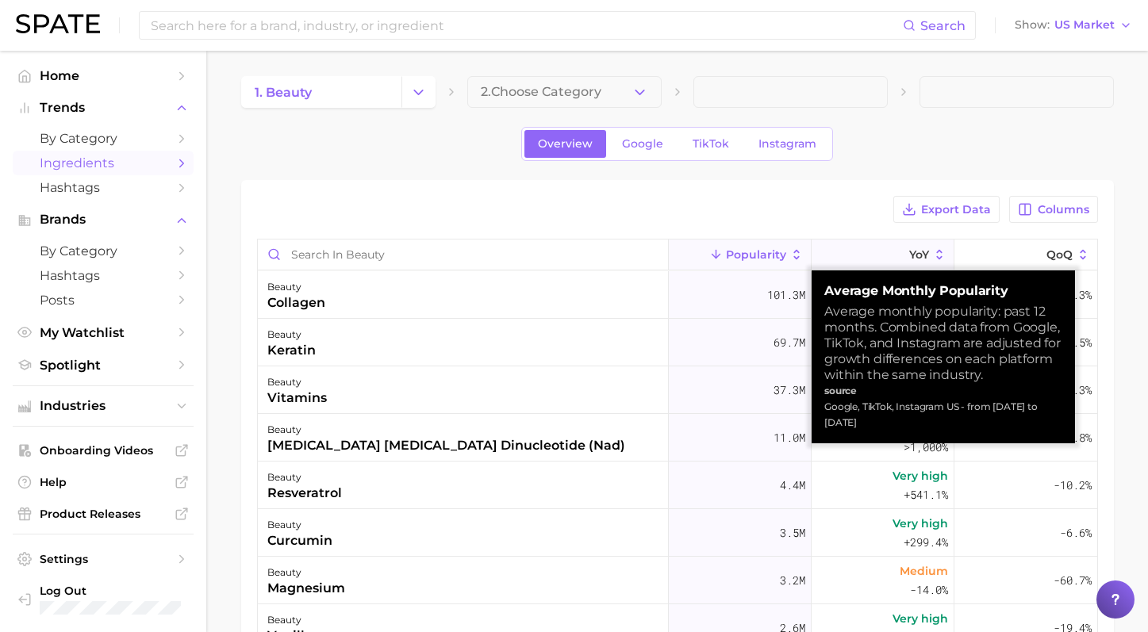
click at [857, 249] on button "YoY" at bounding box center [883, 255] width 143 height 31
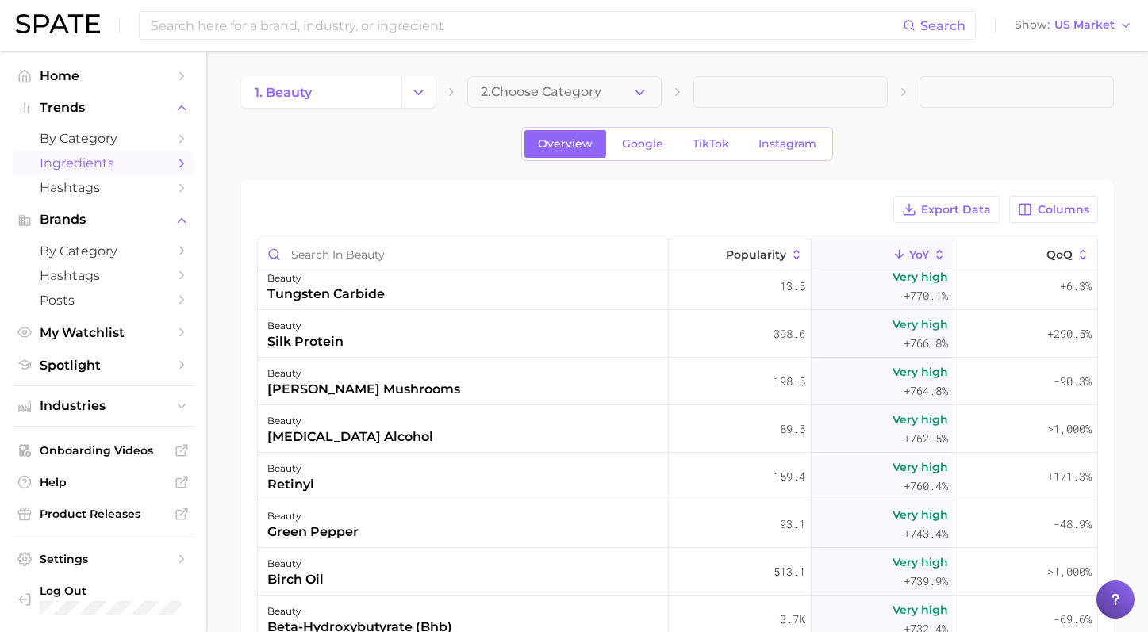
scroll to position [16801, 0]
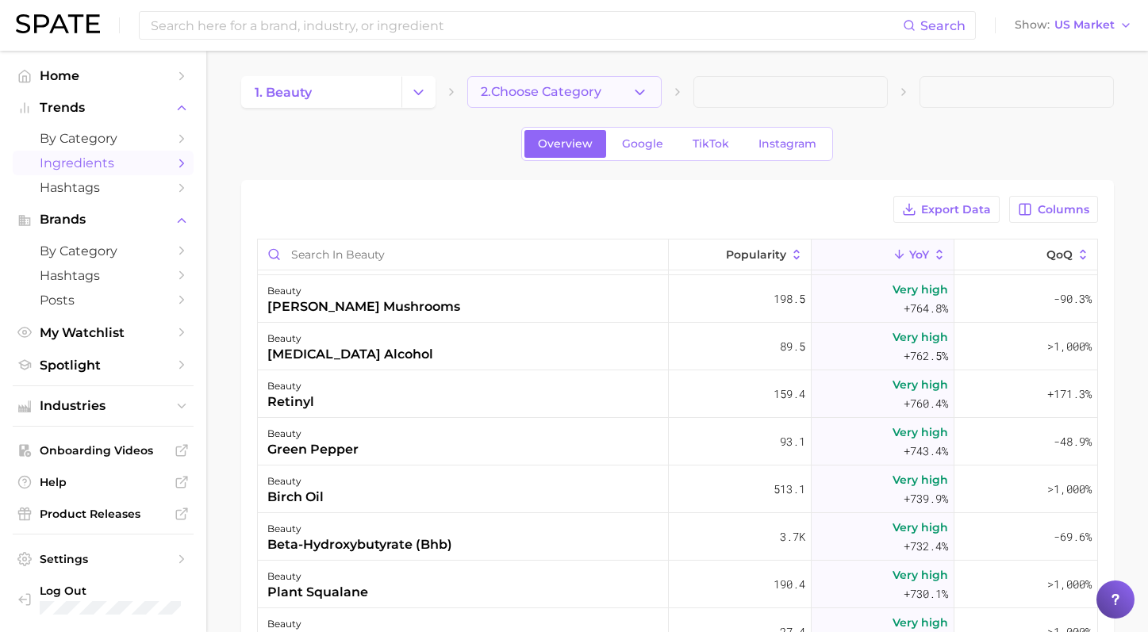
click at [617, 85] on button "2. Choose Category" at bounding box center [564, 92] width 194 height 32
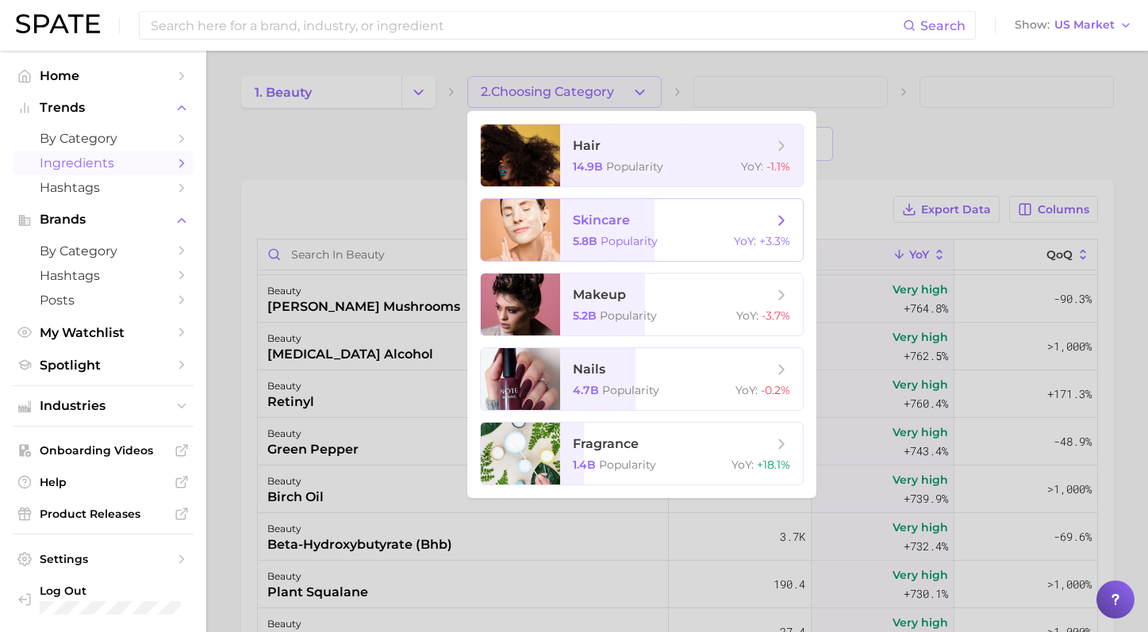
click at [652, 213] on span "skincare" at bounding box center [673, 220] width 200 height 17
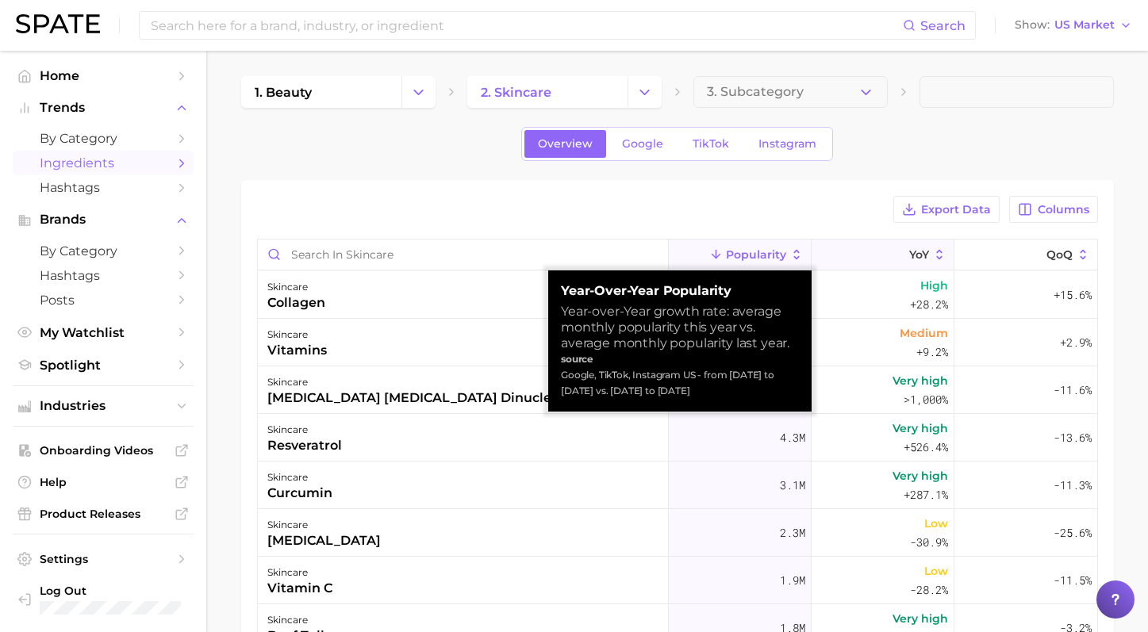
click at [902, 259] on icon at bounding box center [900, 255] width 14 height 14
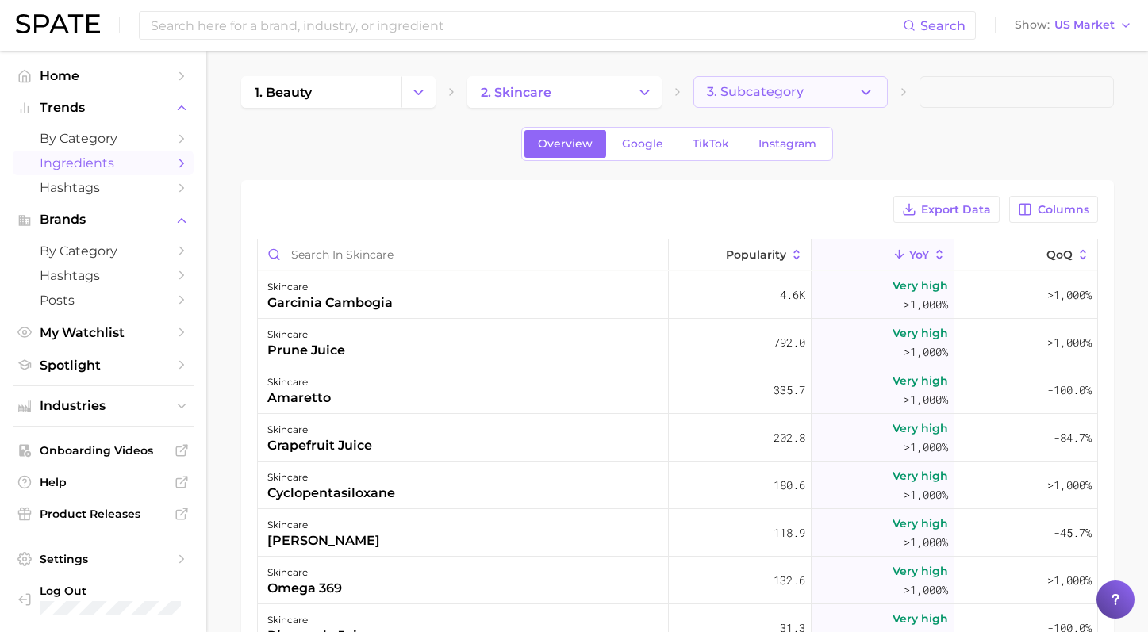
click at [799, 82] on button "3. Subcategory" at bounding box center [790, 92] width 194 height 32
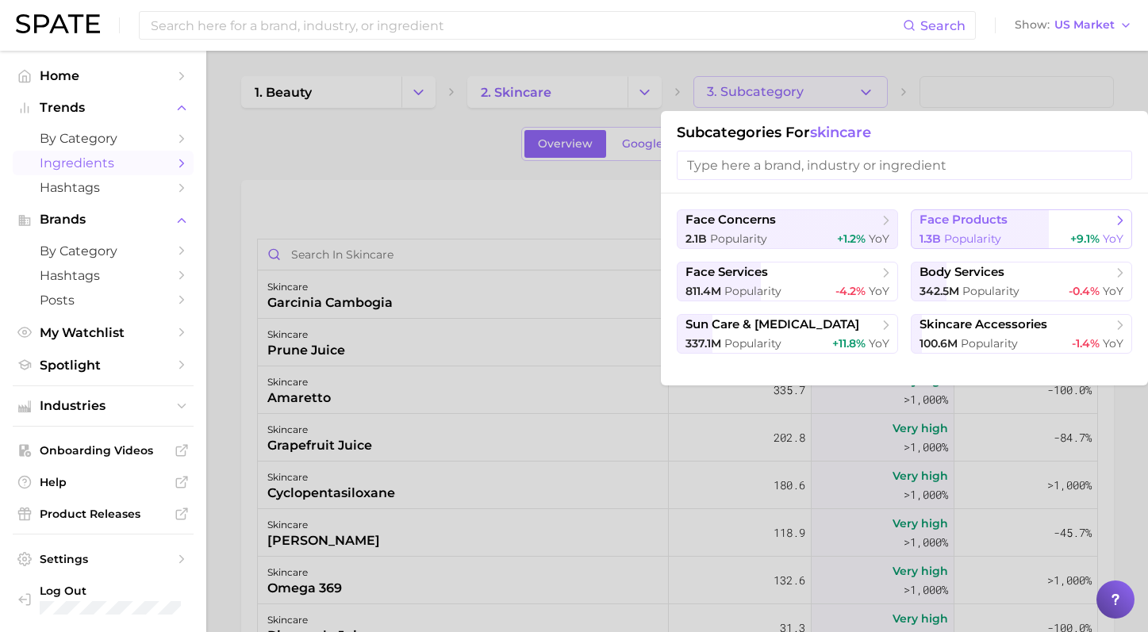
click at [1017, 230] on button "face products 1.3b Popularity +9.1% YoY" at bounding box center [1021, 229] width 221 height 40
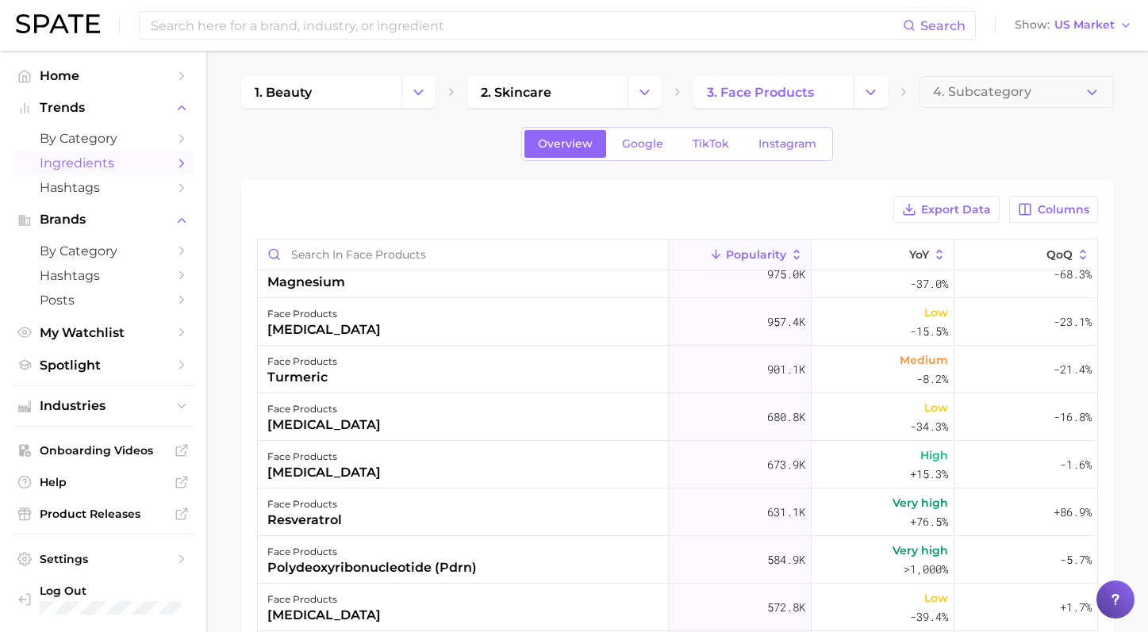
scroll to position [414, 0]
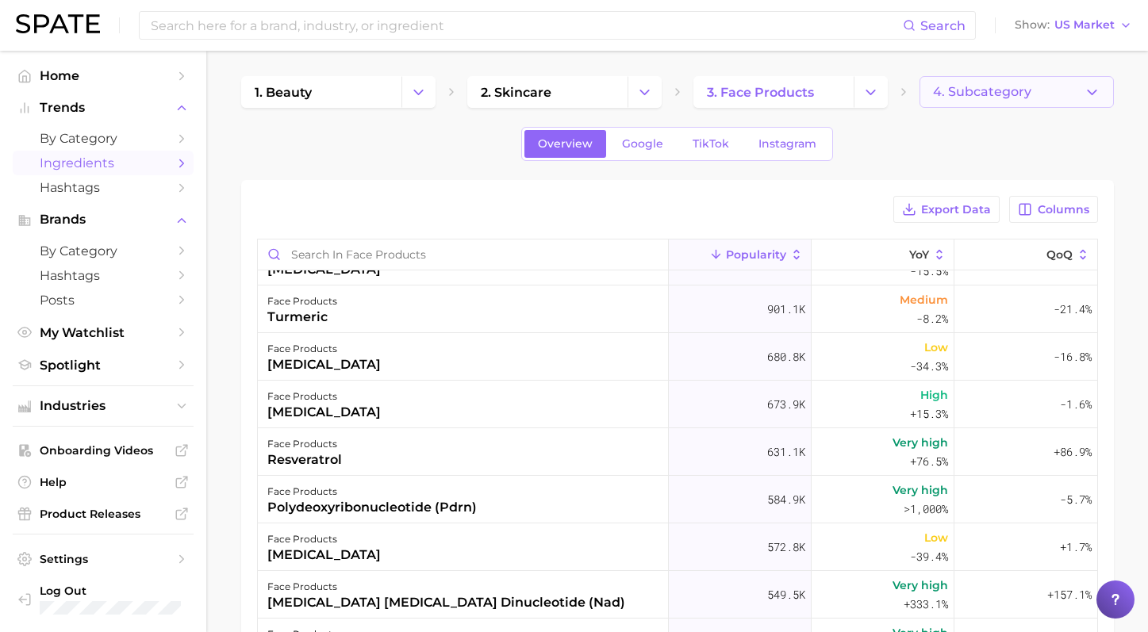
click at [1082, 92] on button "4. Subcategory" at bounding box center [1017, 92] width 194 height 32
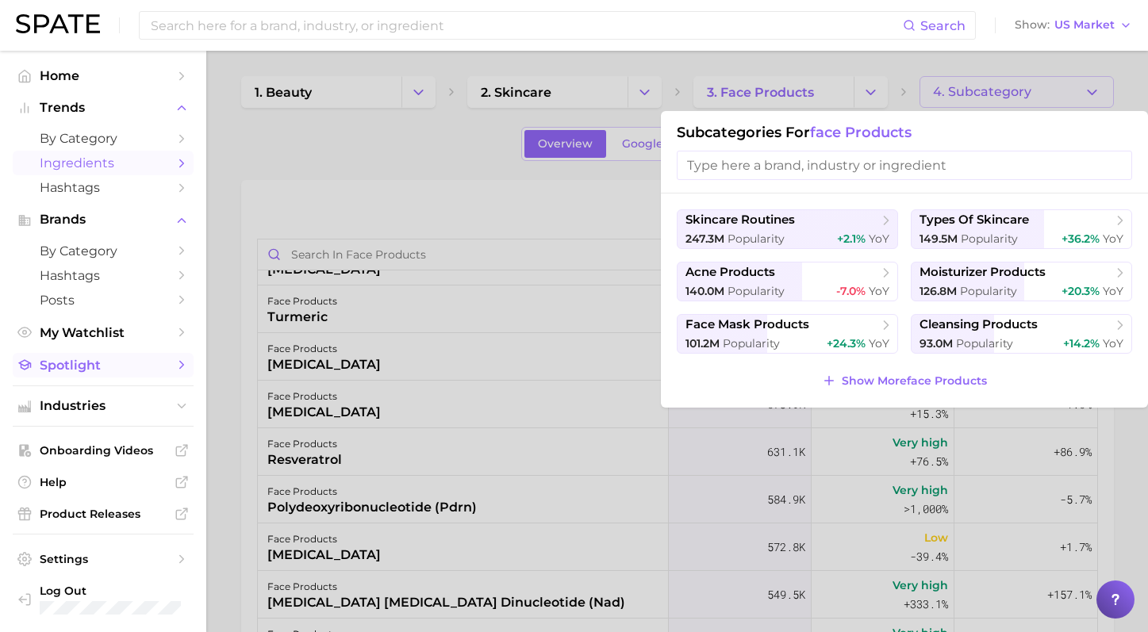
click at [139, 361] on span "Spotlight" at bounding box center [103, 365] width 127 height 15
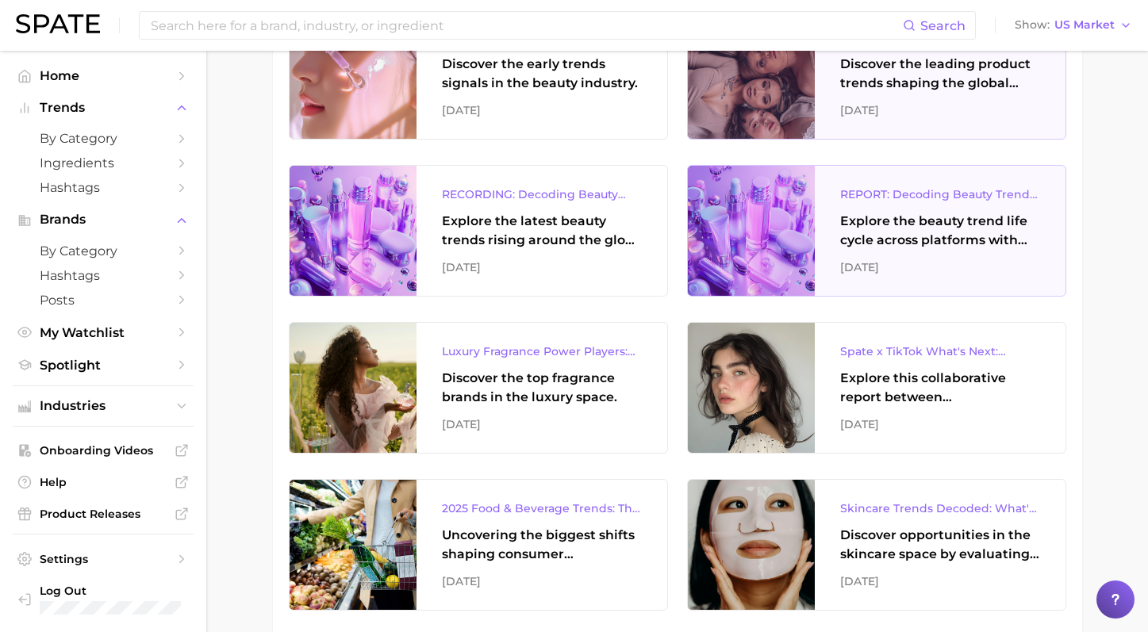
scroll to position [1693, 0]
